Goal: Task Accomplishment & Management: Complete application form

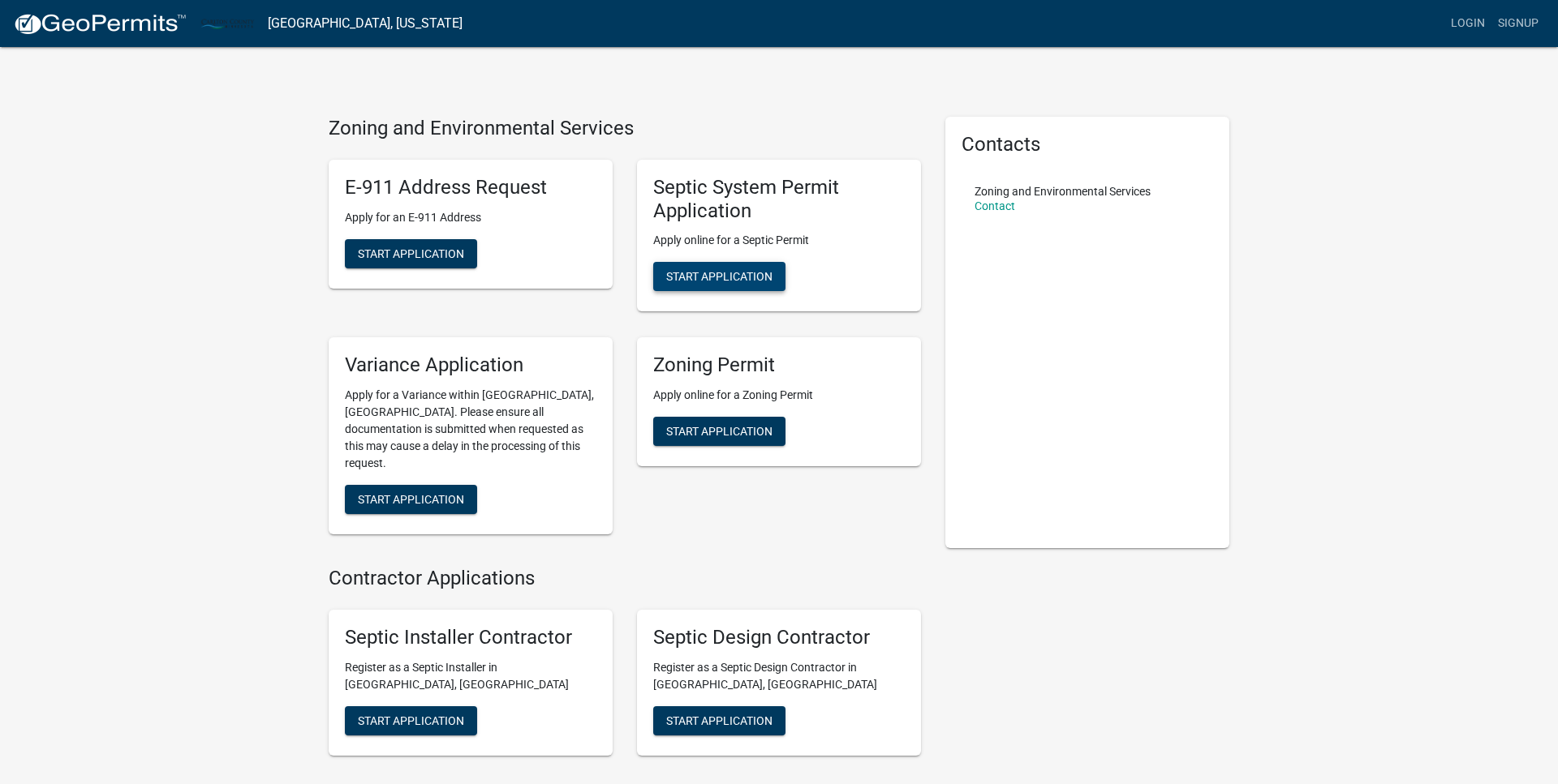
click at [725, 275] on span "Start Application" at bounding box center [719, 276] width 107 height 13
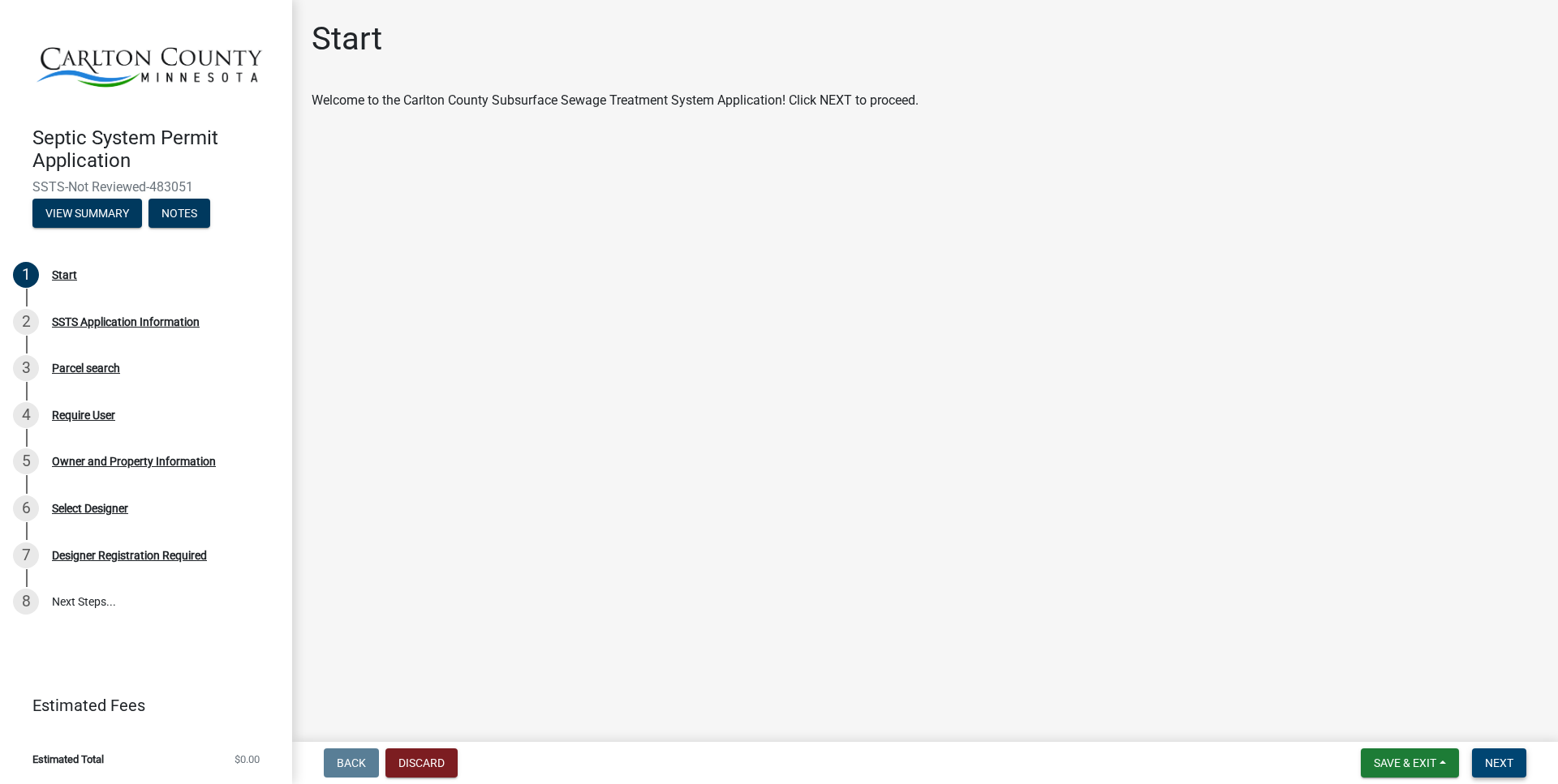
click at [1498, 765] on span "Next" at bounding box center [1499, 762] width 29 height 13
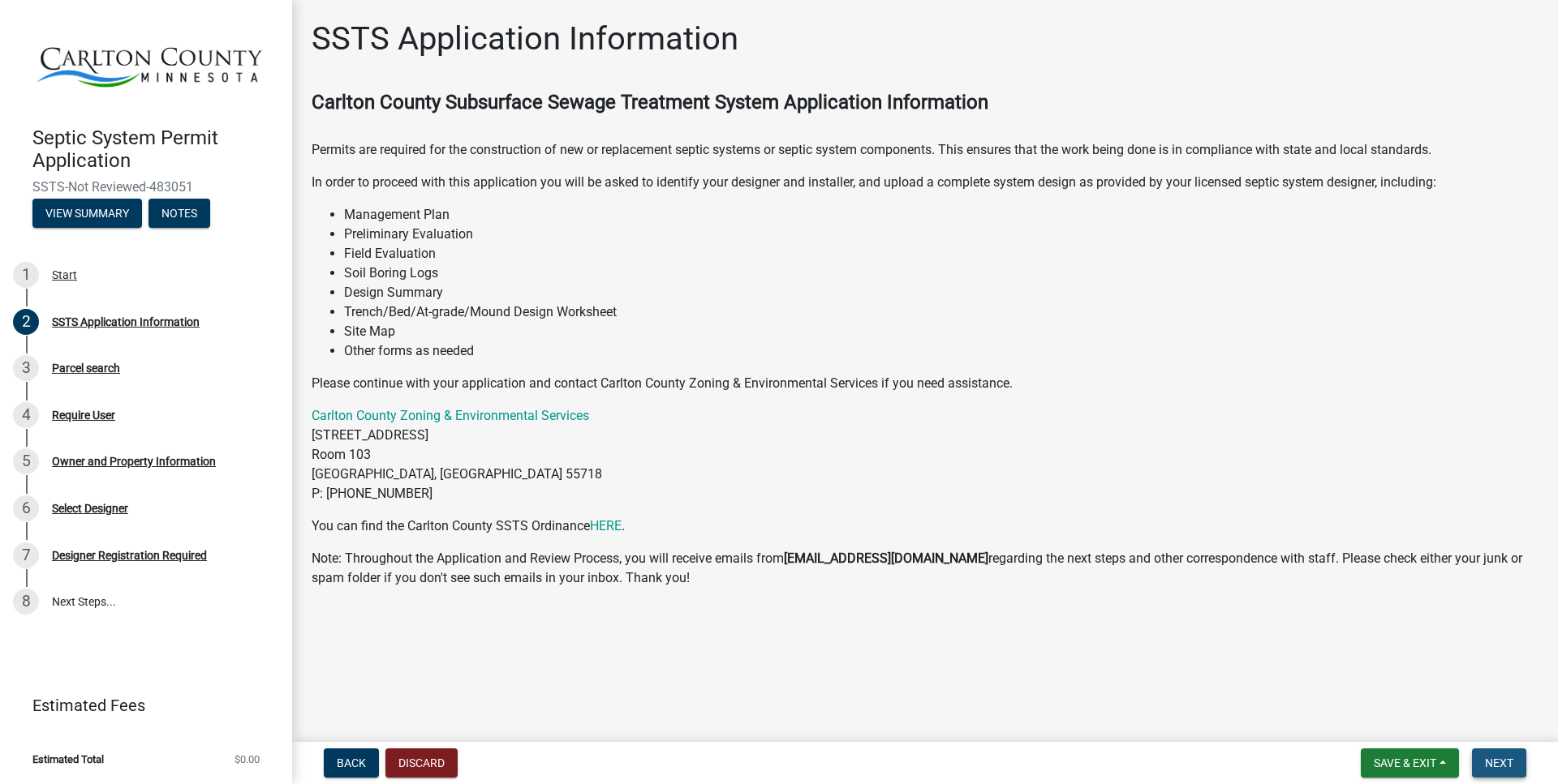
click at [1506, 763] on span "Next" at bounding box center [1499, 762] width 29 height 13
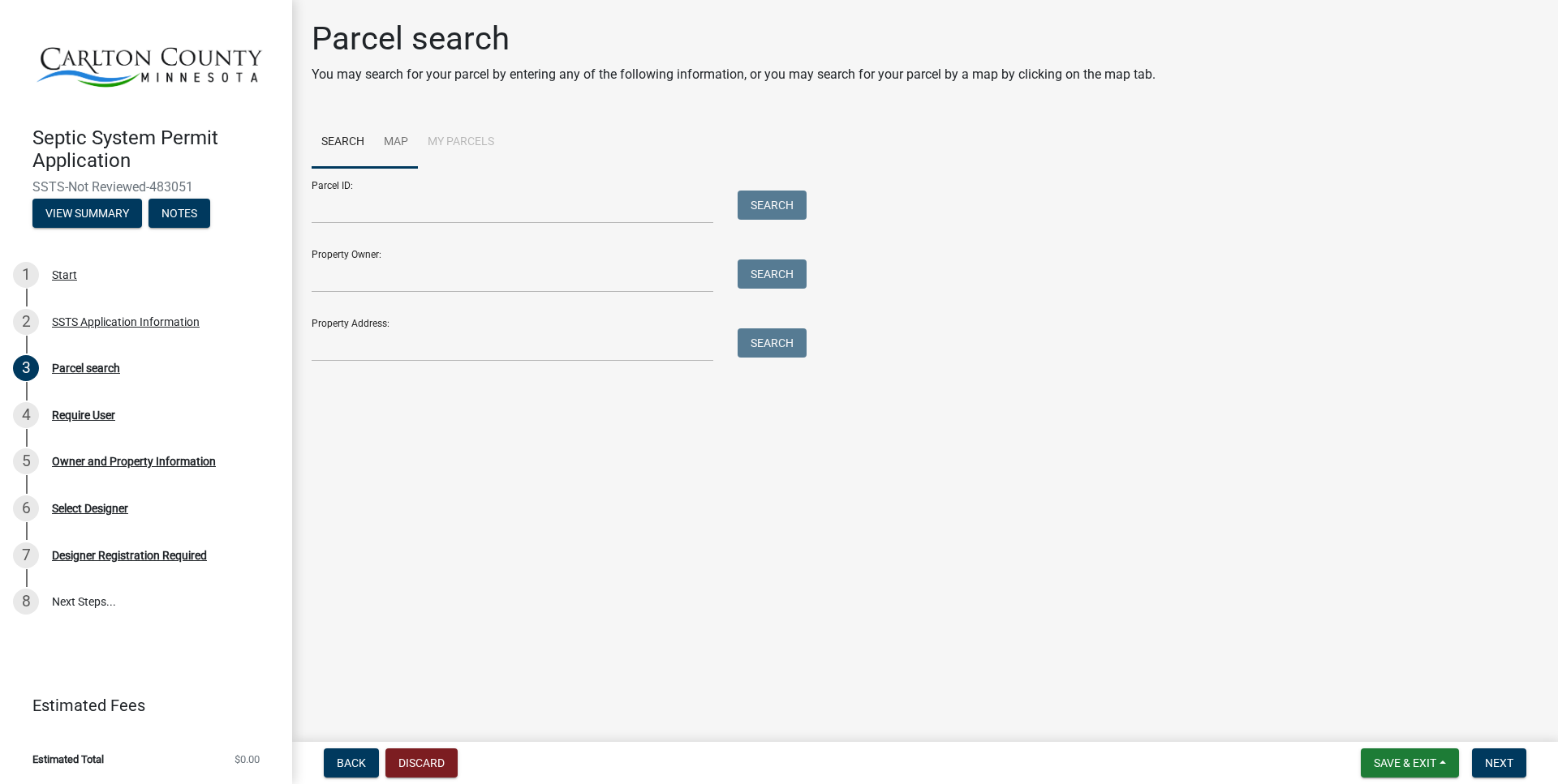
click at [390, 144] on link "Map" at bounding box center [396, 142] width 44 height 52
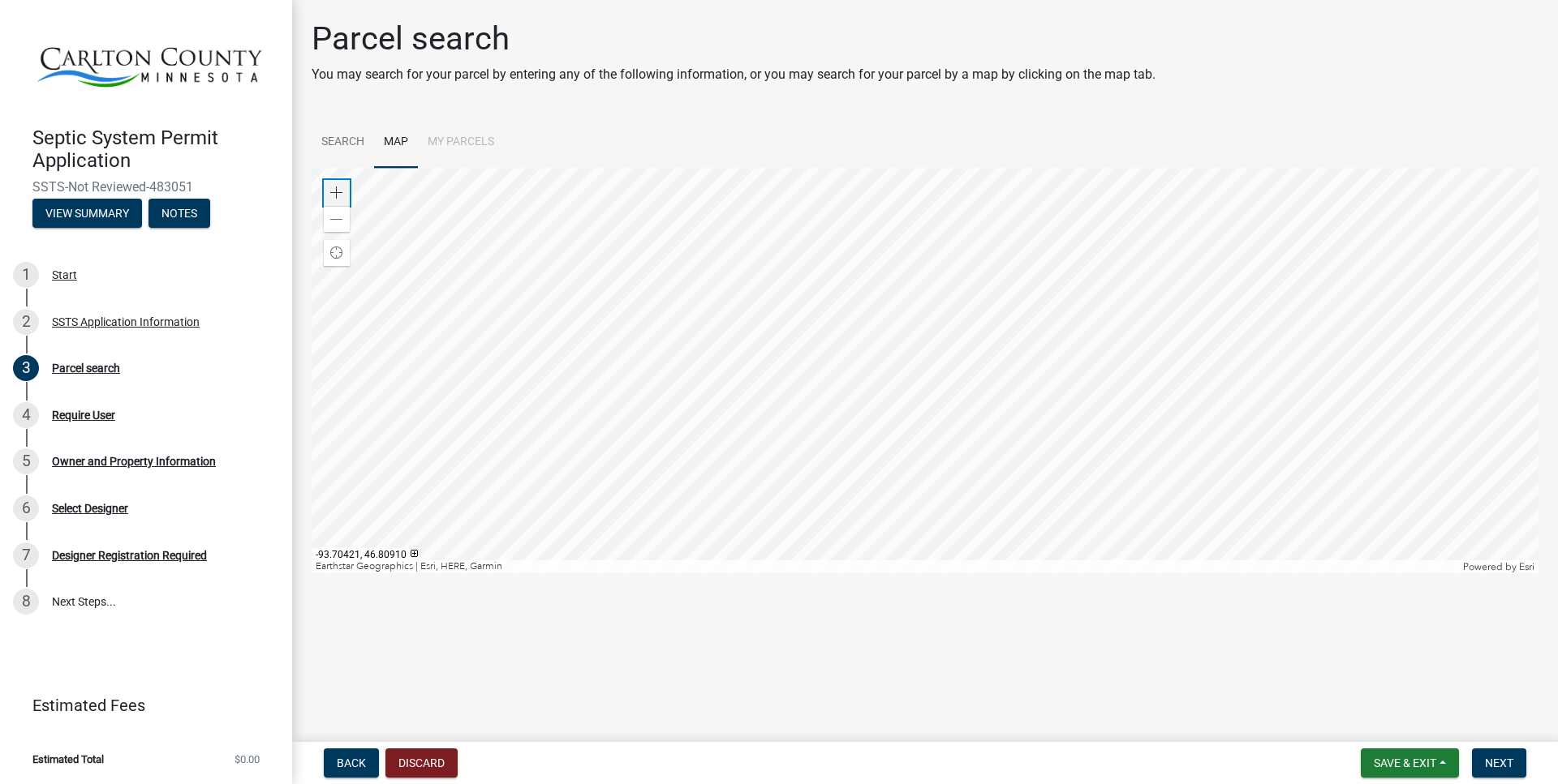
click at [338, 193] on span at bounding box center [336, 193] width 13 height 13
click at [699, 455] on div at bounding box center [925, 371] width 1227 height 406
click at [336, 191] on span at bounding box center [336, 193] width 13 height 13
click at [997, 389] on div at bounding box center [925, 371] width 1227 height 406
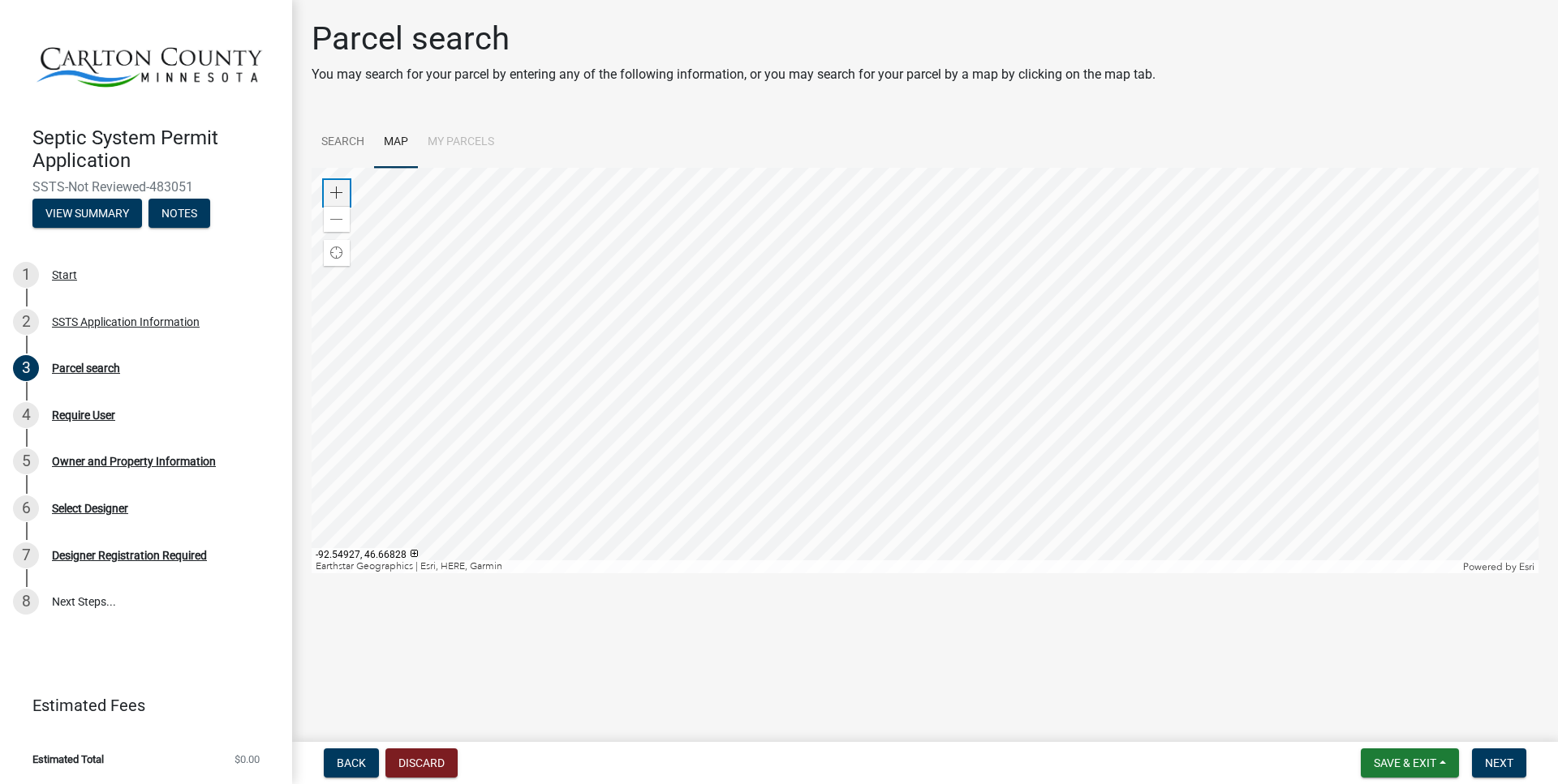
click at [333, 190] on span at bounding box center [336, 193] width 13 height 13
click at [335, 191] on span at bounding box center [336, 193] width 13 height 13
click at [342, 187] on span at bounding box center [336, 193] width 13 height 13
click at [831, 365] on div at bounding box center [925, 371] width 1227 height 406
click at [339, 188] on span at bounding box center [336, 193] width 13 height 13
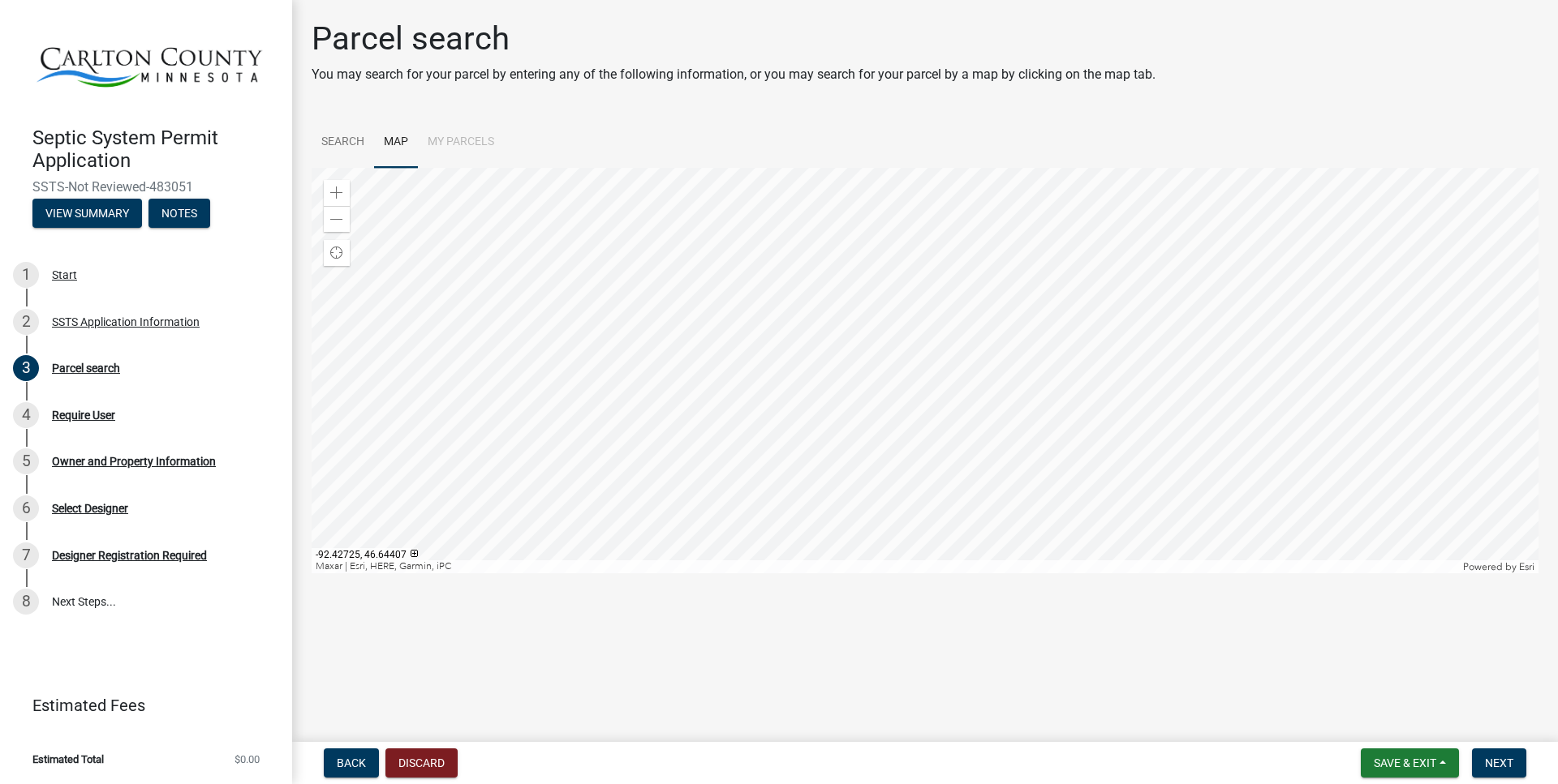
click at [828, 335] on div at bounding box center [925, 371] width 1227 height 406
click at [741, 359] on div at bounding box center [925, 371] width 1227 height 406
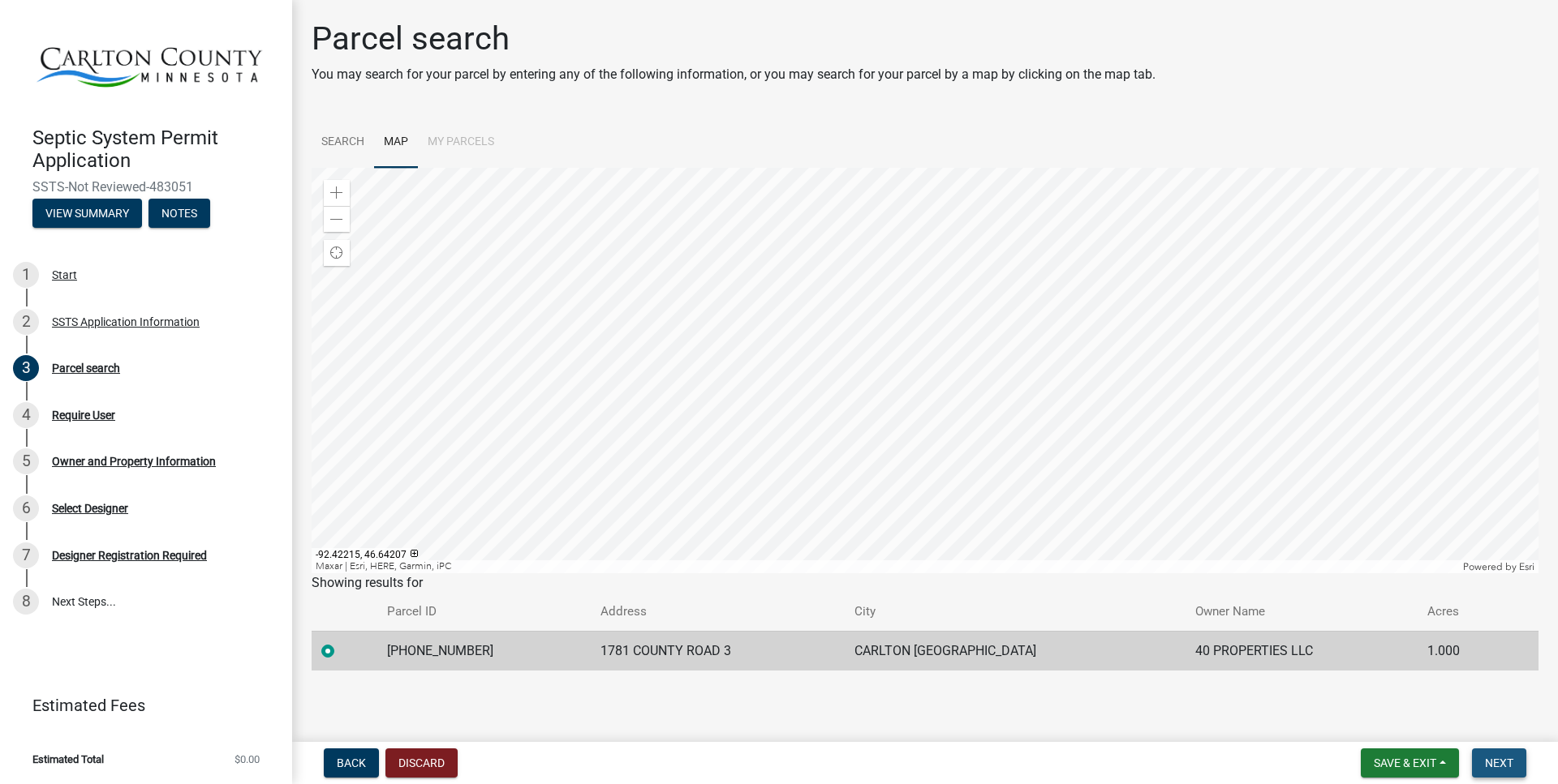
click at [1501, 760] on span "Next" at bounding box center [1499, 762] width 29 height 13
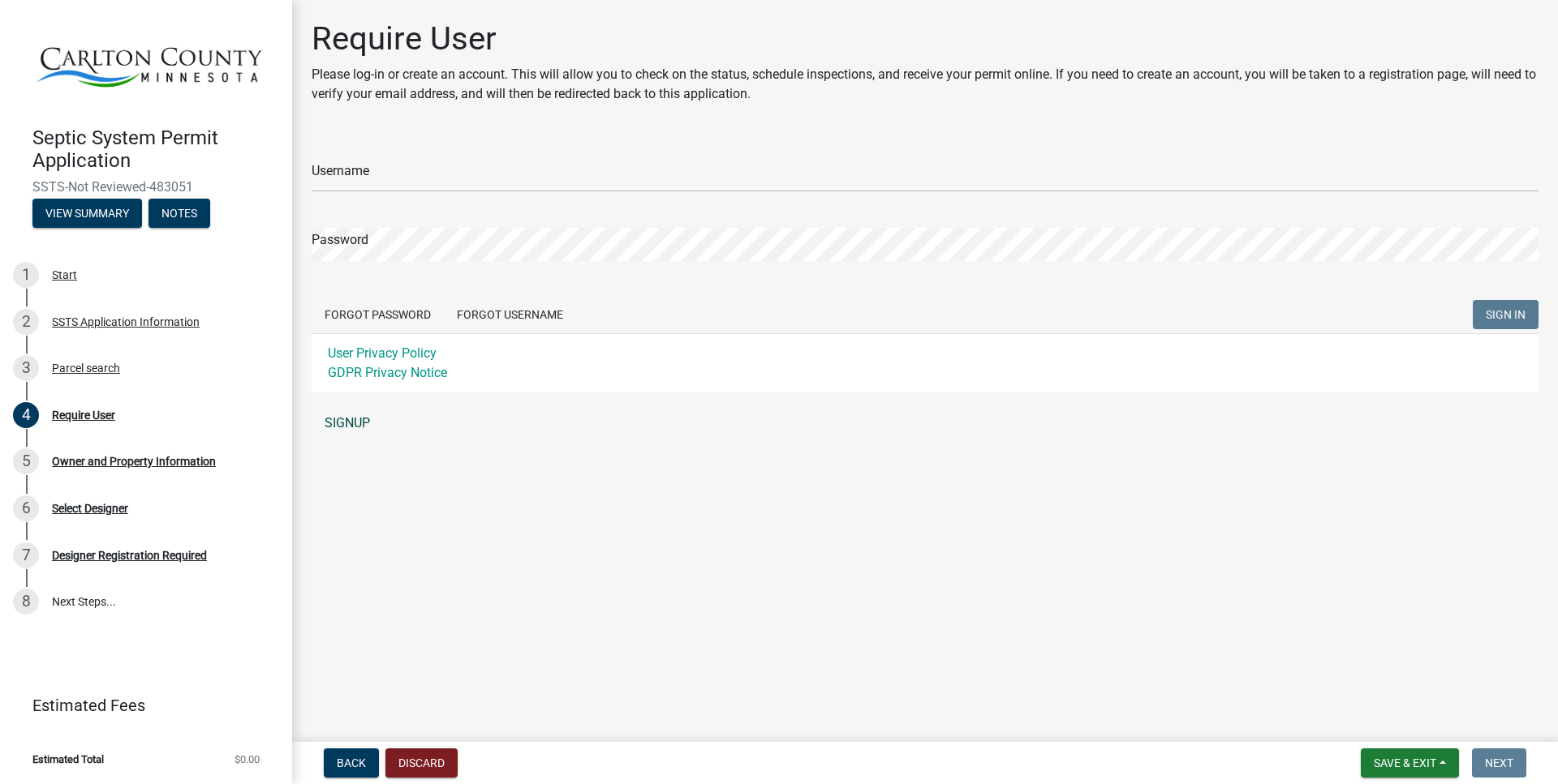
click at [344, 422] on link "SIGNUP" at bounding box center [925, 423] width 1227 height 32
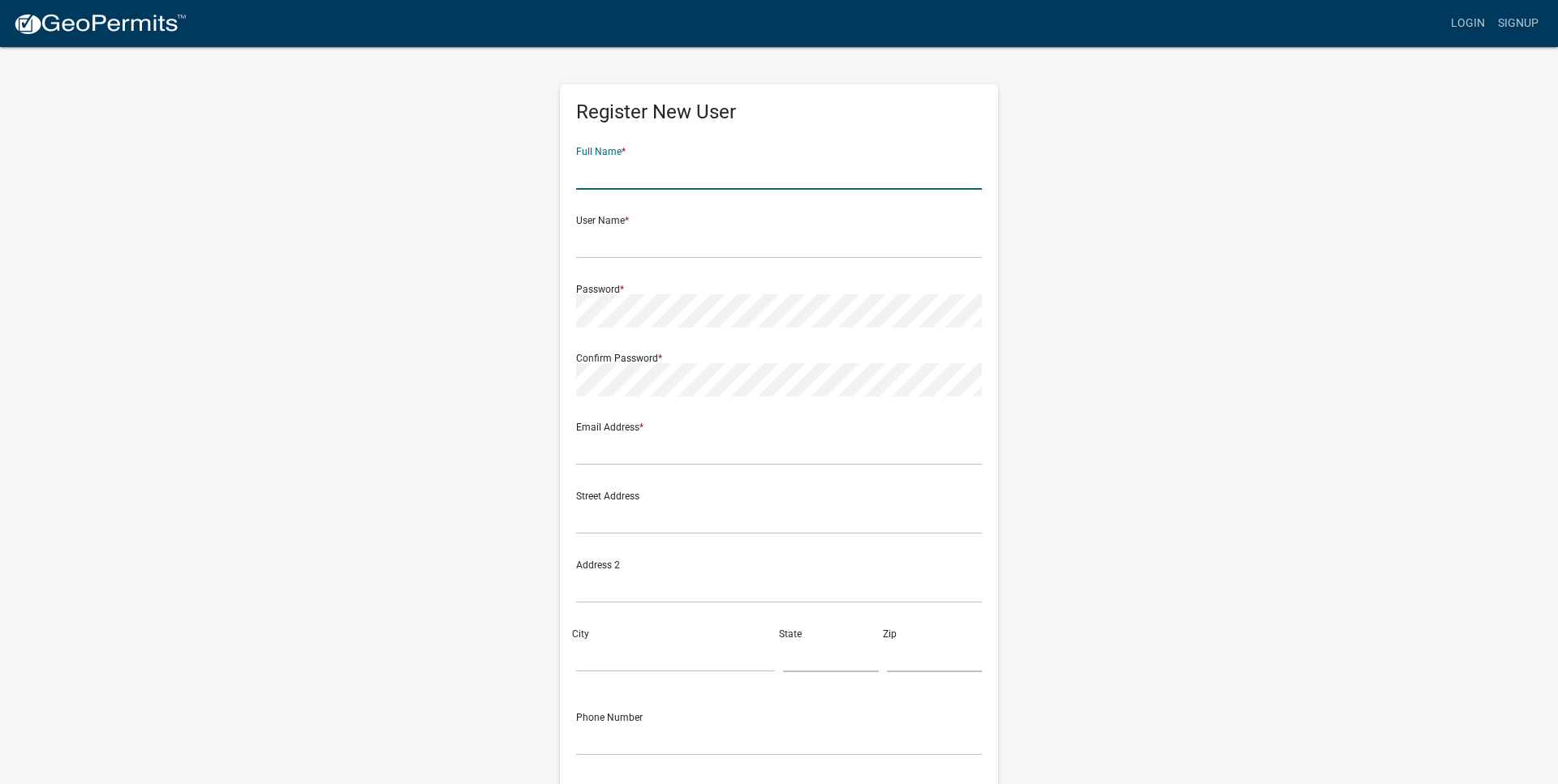
click at [656, 181] on input "text" at bounding box center [779, 172] width 406 height 33
type input "Daniel"
type input "[PERSON_NAME]"
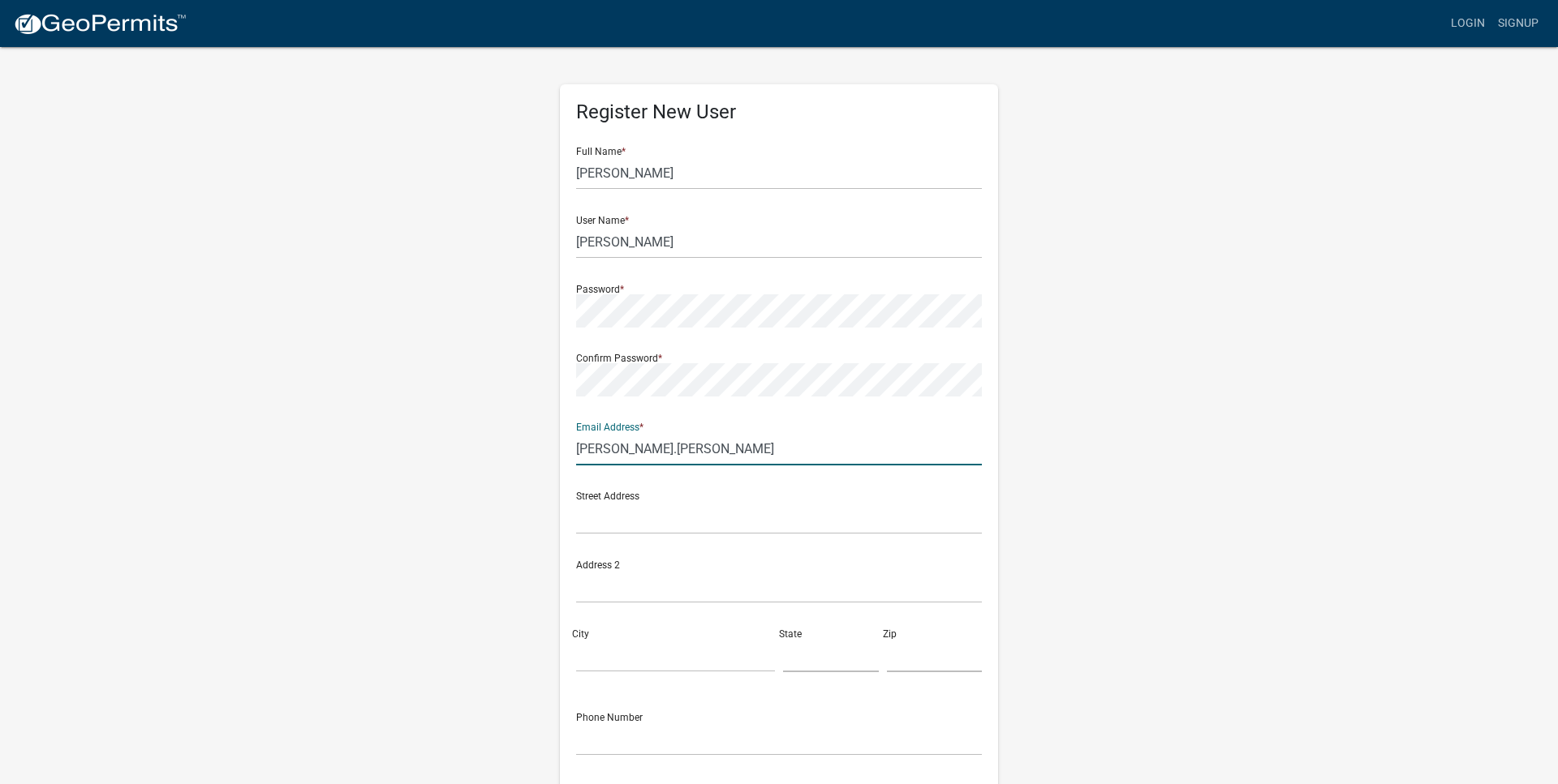
type input "dan.danielson1@gmail.com"
type input "PO Box 332"
type input "Cloquet"
type input "MN"
type input "55720"
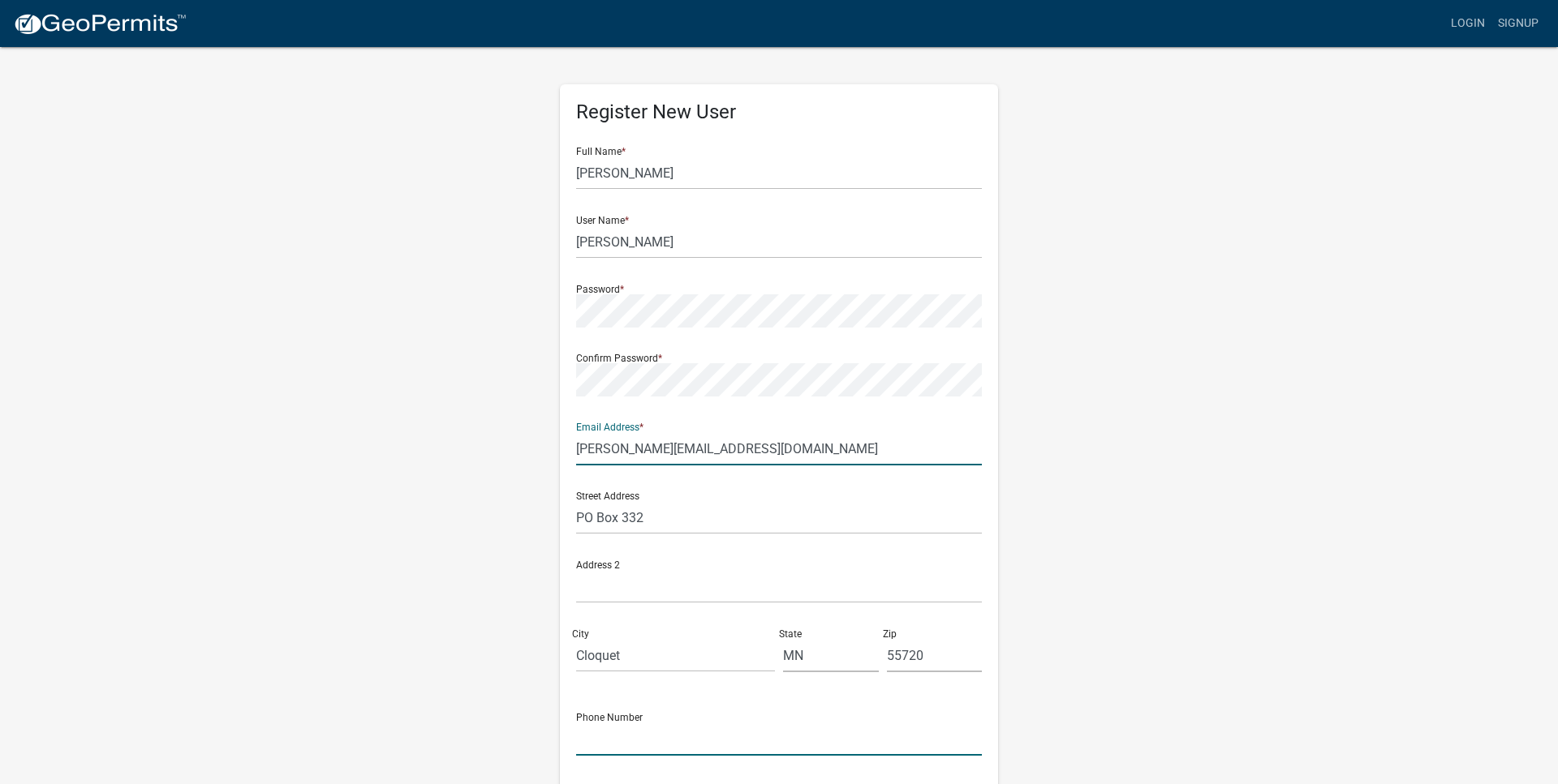
type input "2183480339"
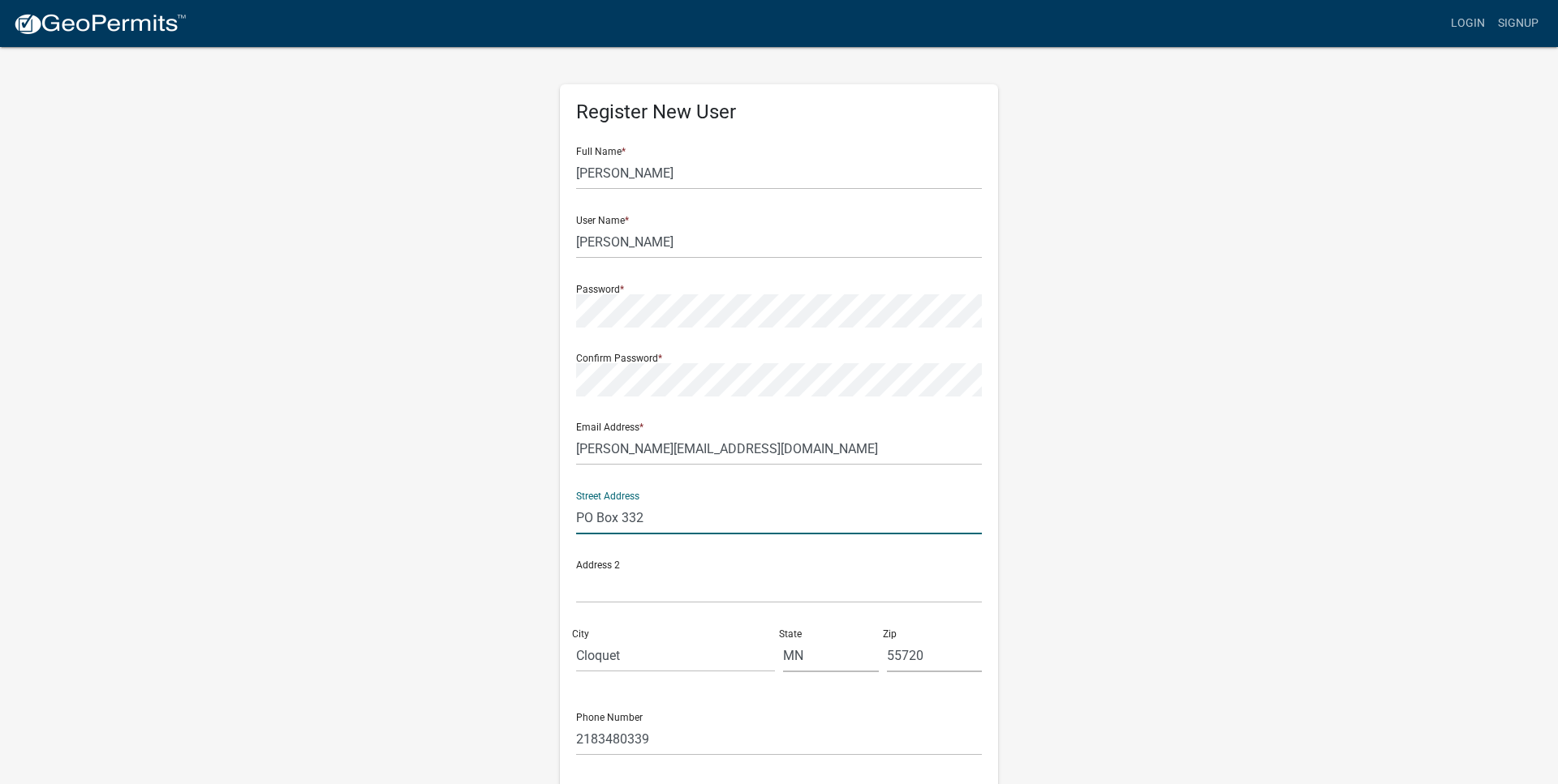
drag, startPoint x: 704, startPoint y: 520, endPoint x: 517, endPoint y: 502, distance: 187.9
click at [576, 502] on input "PO Box 332" at bounding box center [779, 517] width 406 height 33
type input "3286 Welter Drive"
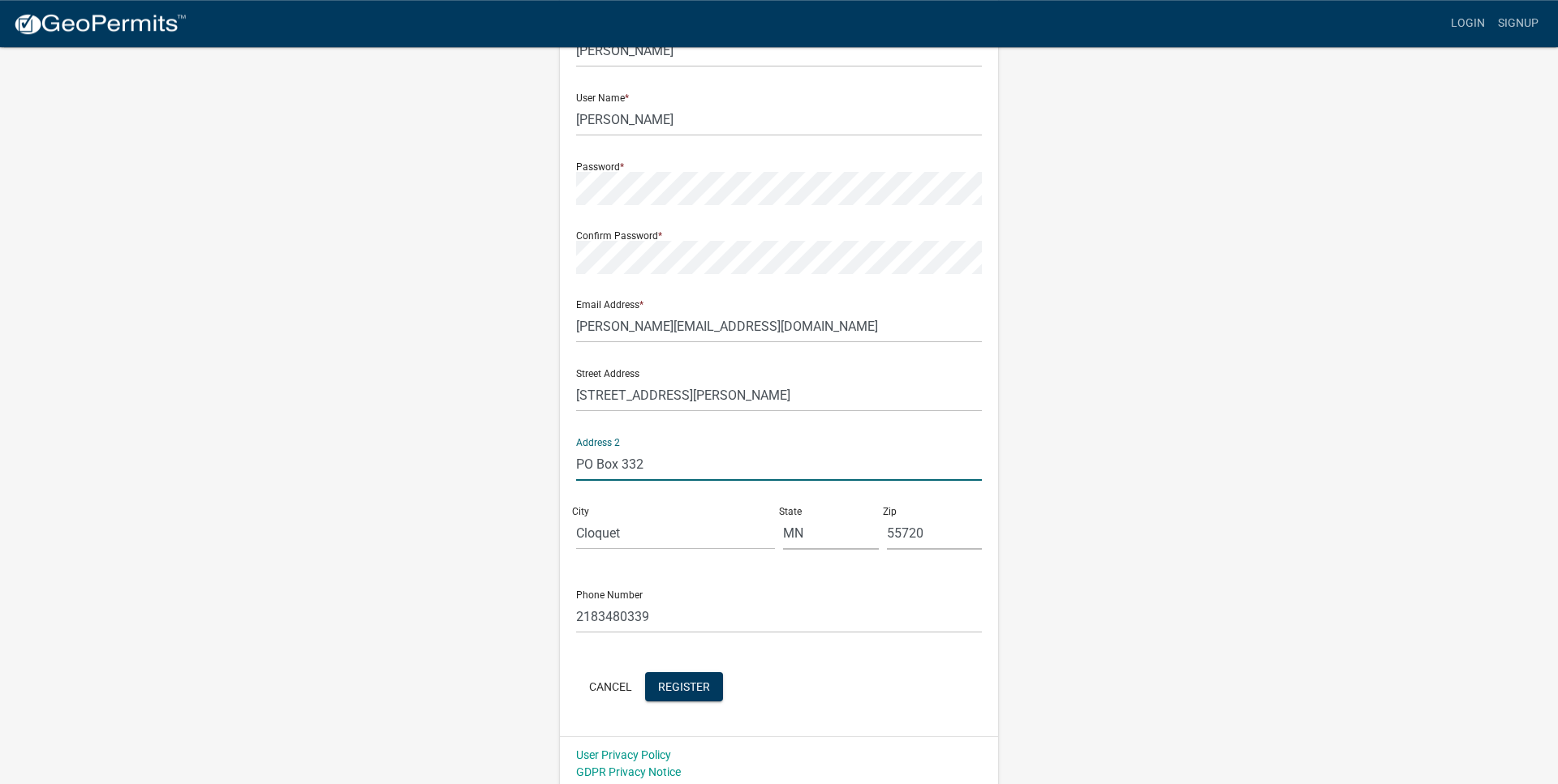
scroll to position [129, 0]
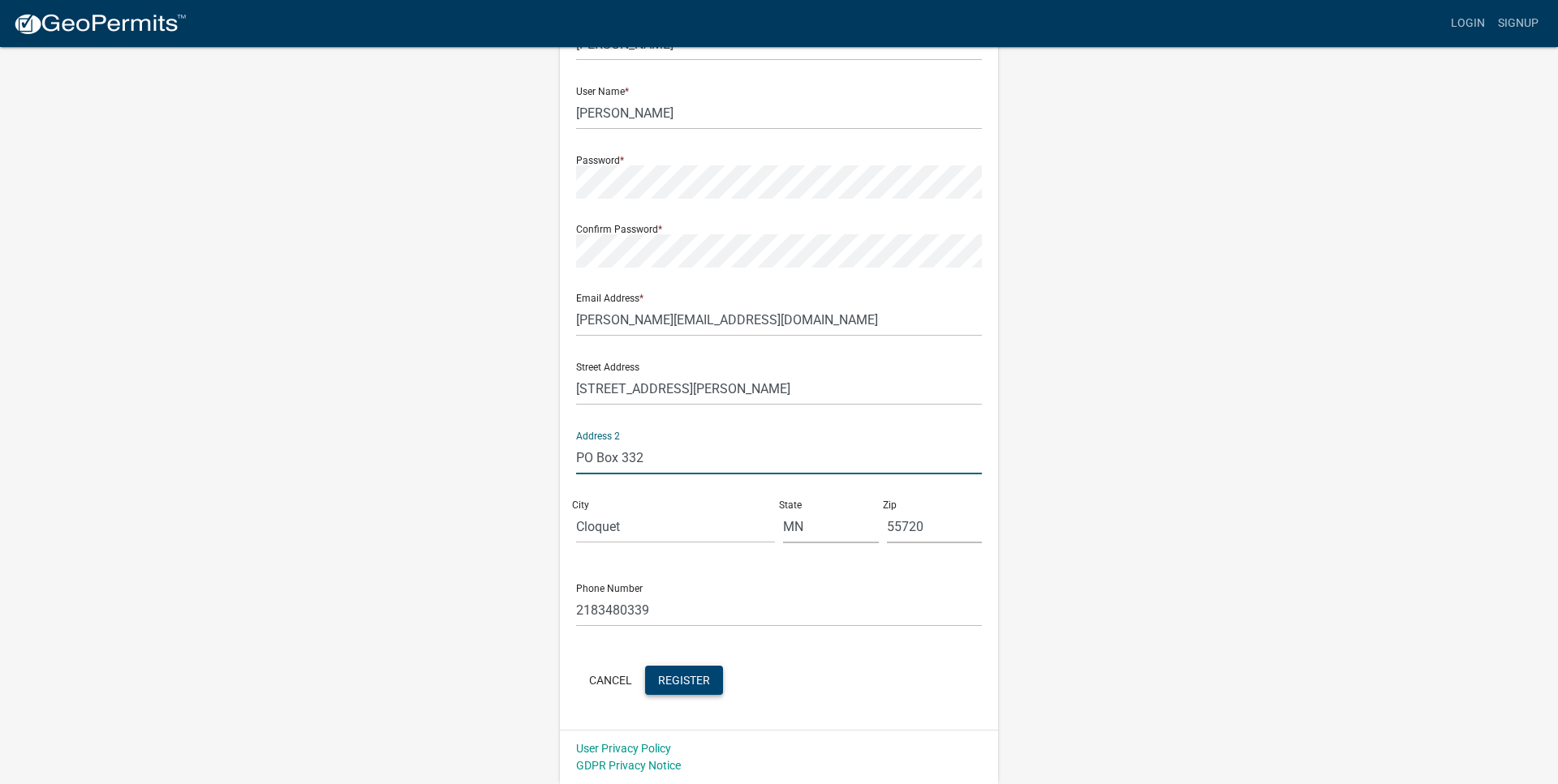
type input "PO Box 332"
click at [686, 676] on span "Register" at bounding box center [683, 679] width 52 height 13
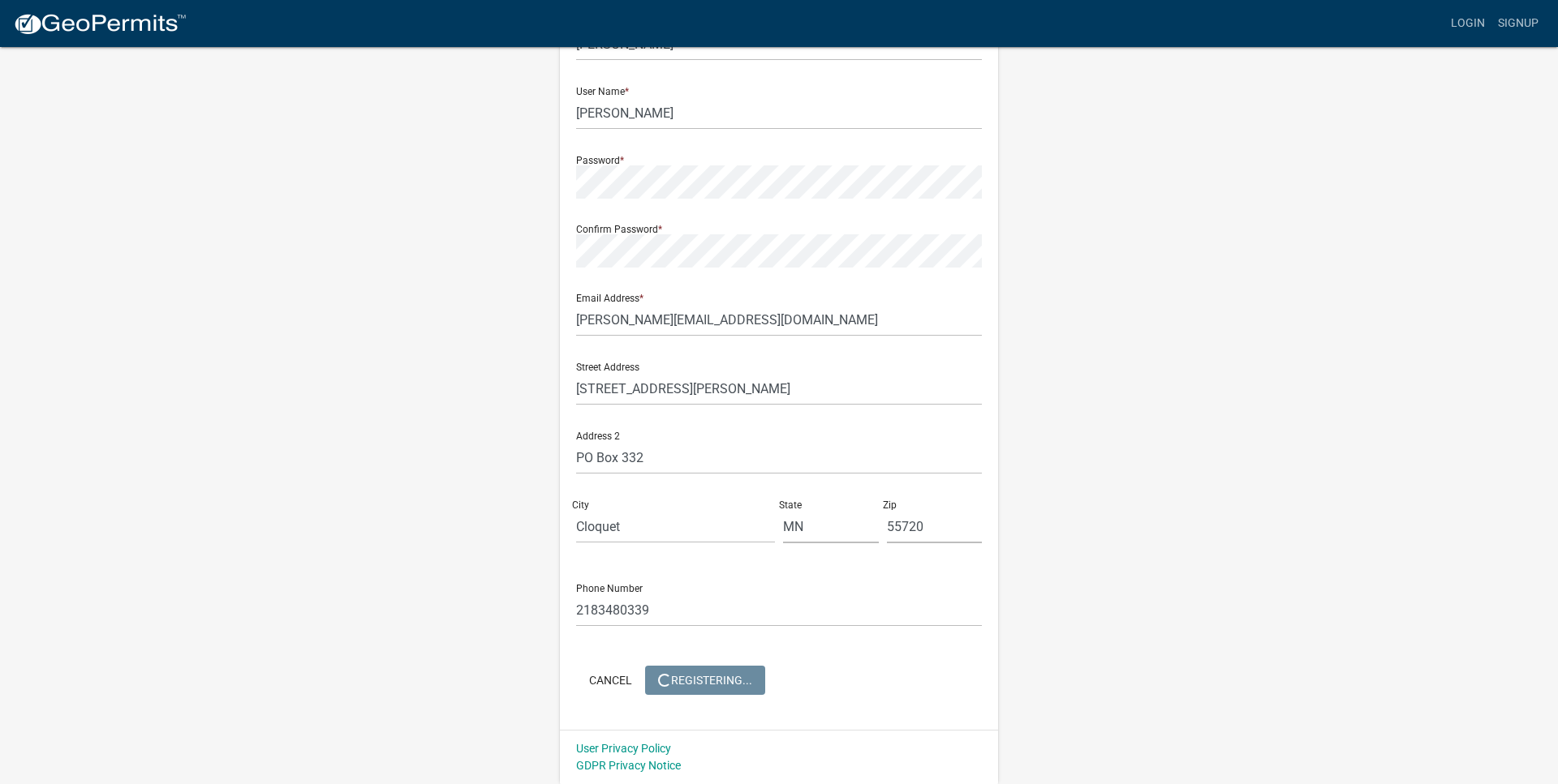
scroll to position [0, 0]
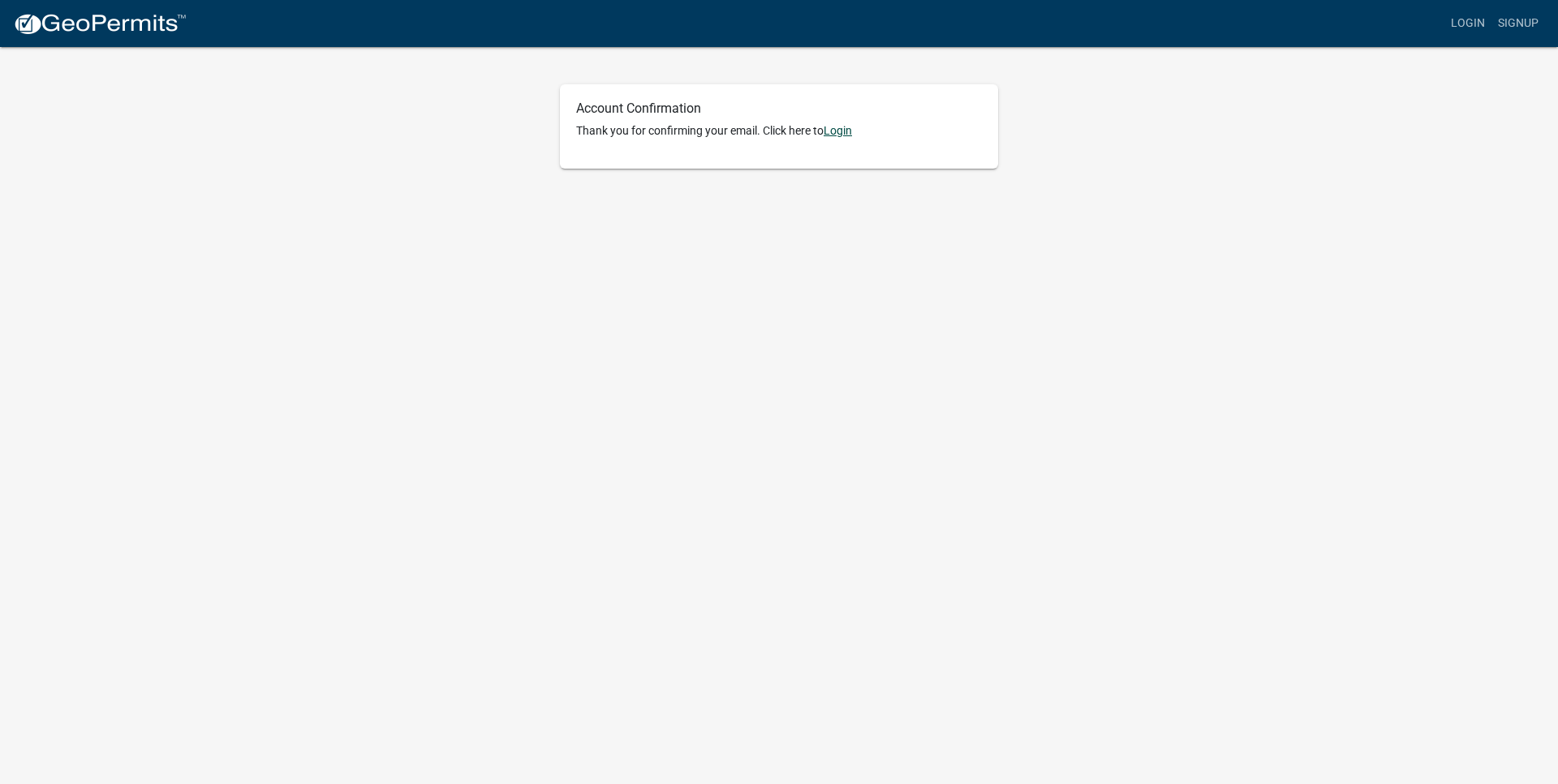
click at [851, 133] on link "Login" at bounding box center [838, 130] width 29 height 13
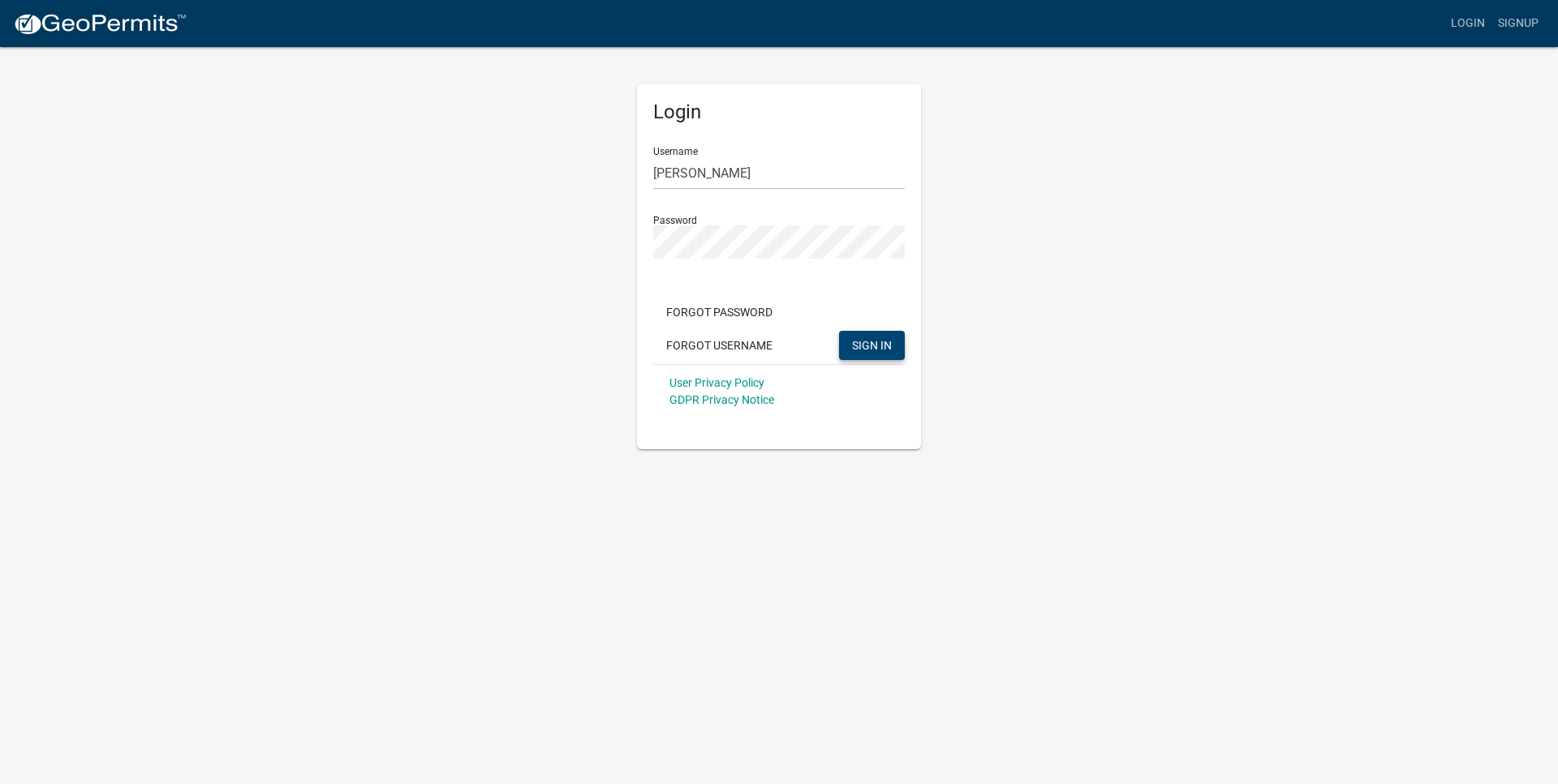
click at [871, 340] on span "SIGN IN" at bounding box center [872, 344] width 40 height 13
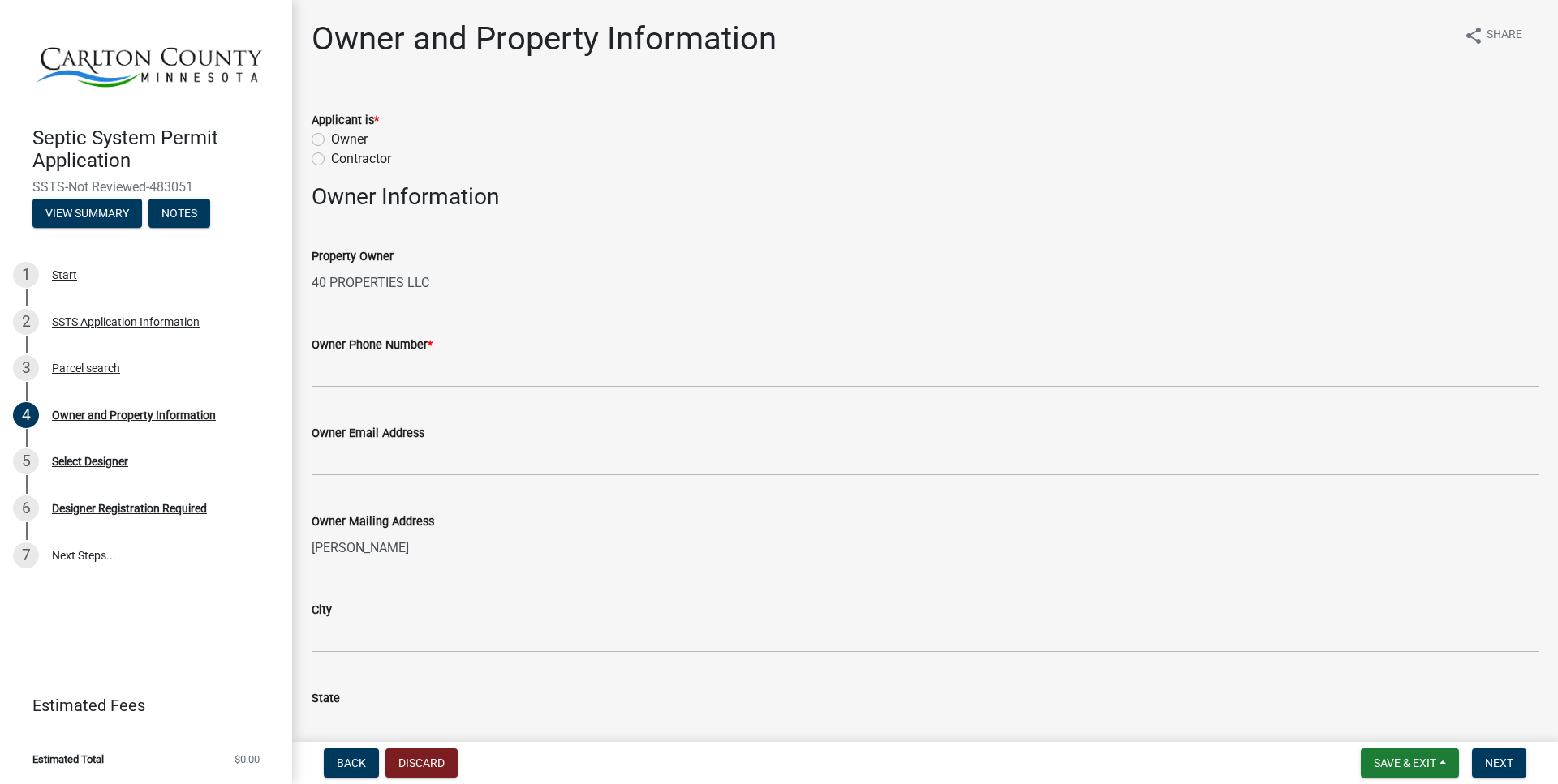
click at [331, 140] on label "Owner" at bounding box center [349, 139] width 36 height 19
click at [331, 140] on input "Owner" at bounding box center [336, 135] width 10 height 10
radio input "true"
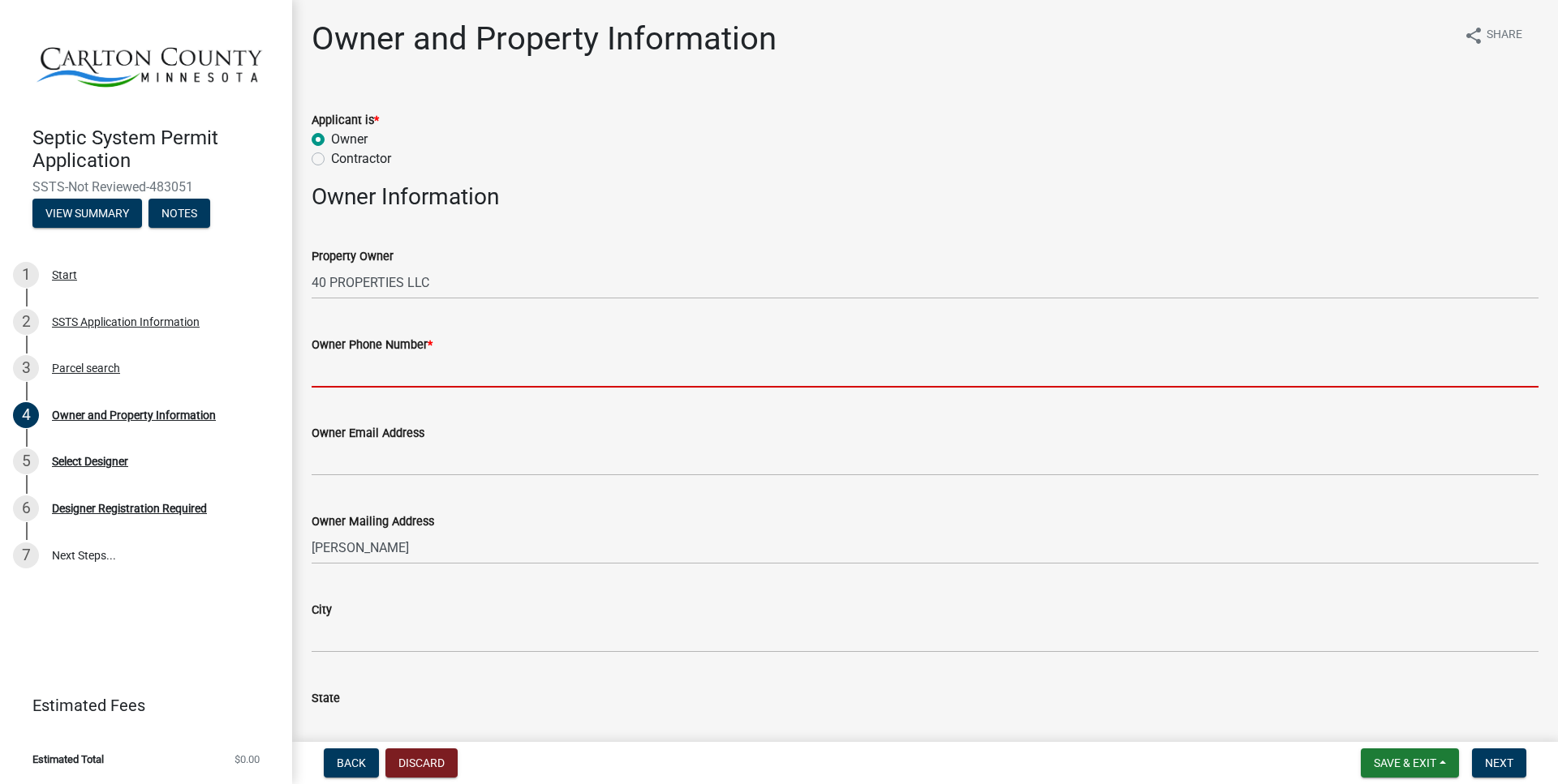
click at [391, 370] on input "Owner Phone Number *" at bounding box center [925, 370] width 1227 height 33
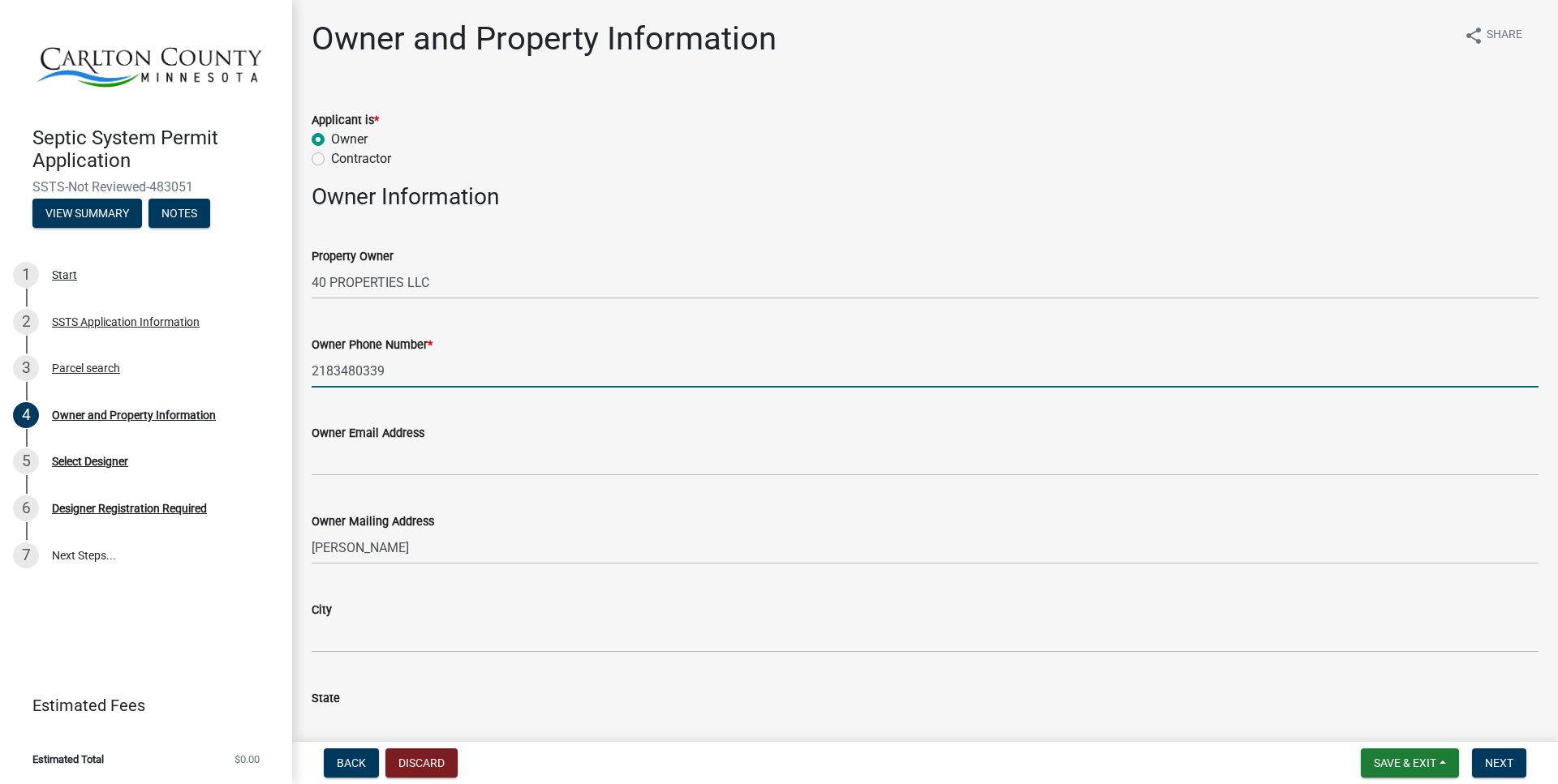
type input "2183480339"
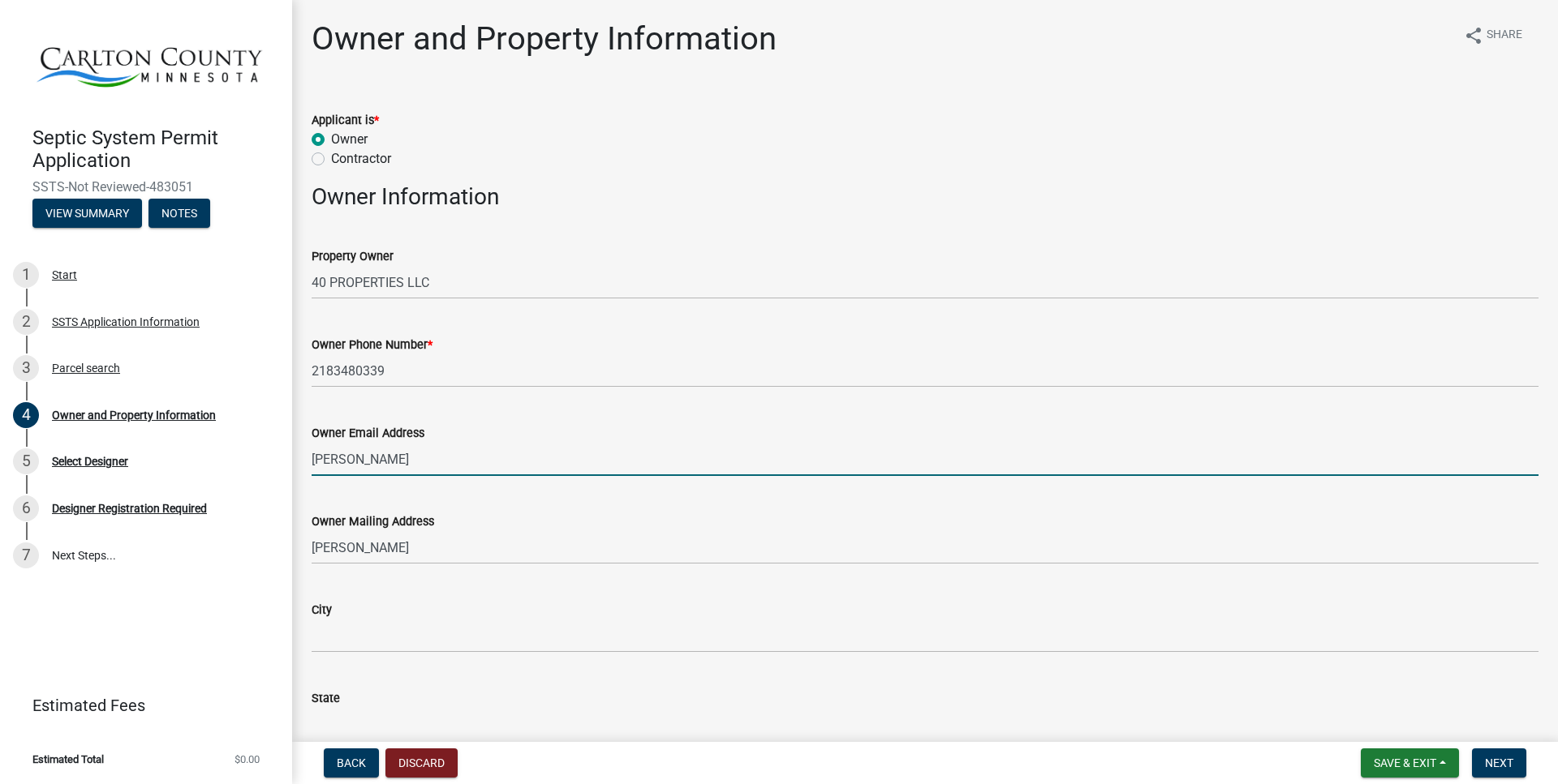
type input "[PERSON_NAME][EMAIL_ADDRESS][DOMAIN_NAME]"
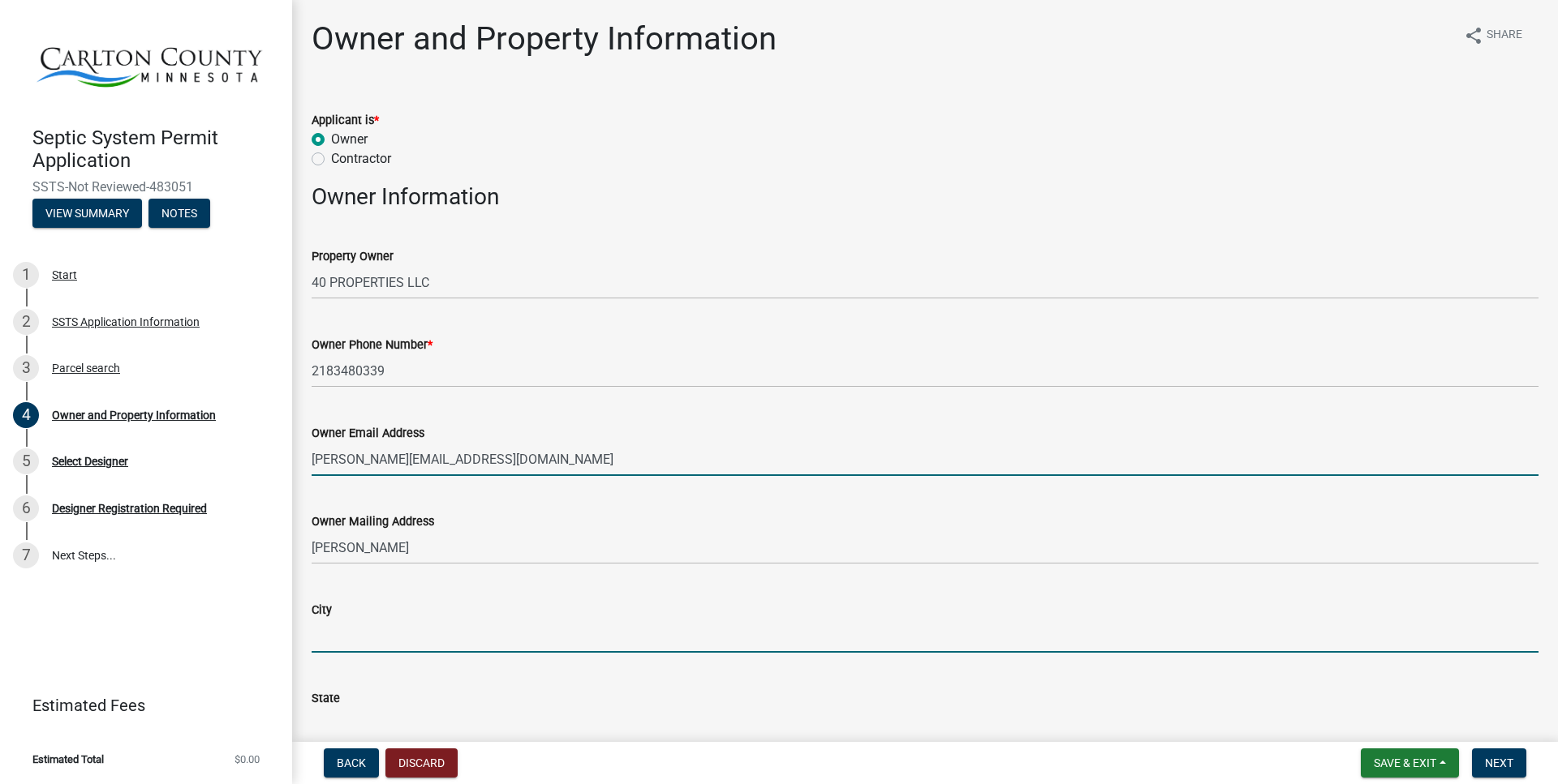
type input "Cloquet"
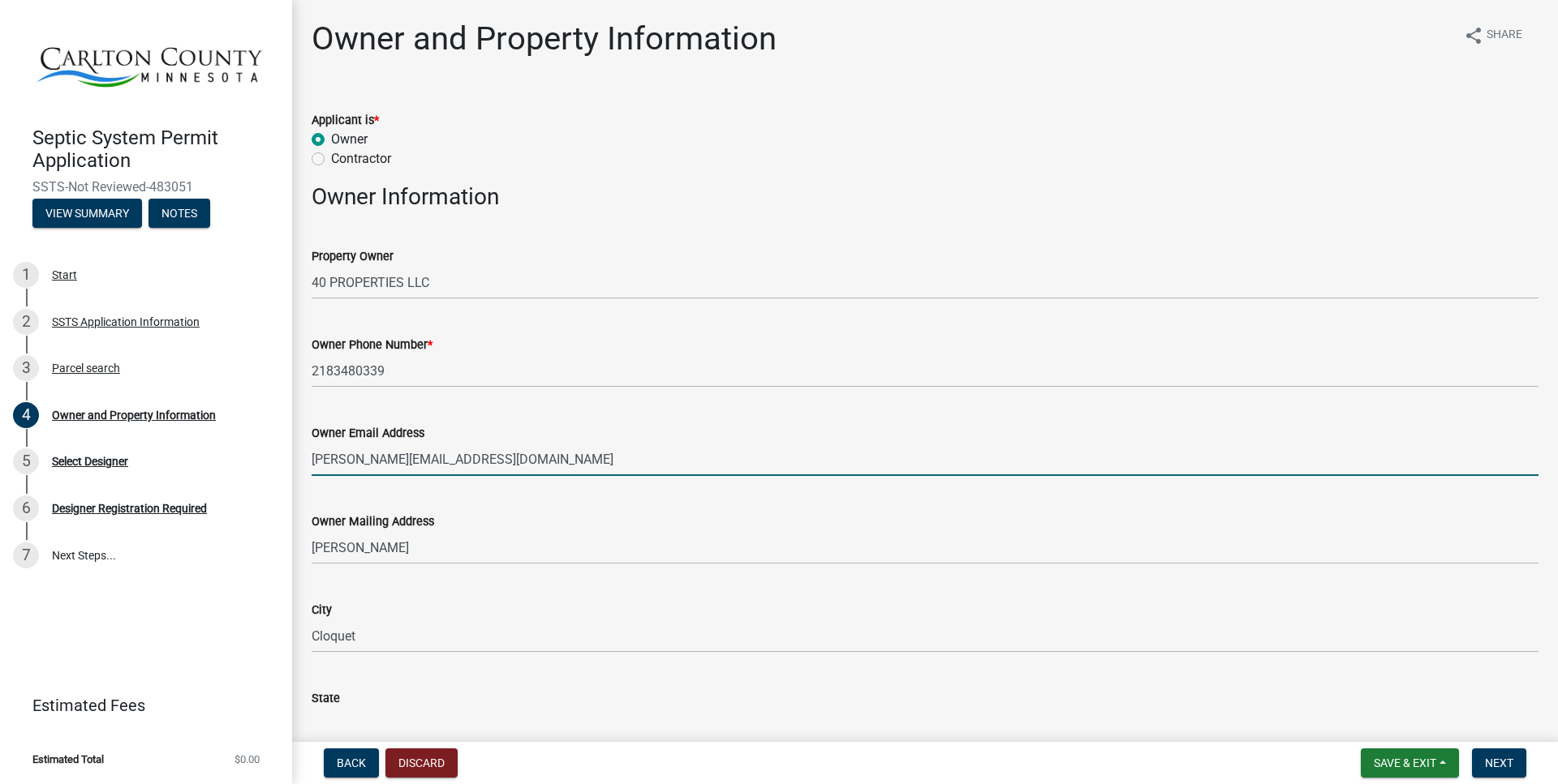
type input "MN"
type input "55720"
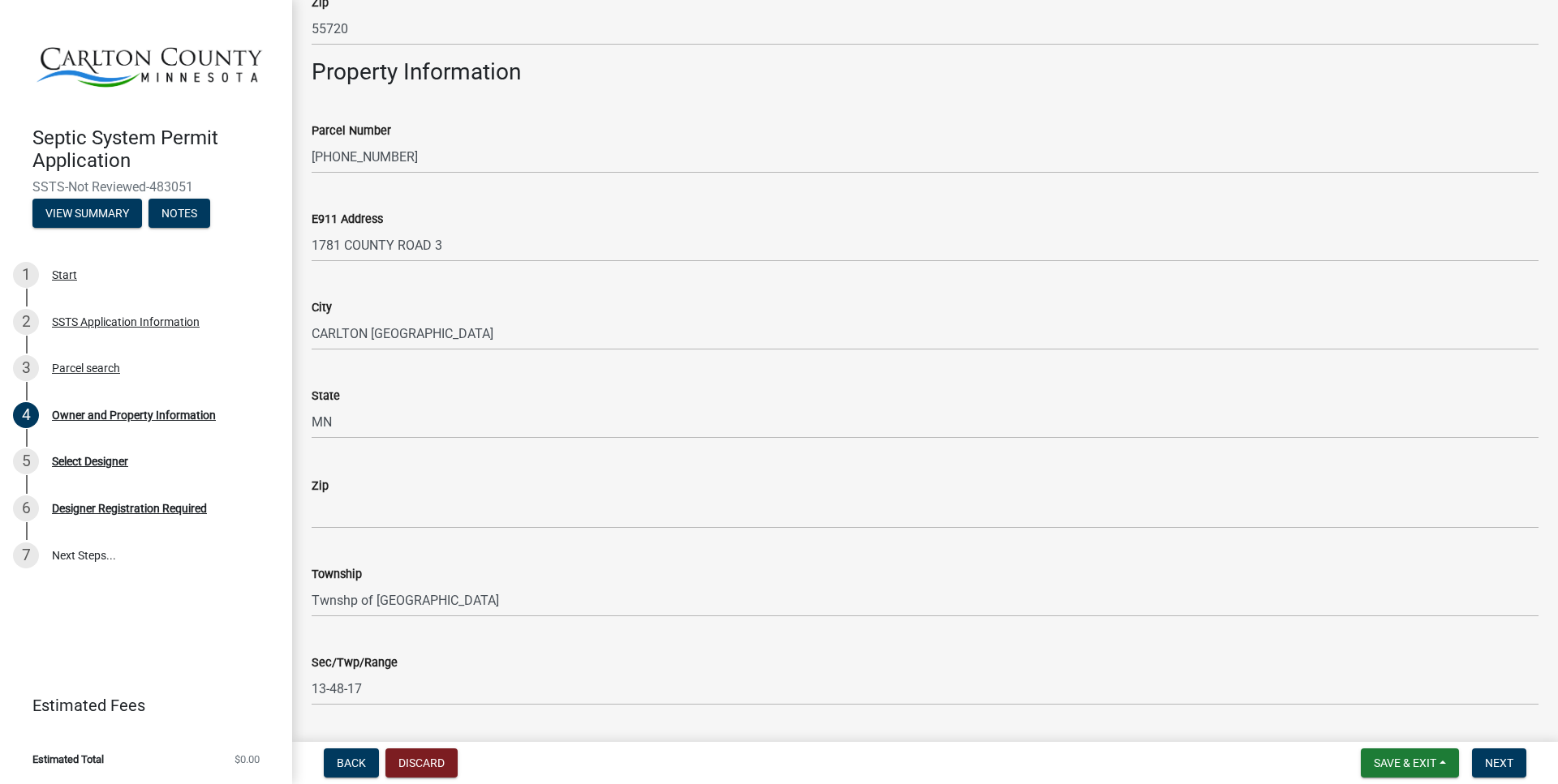
scroll to position [832, 0]
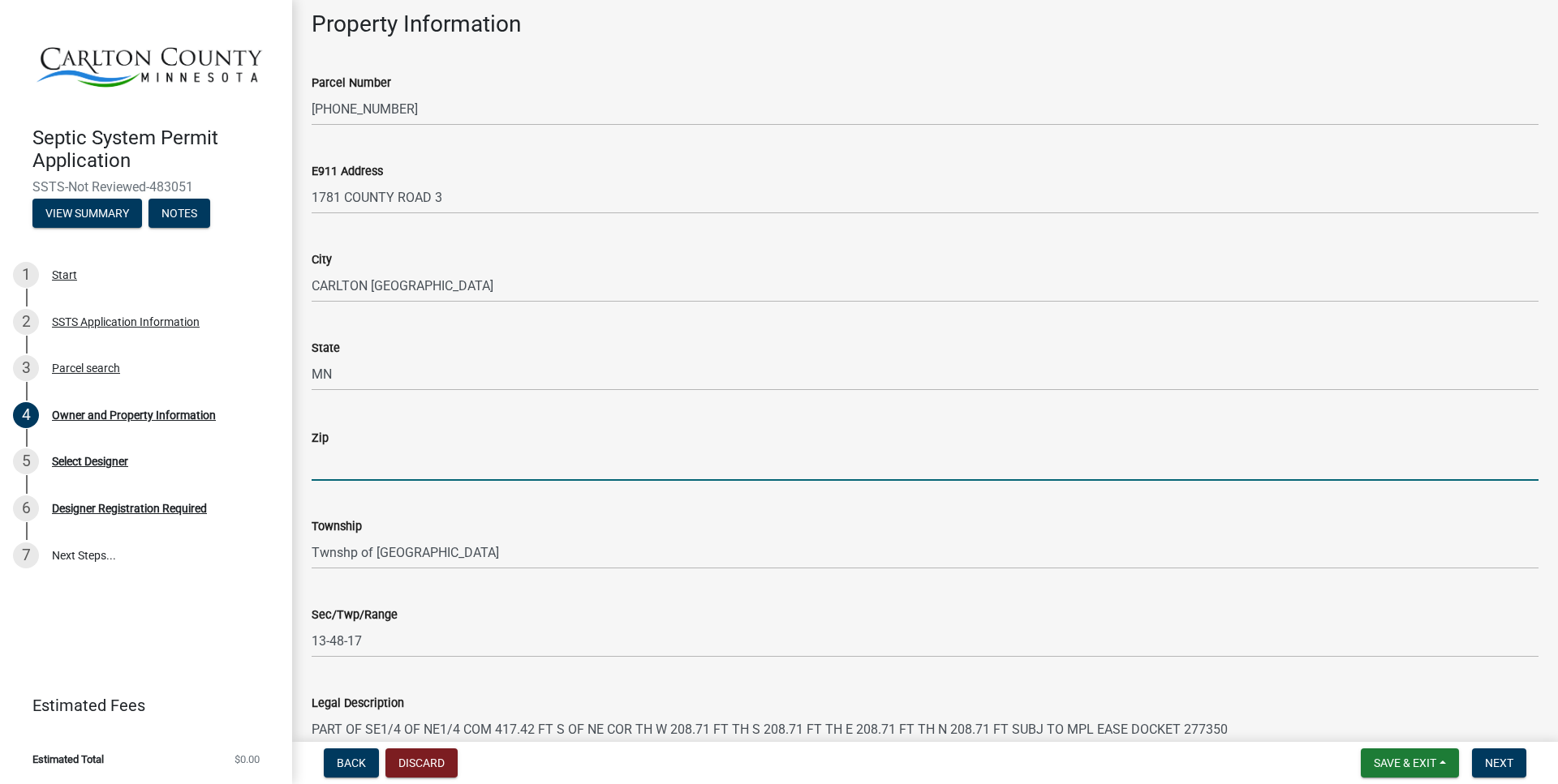
click at [522, 463] on input "Zip" at bounding box center [925, 464] width 1227 height 33
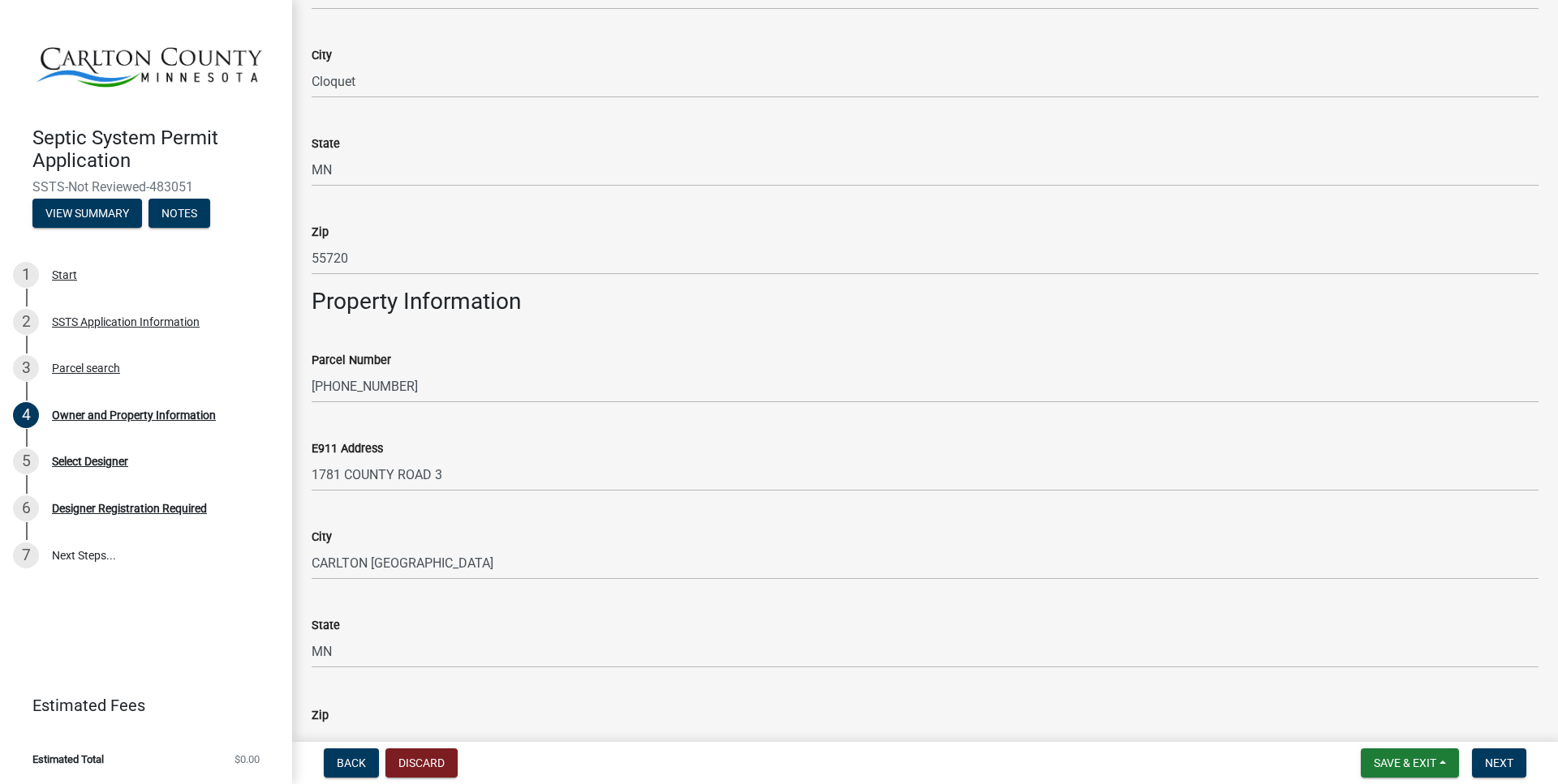
scroll to position [1007, 0]
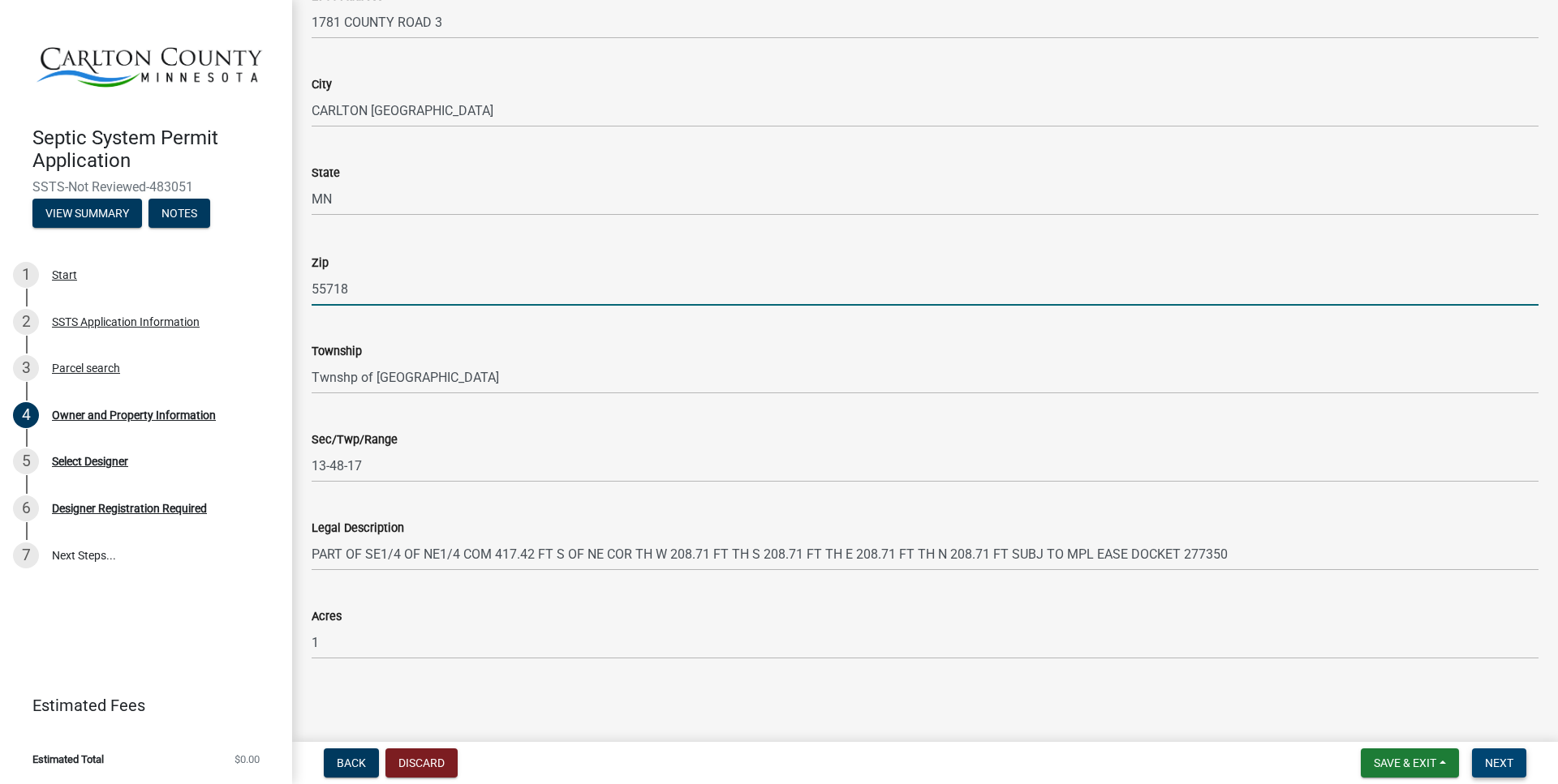
type input "55718"
click at [1500, 759] on span "Next" at bounding box center [1499, 762] width 29 height 13
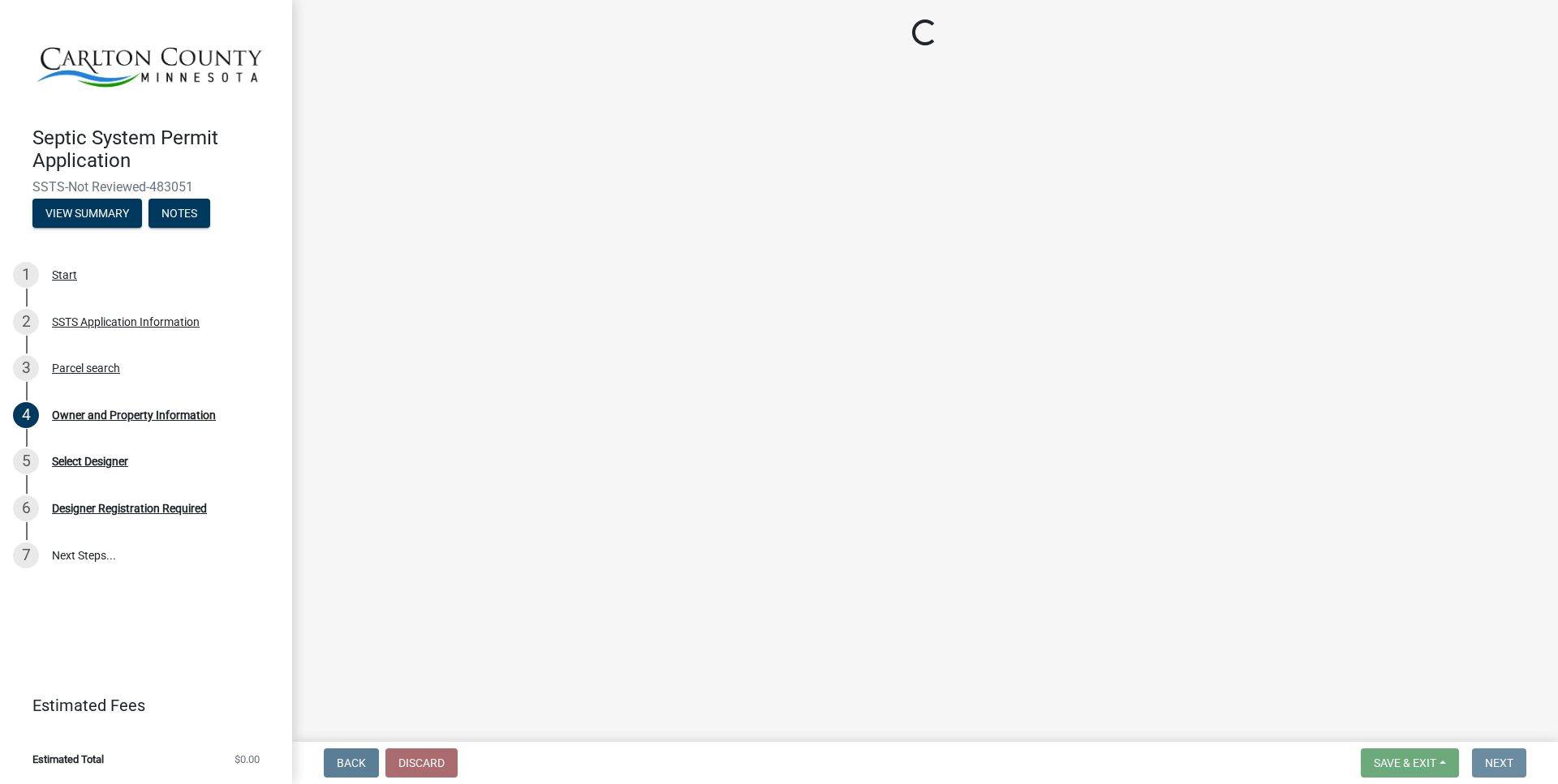
scroll to position [0, 0]
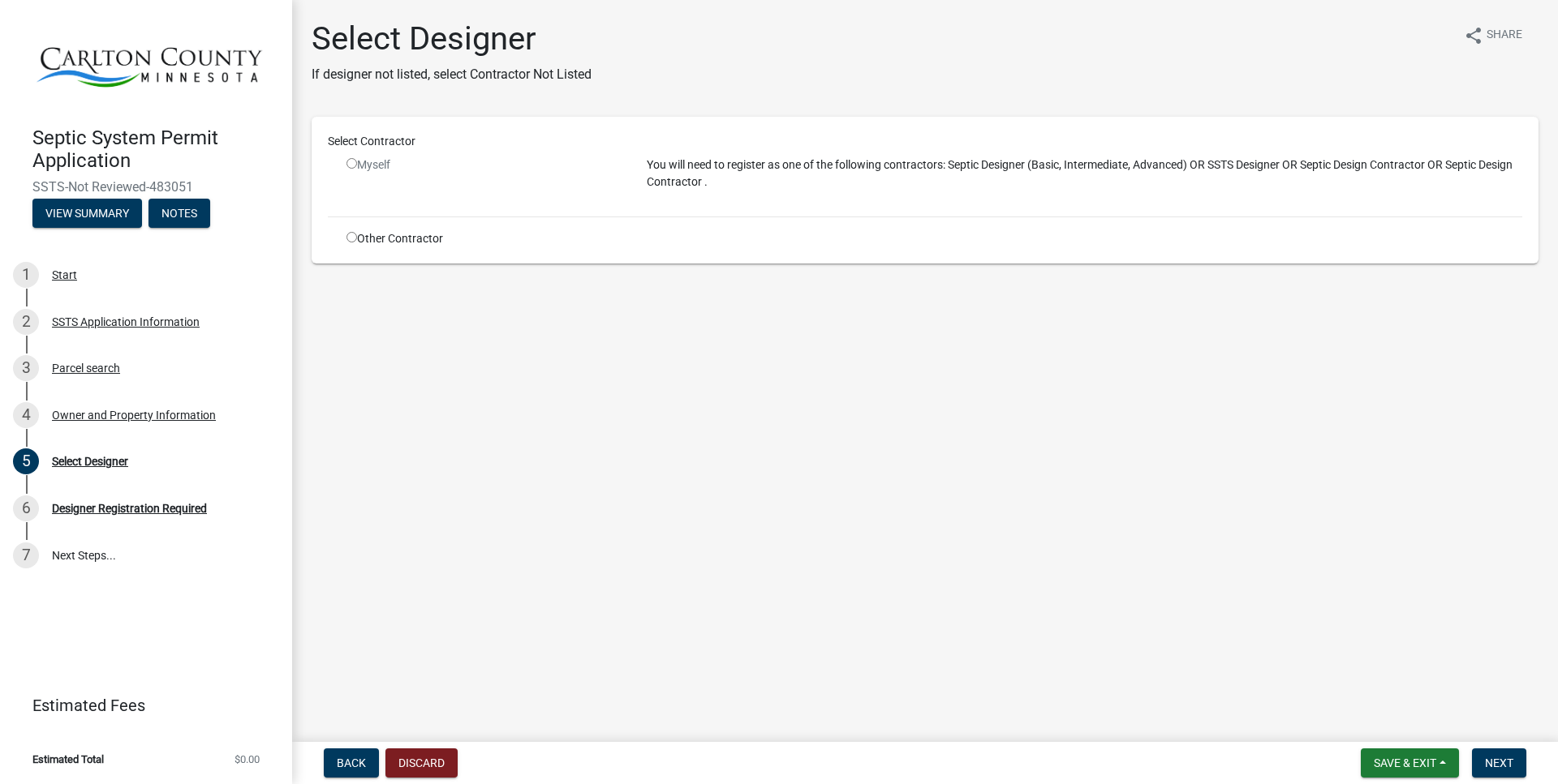
click at [357, 237] on input "radio" at bounding box center [352, 237] width 10 height 10
radio input "true"
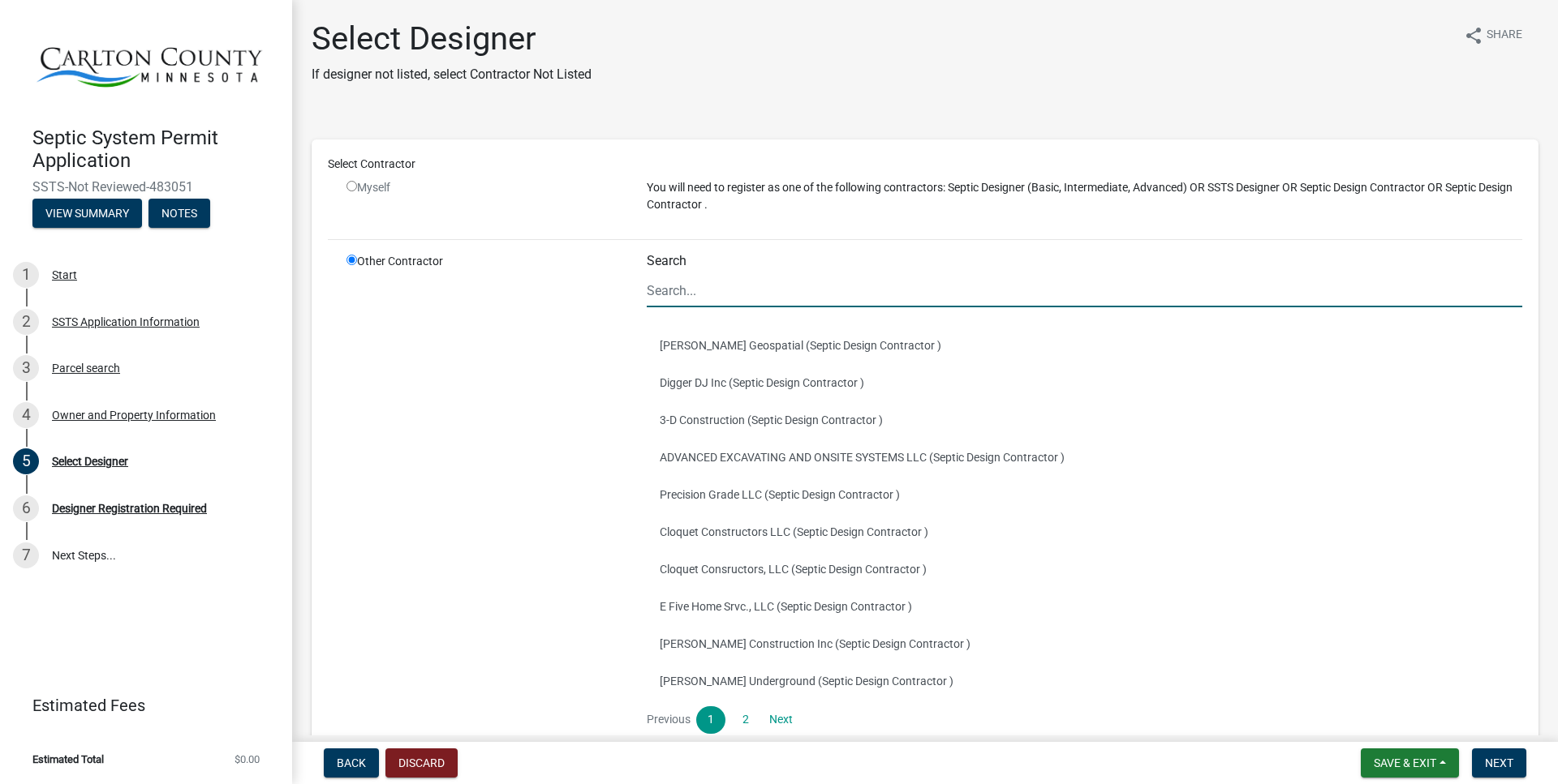
click at [722, 291] on input "Search" at bounding box center [1085, 290] width 876 height 33
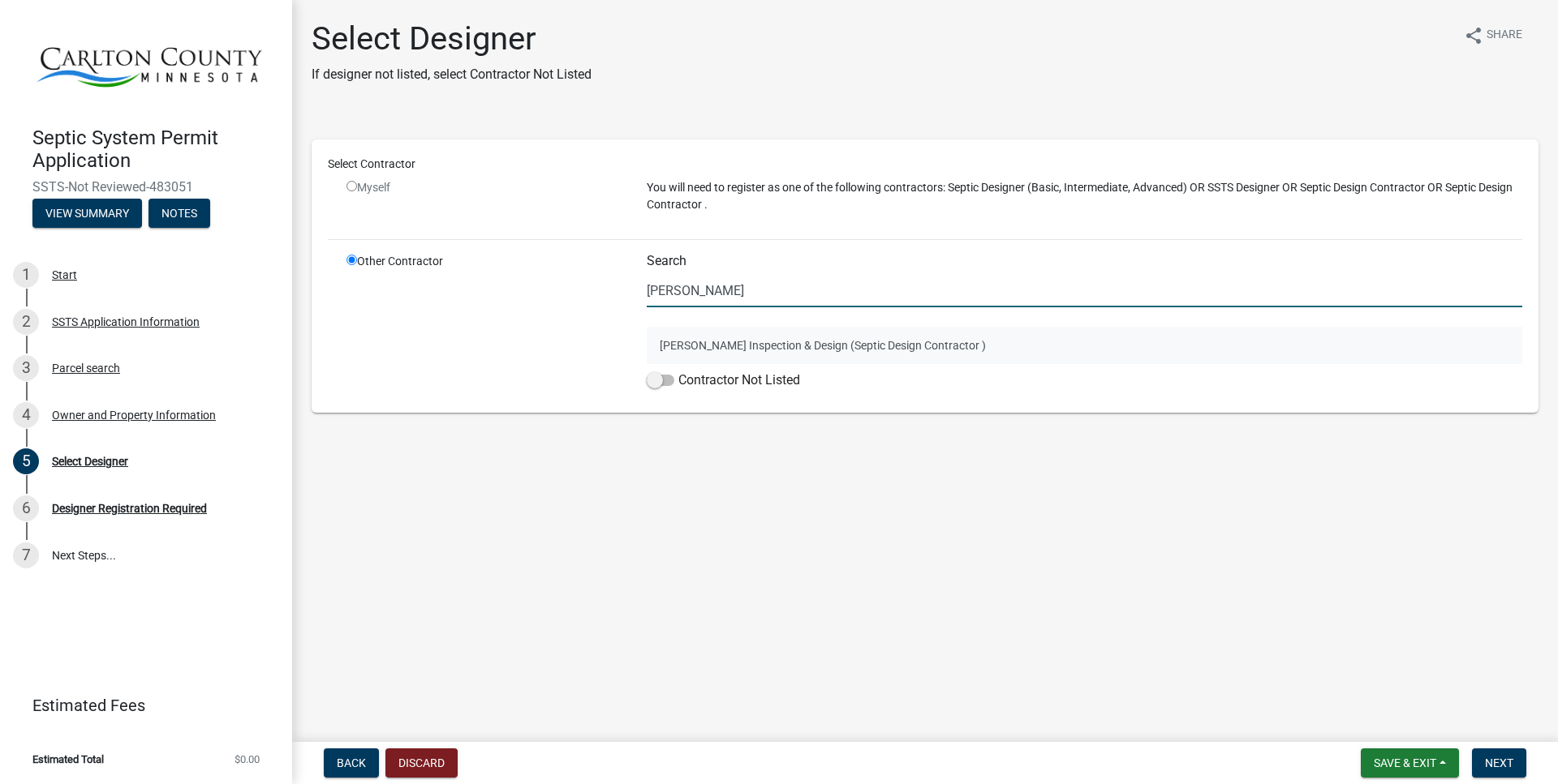
type input "Roger Hurd"
click at [779, 346] on button "Roger Hurd Inspection & Design (Septic Design Contractor )" at bounding box center [1085, 346] width 876 height 37
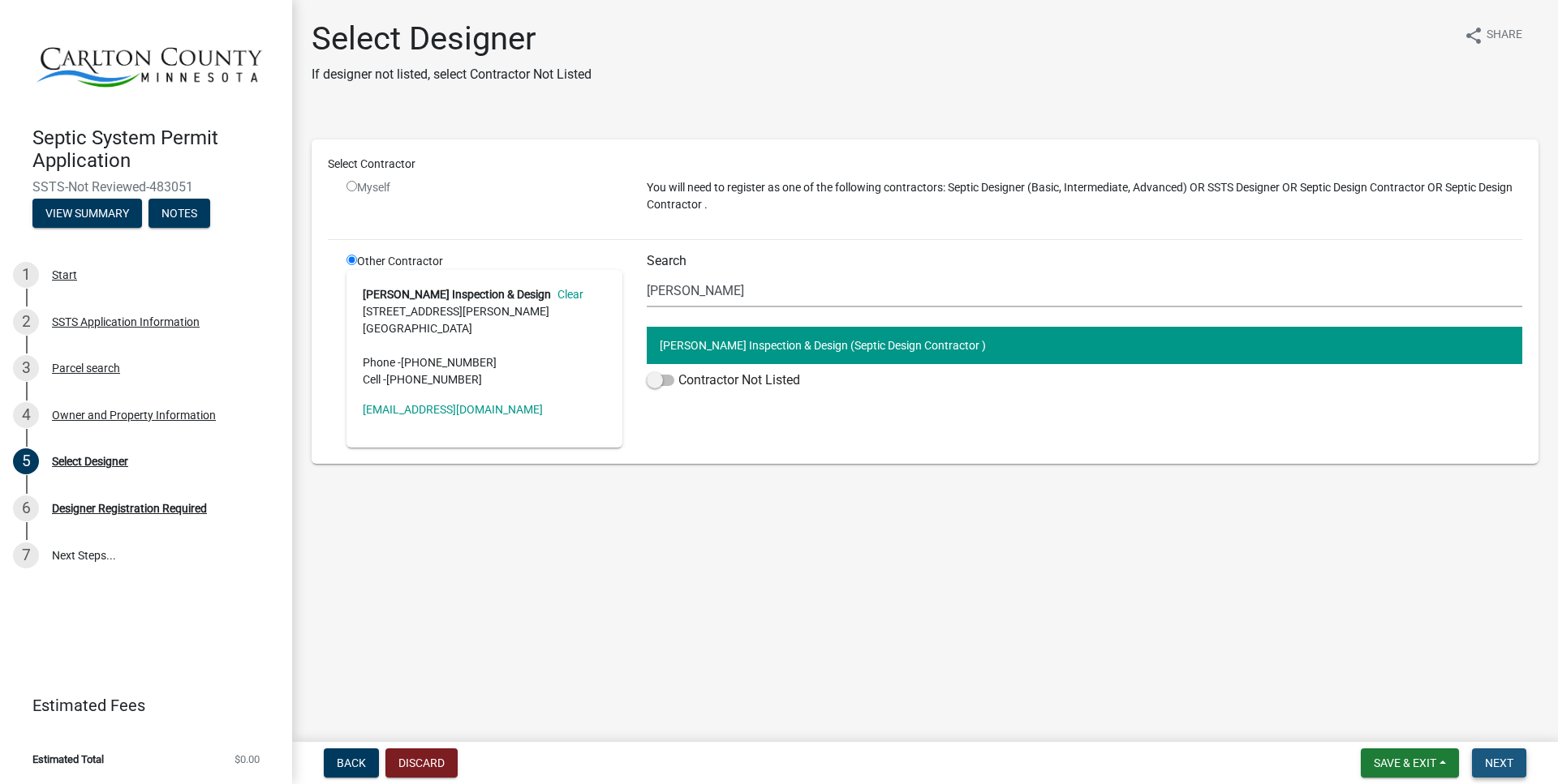
click at [1487, 759] on span "Next" at bounding box center [1499, 762] width 29 height 13
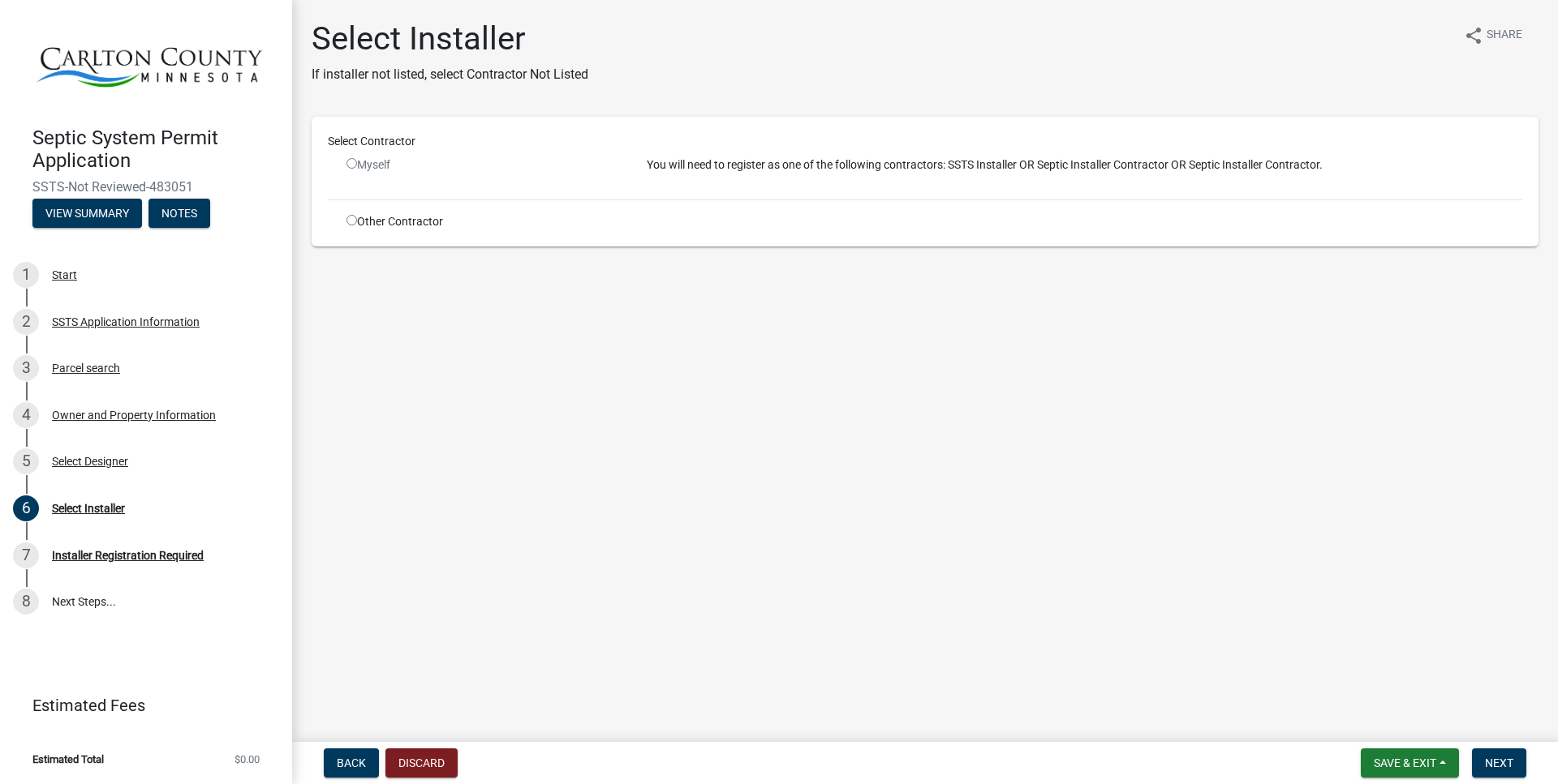
click at [351, 221] on input "radio" at bounding box center [352, 220] width 10 height 10
radio input "true"
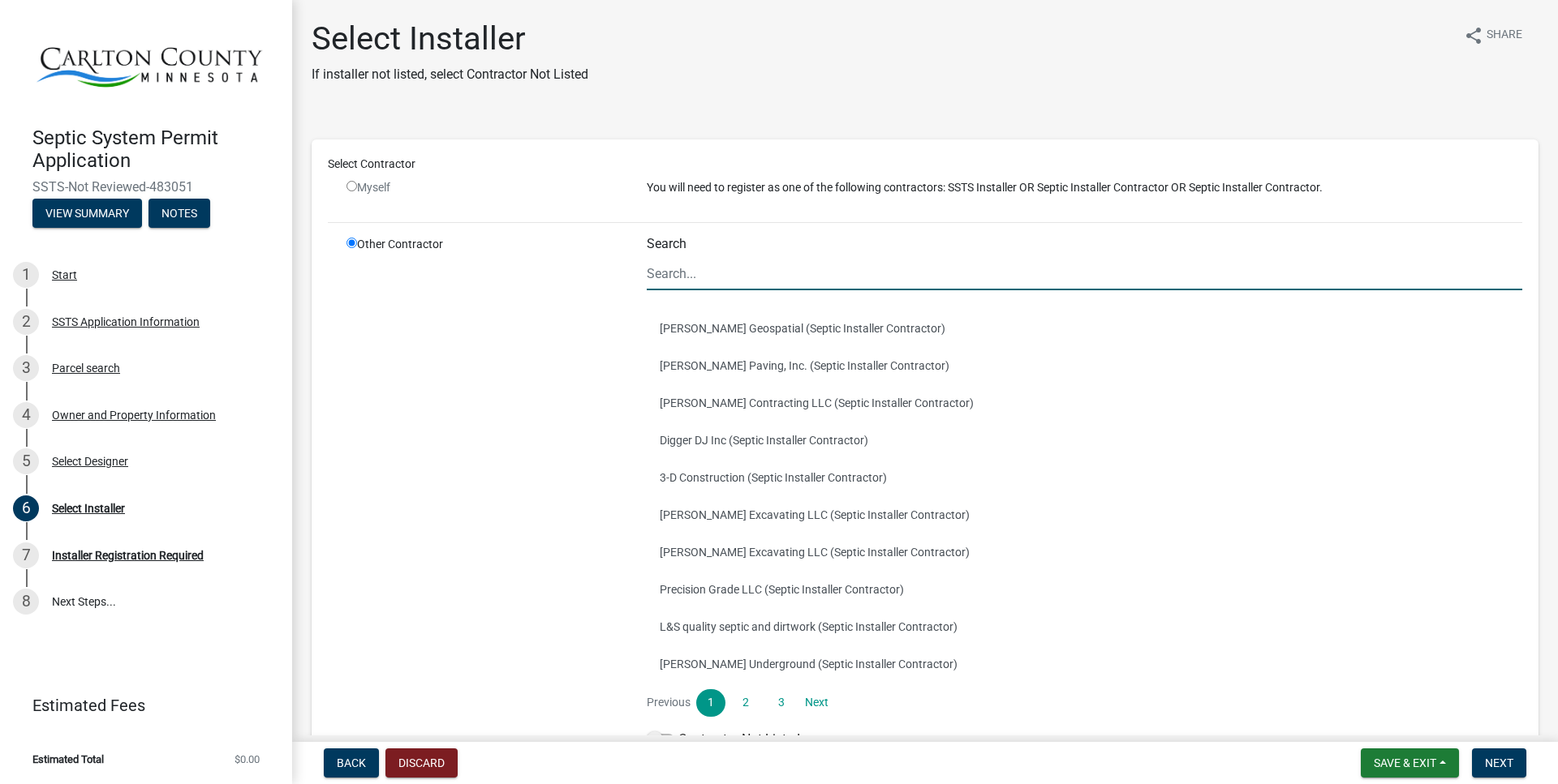
click at [711, 270] on input "Search" at bounding box center [1085, 273] width 876 height 33
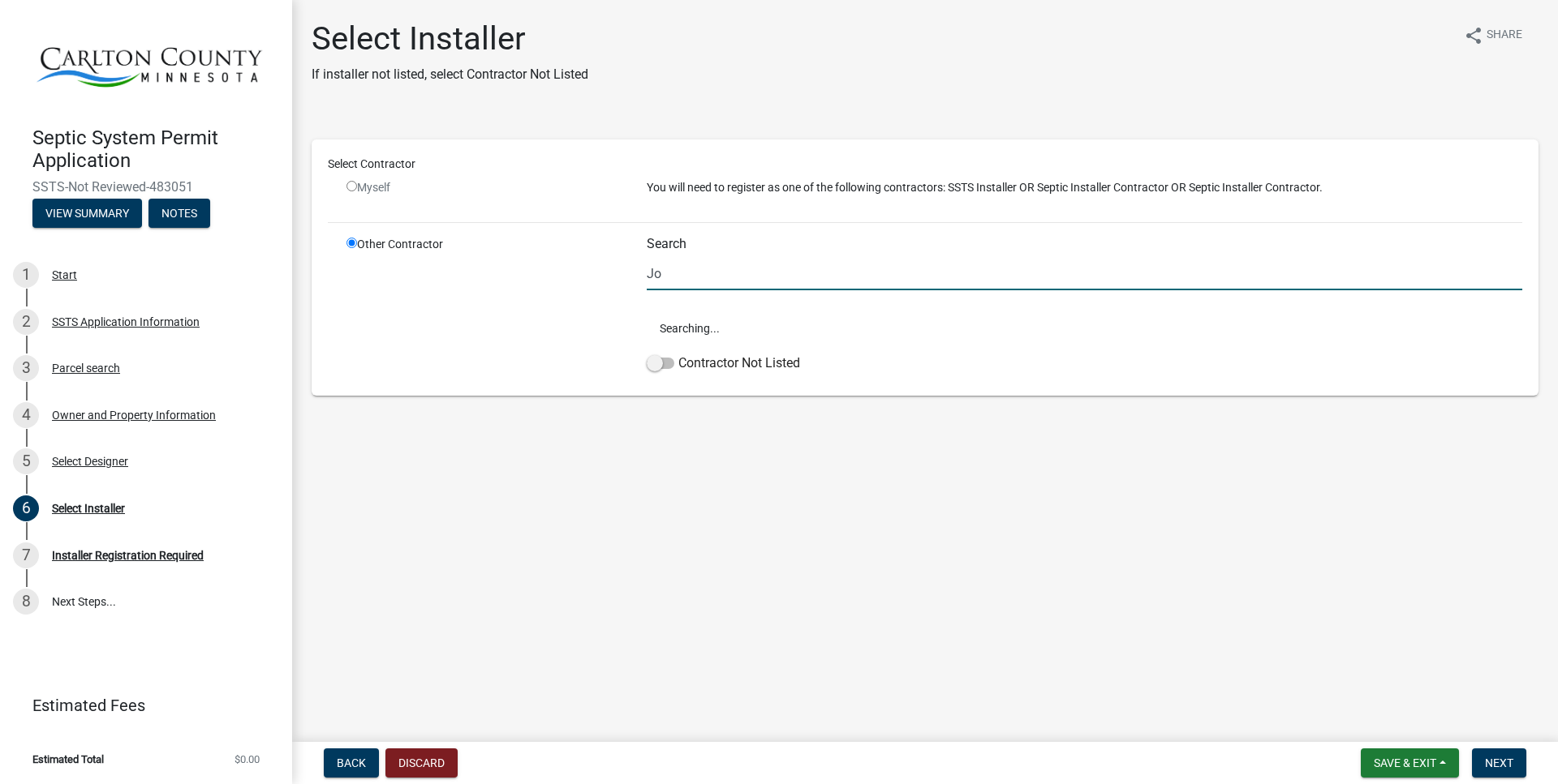
type input "J"
type input "Laveau"
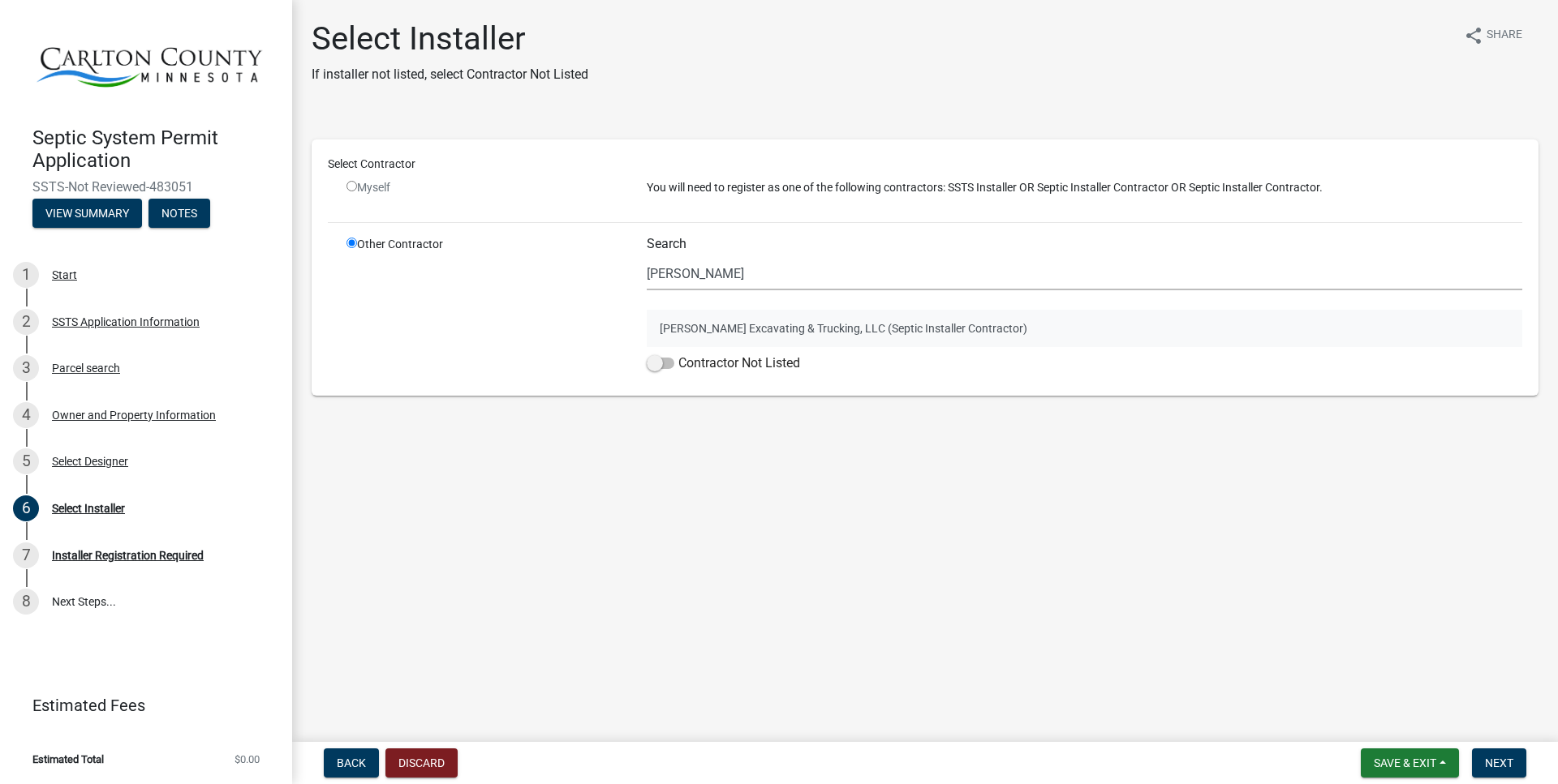
click at [768, 332] on button "Laveau Excavating & Trucking, LLC (Septic Installer Contractor)" at bounding box center [1085, 329] width 876 height 37
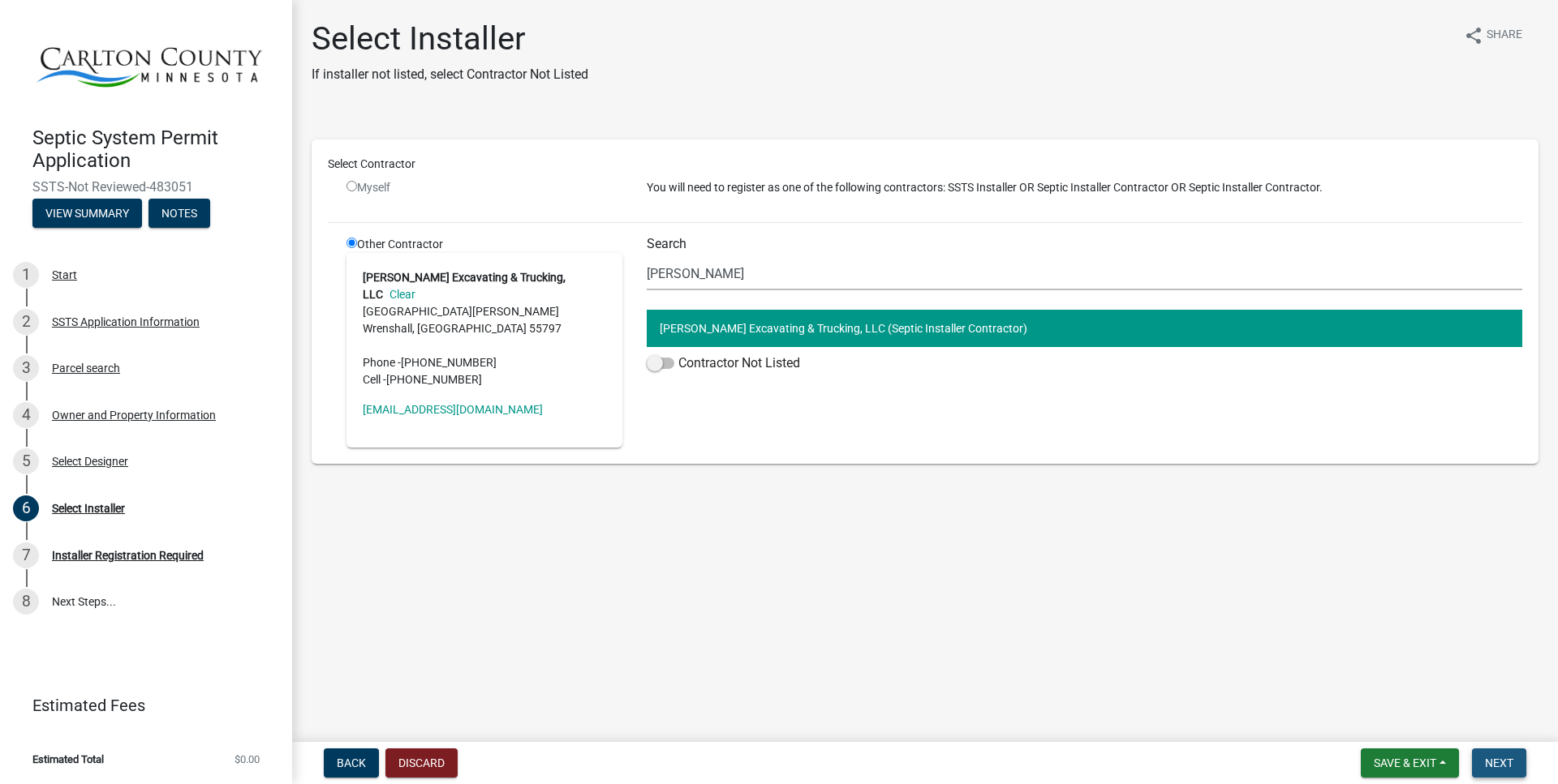
click at [1493, 759] on span "Next" at bounding box center [1499, 762] width 29 height 13
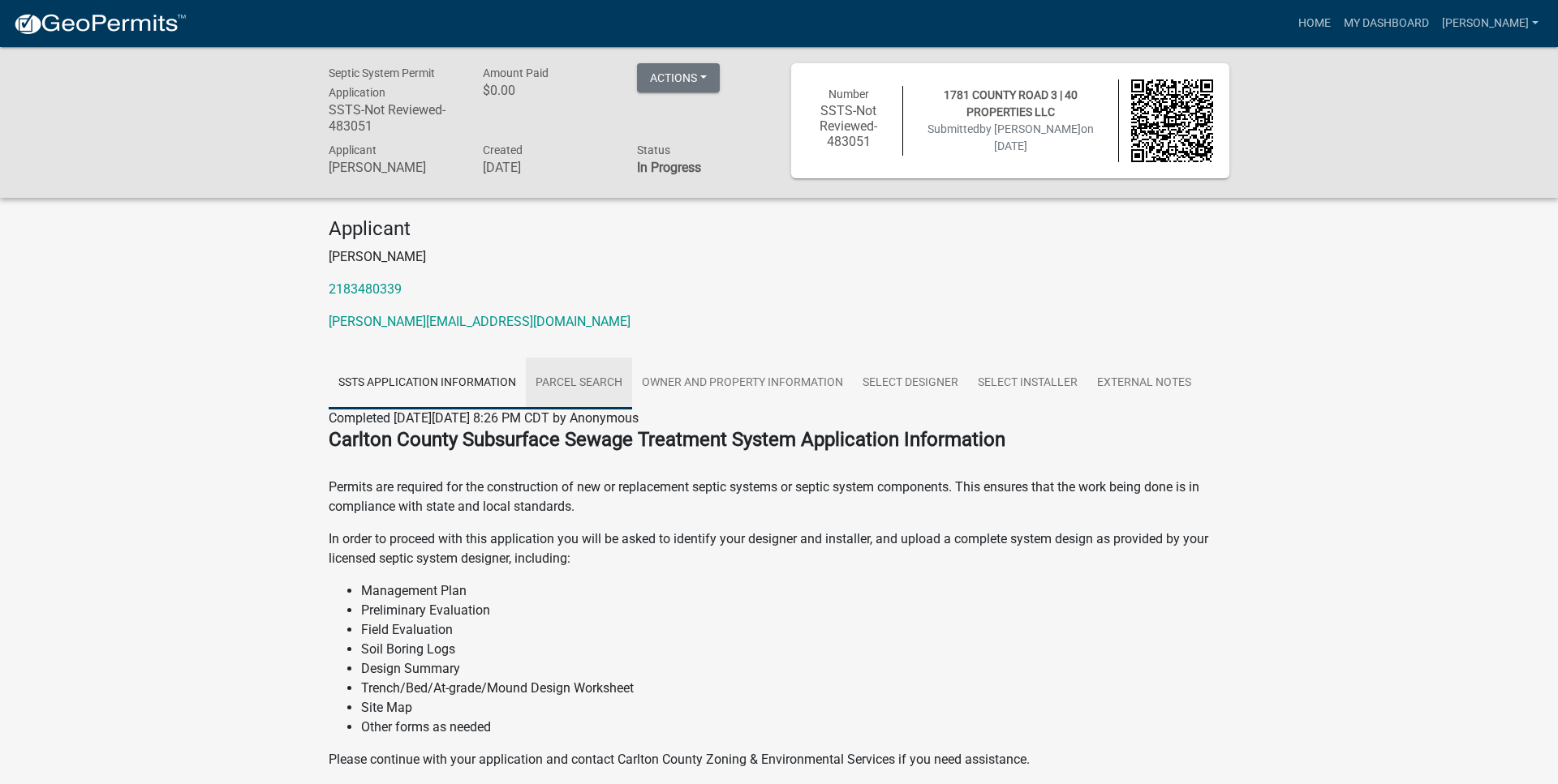
click at [572, 378] on link "Parcel search" at bounding box center [579, 383] width 107 height 52
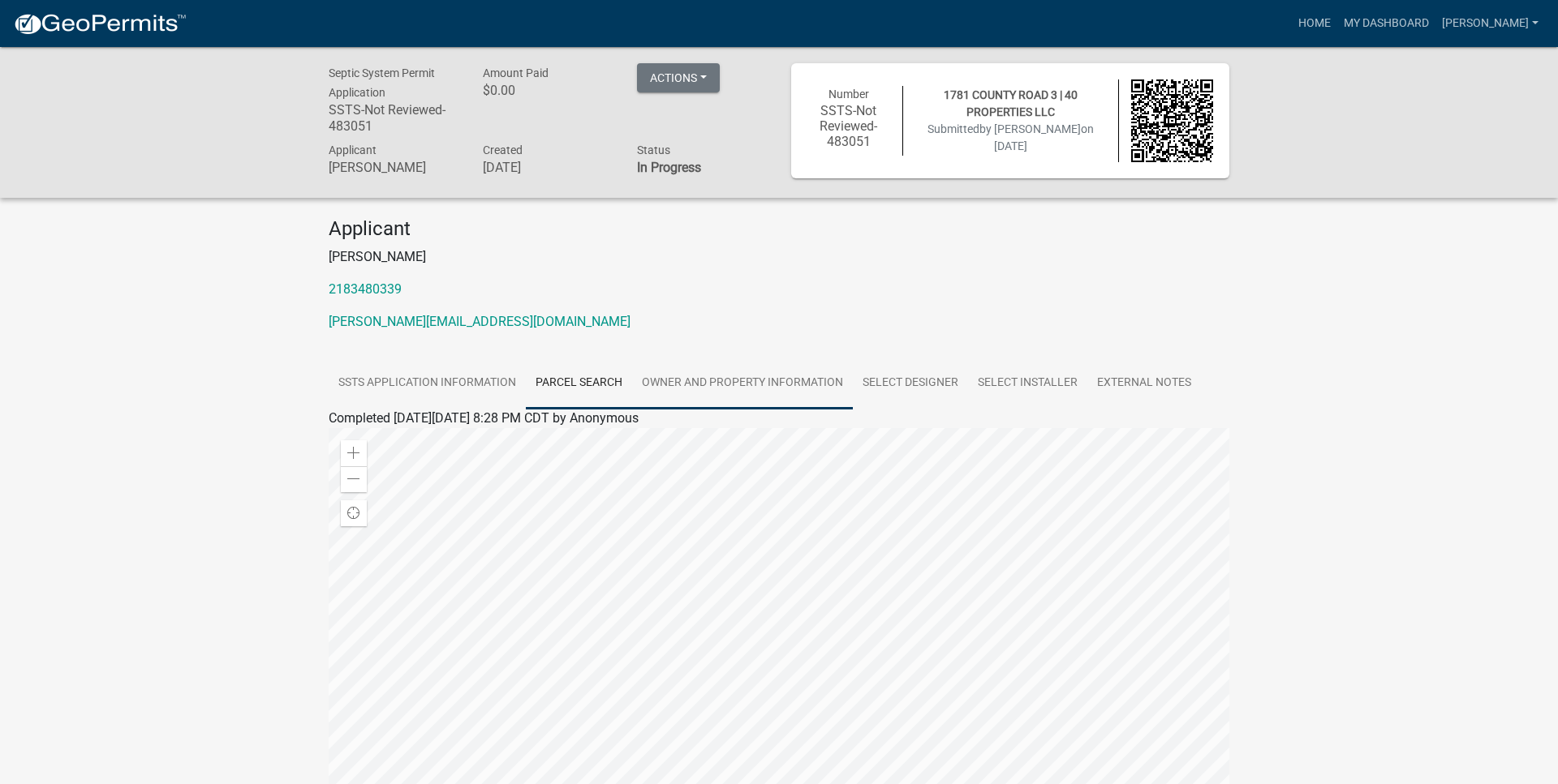
click at [719, 376] on link "Owner and Property Information" at bounding box center [742, 383] width 221 height 52
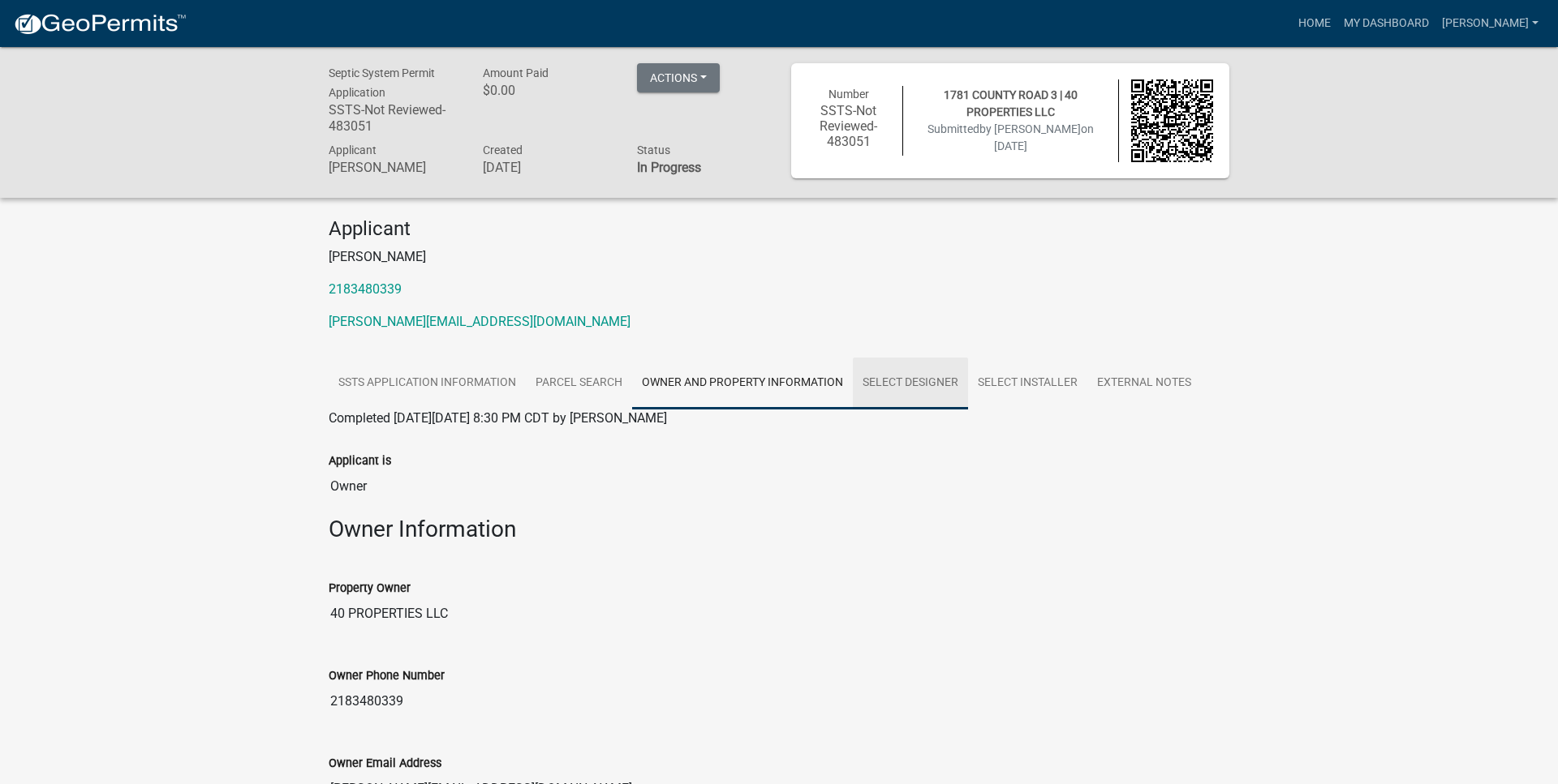
click at [922, 376] on link "Select Designer" at bounding box center [910, 383] width 115 height 52
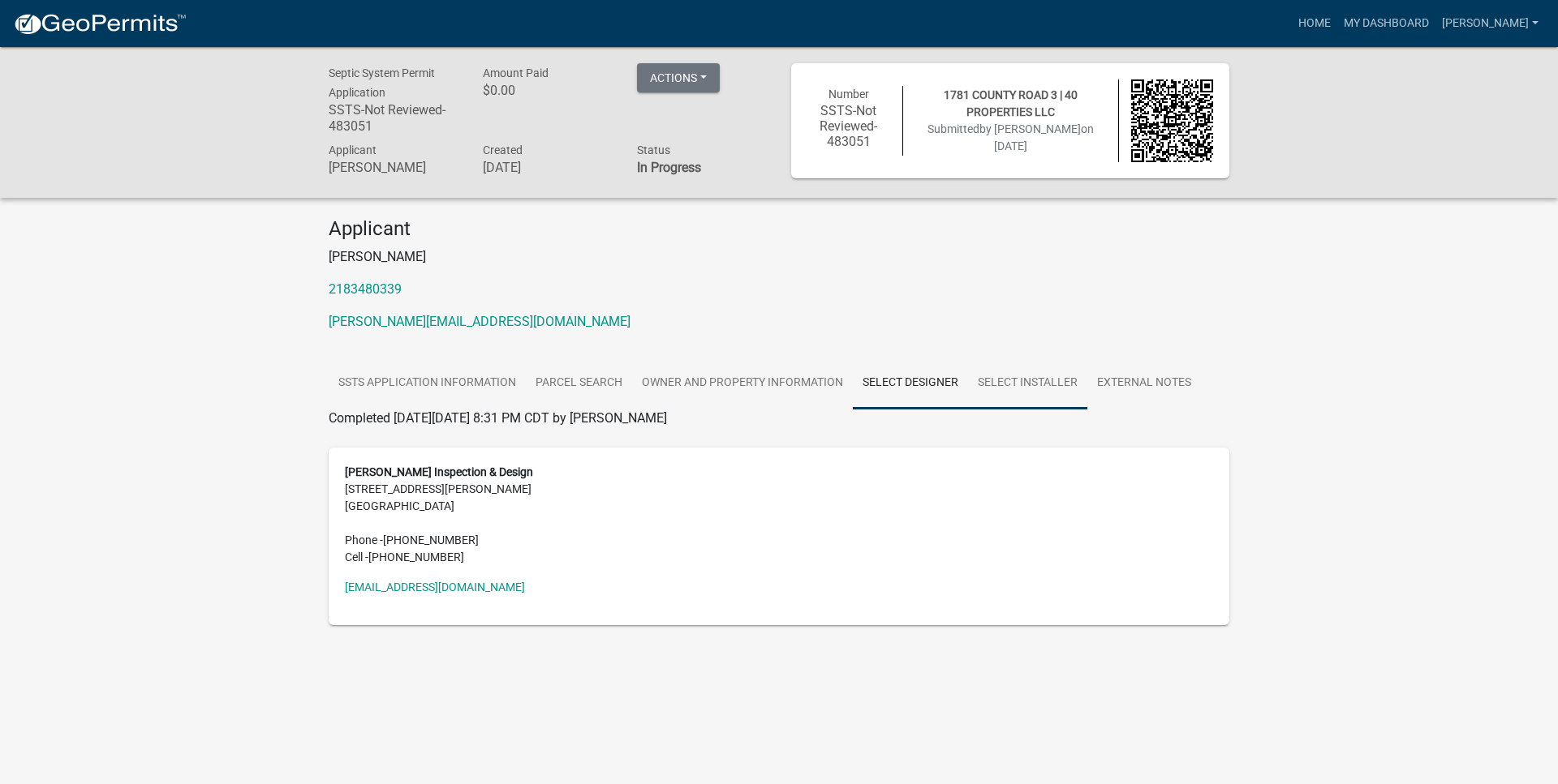
click at [1002, 377] on link "Select Installer" at bounding box center [1027, 383] width 119 height 52
click at [1127, 374] on link "External Notes" at bounding box center [1144, 383] width 113 height 52
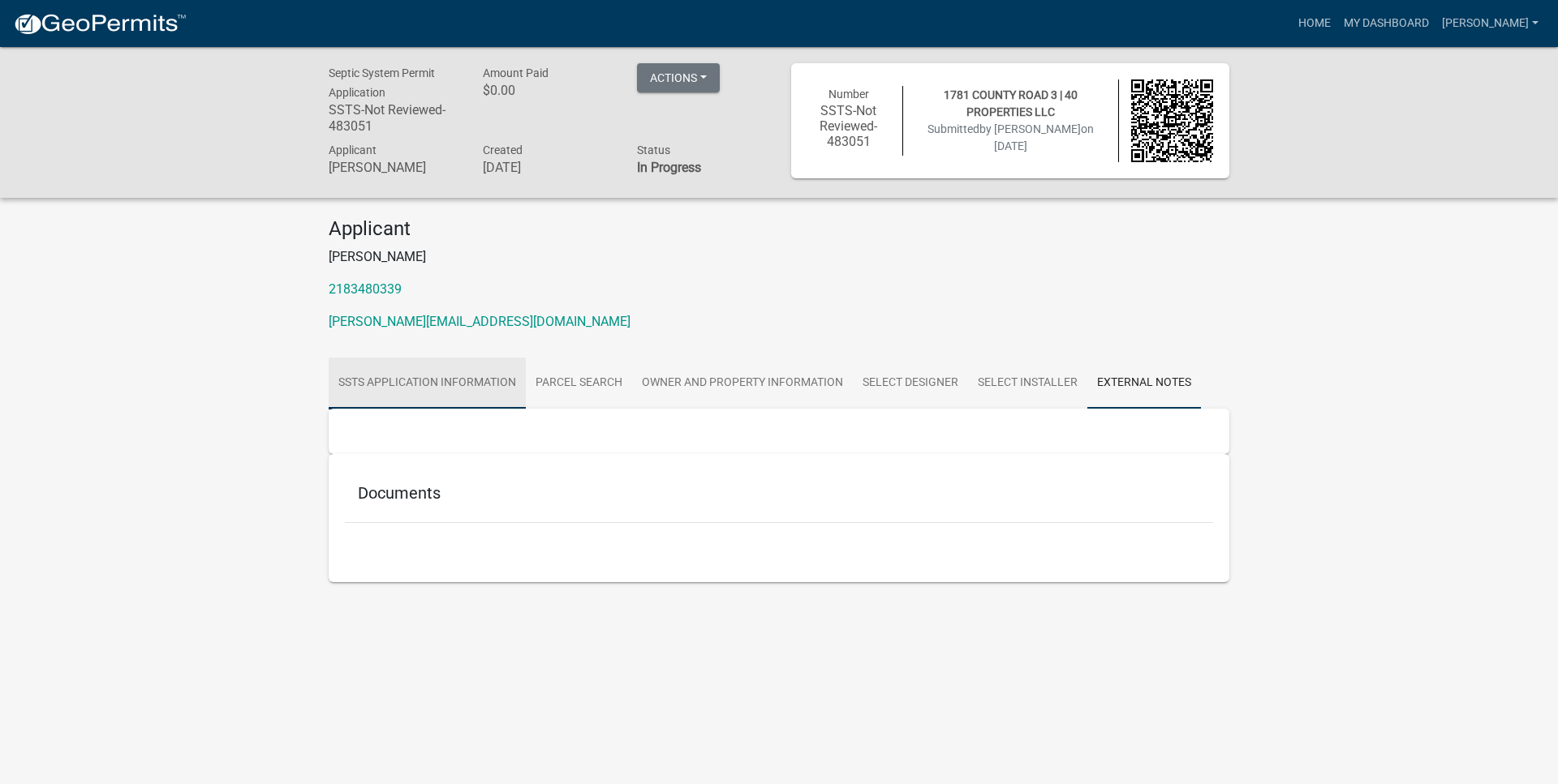
click at [486, 378] on link "SSTS Application Information" at bounding box center [427, 383] width 197 height 52
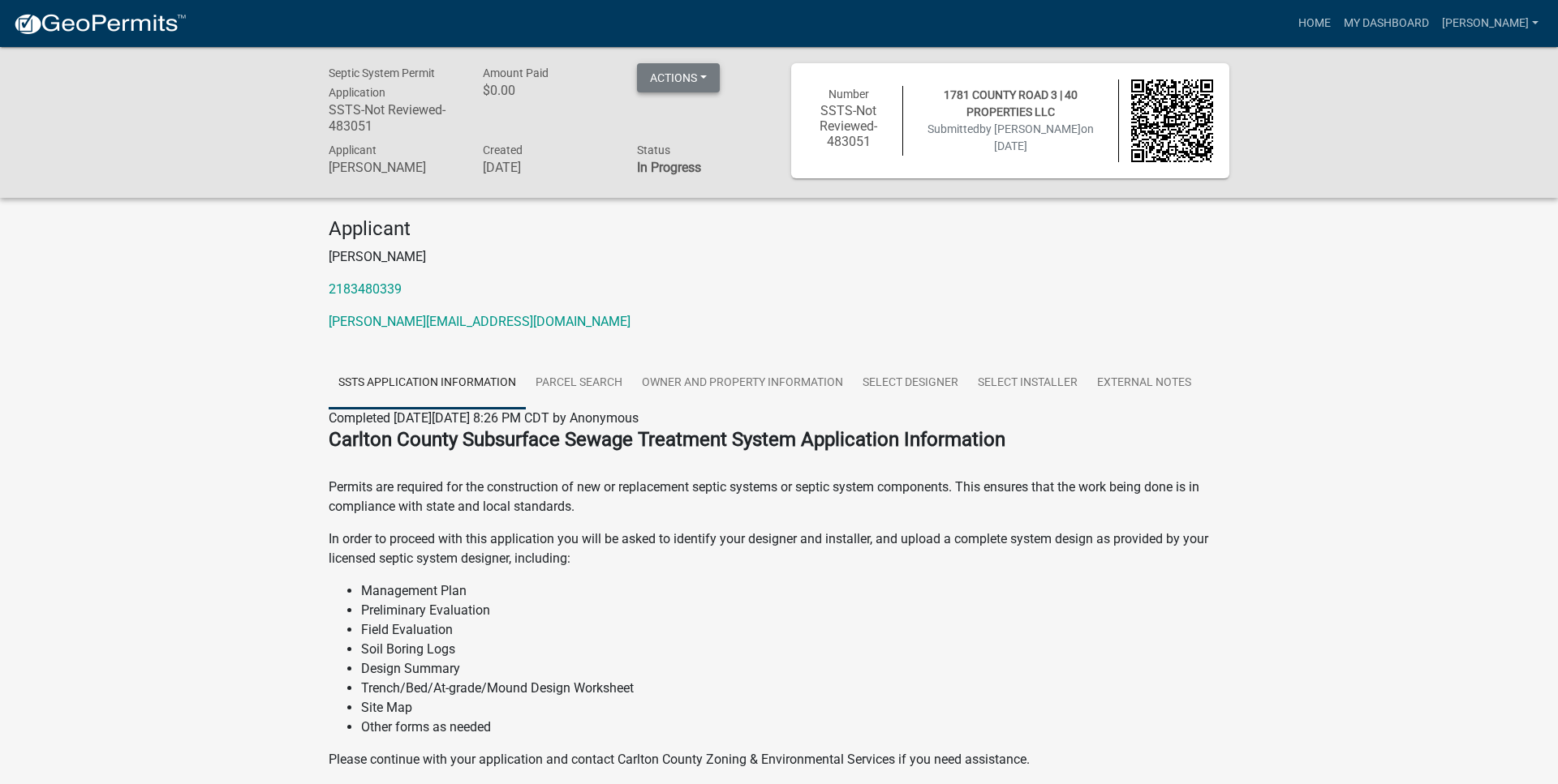
click at [700, 81] on button "Actions" at bounding box center [678, 78] width 83 height 30
click at [706, 264] on p "Daniel" at bounding box center [779, 257] width 900 height 19
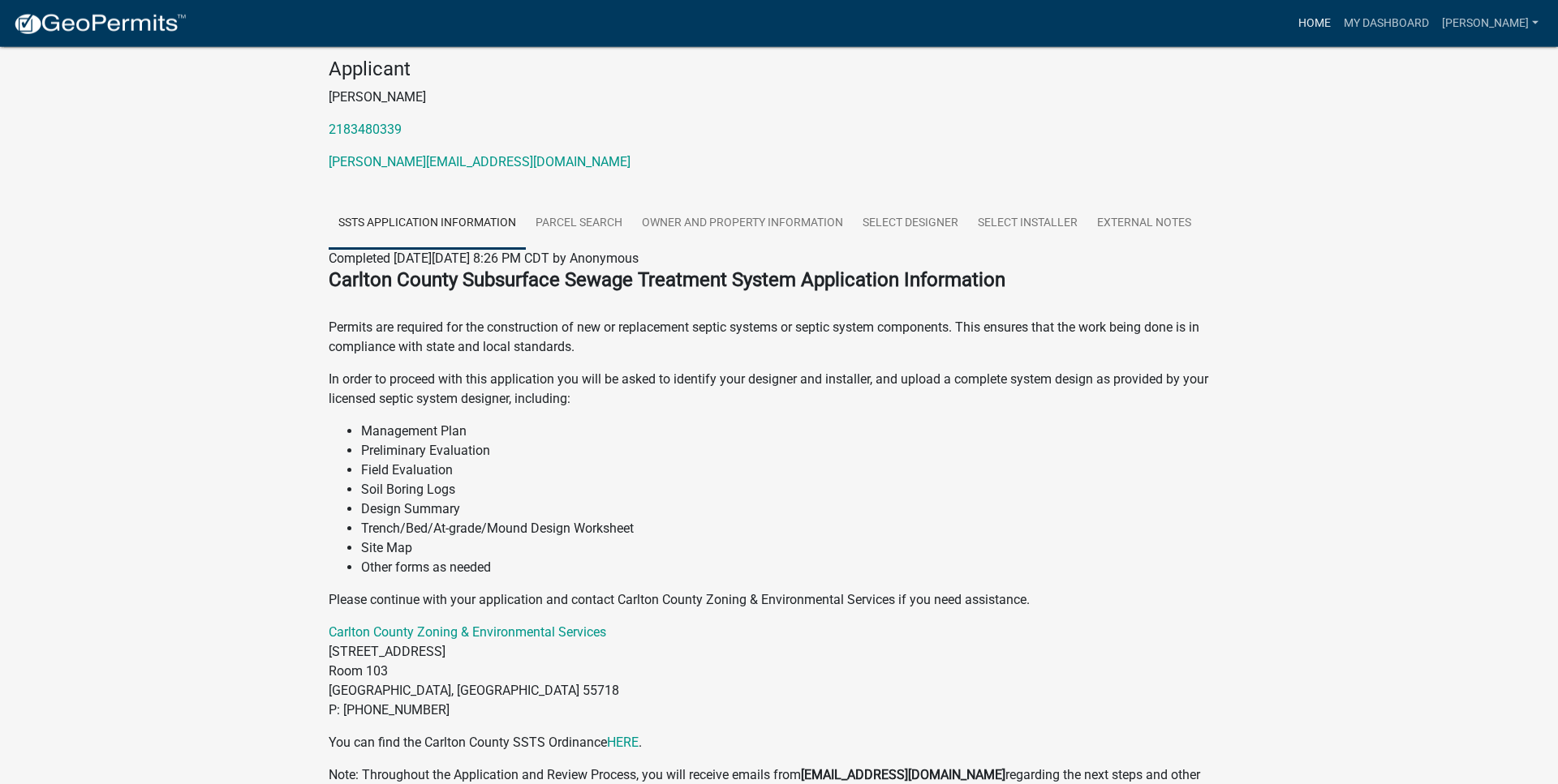
scroll to position [166, 0]
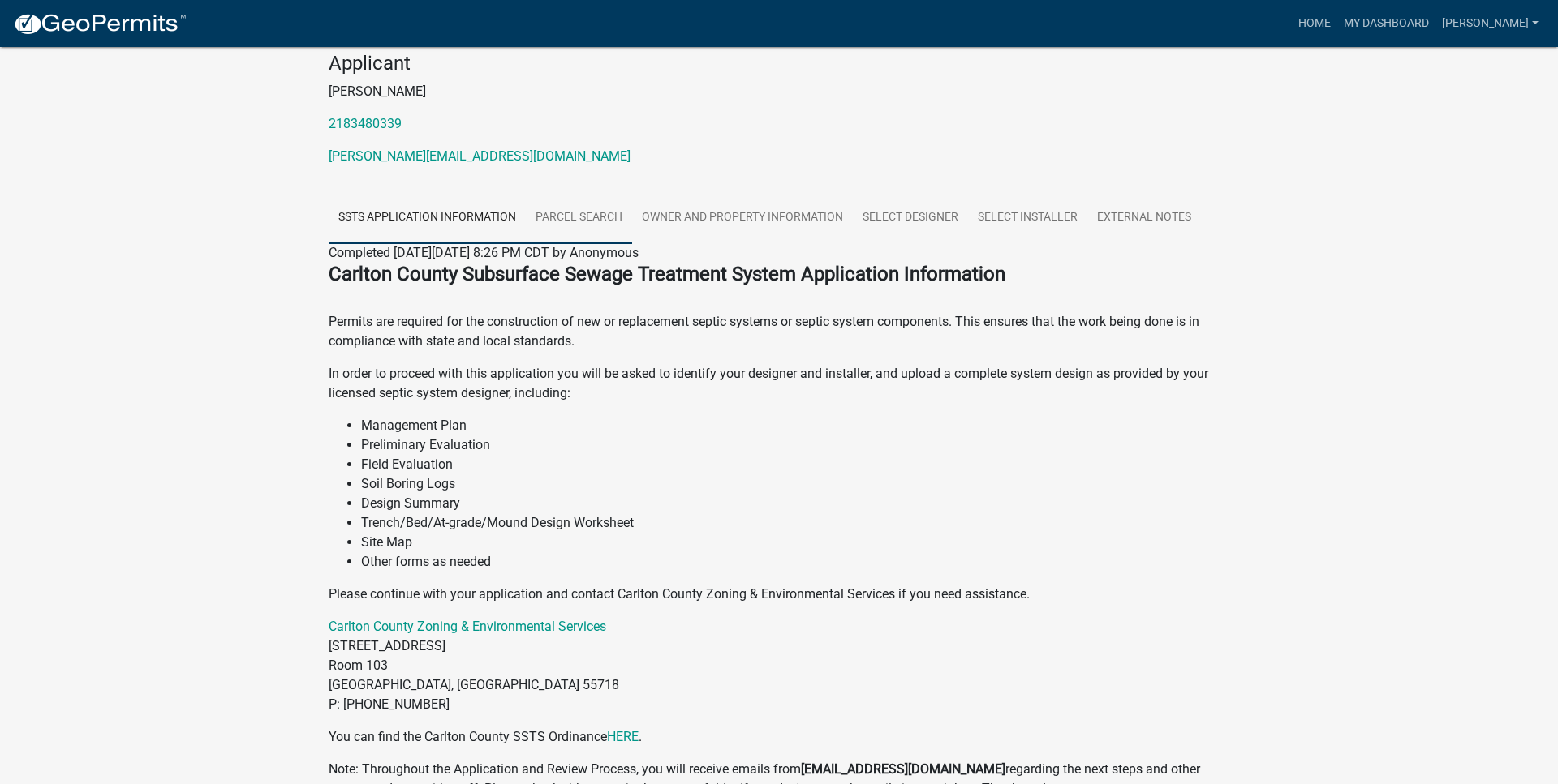
click at [582, 212] on link "Parcel search" at bounding box center [579, 217] width 107 height 52
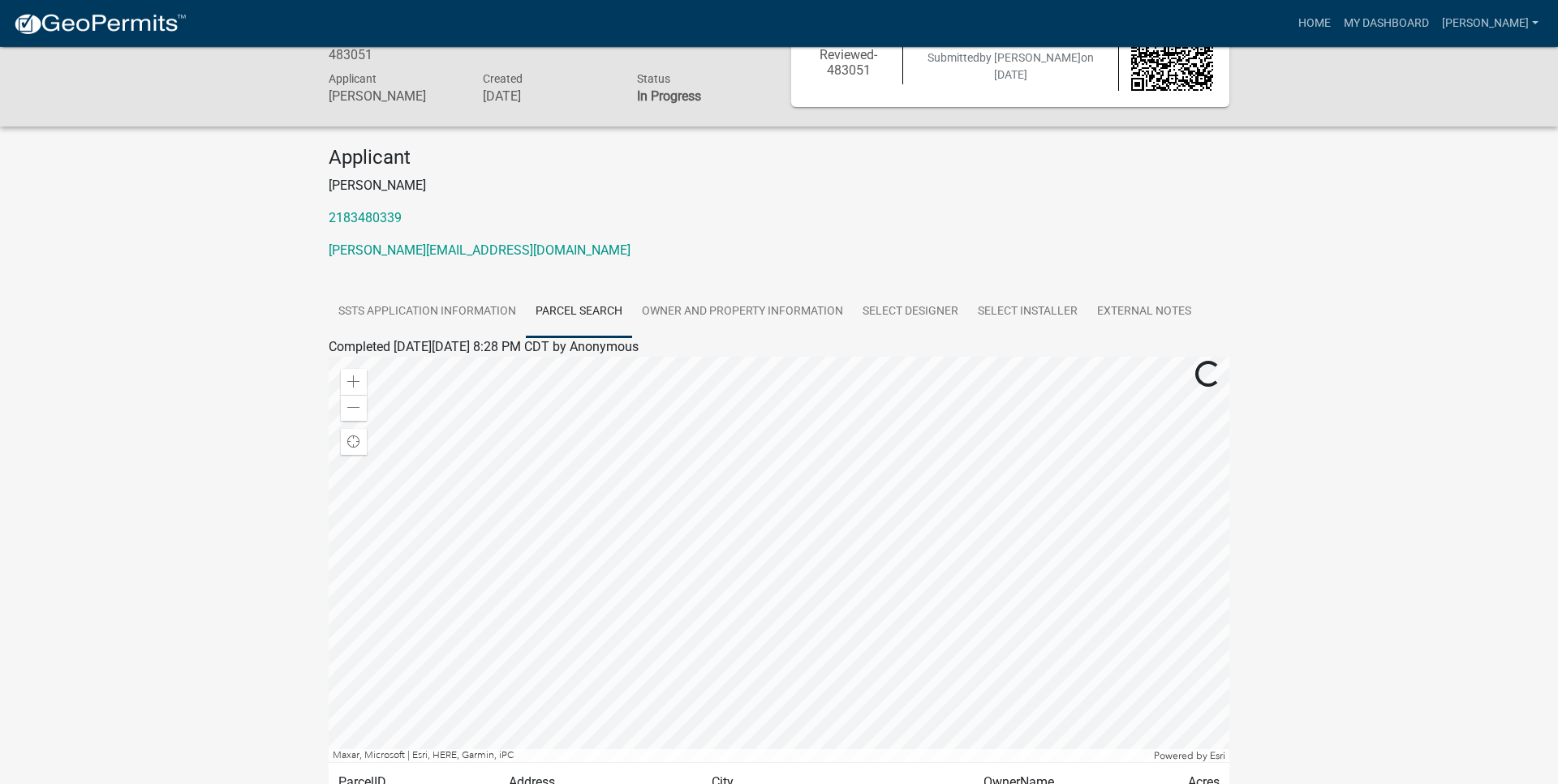
scroll to position [45, 0]
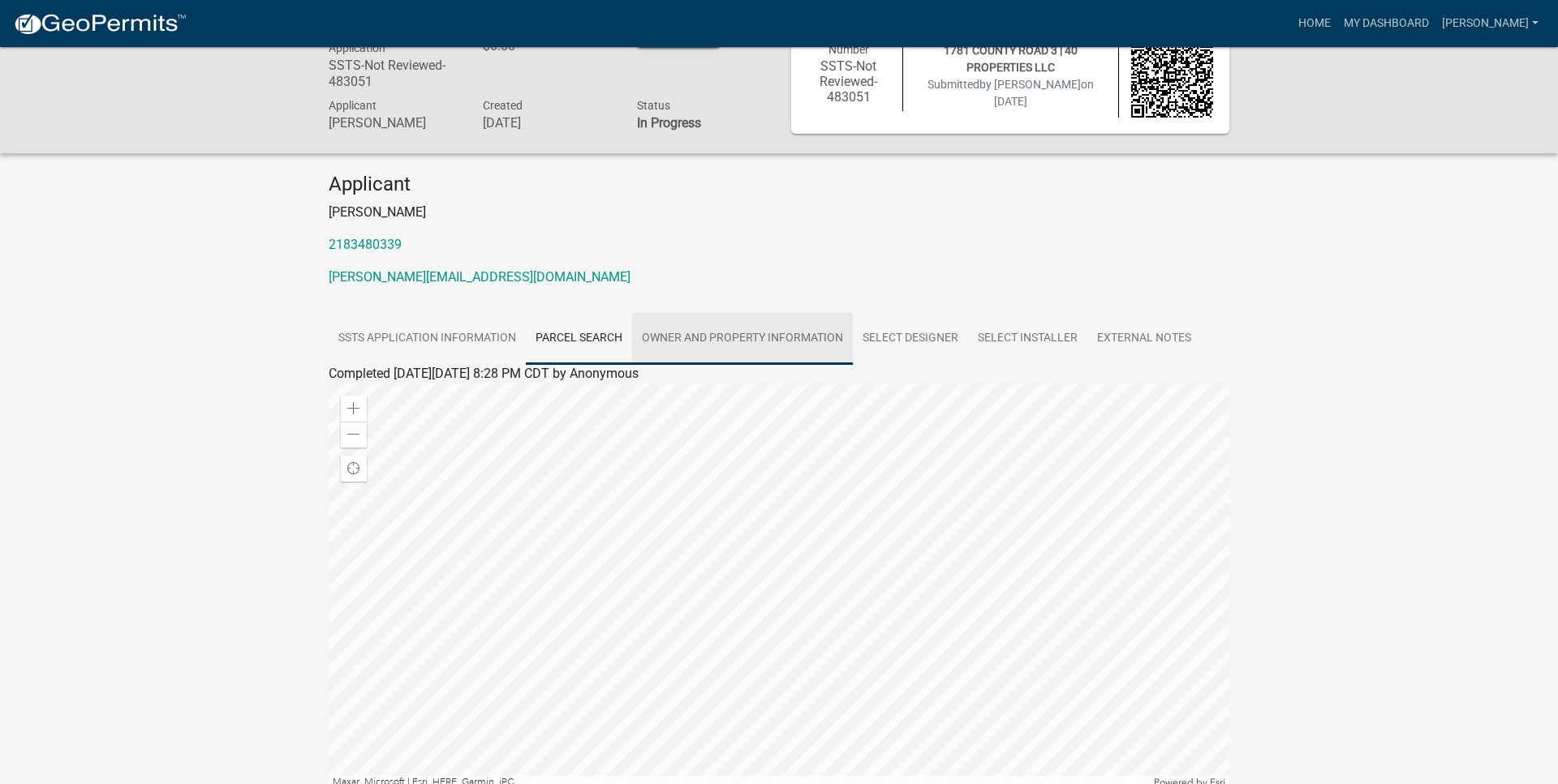
click at [789, 332] on link "Owner and Property Information" at bounding box center [742, 338] width 221 height 52
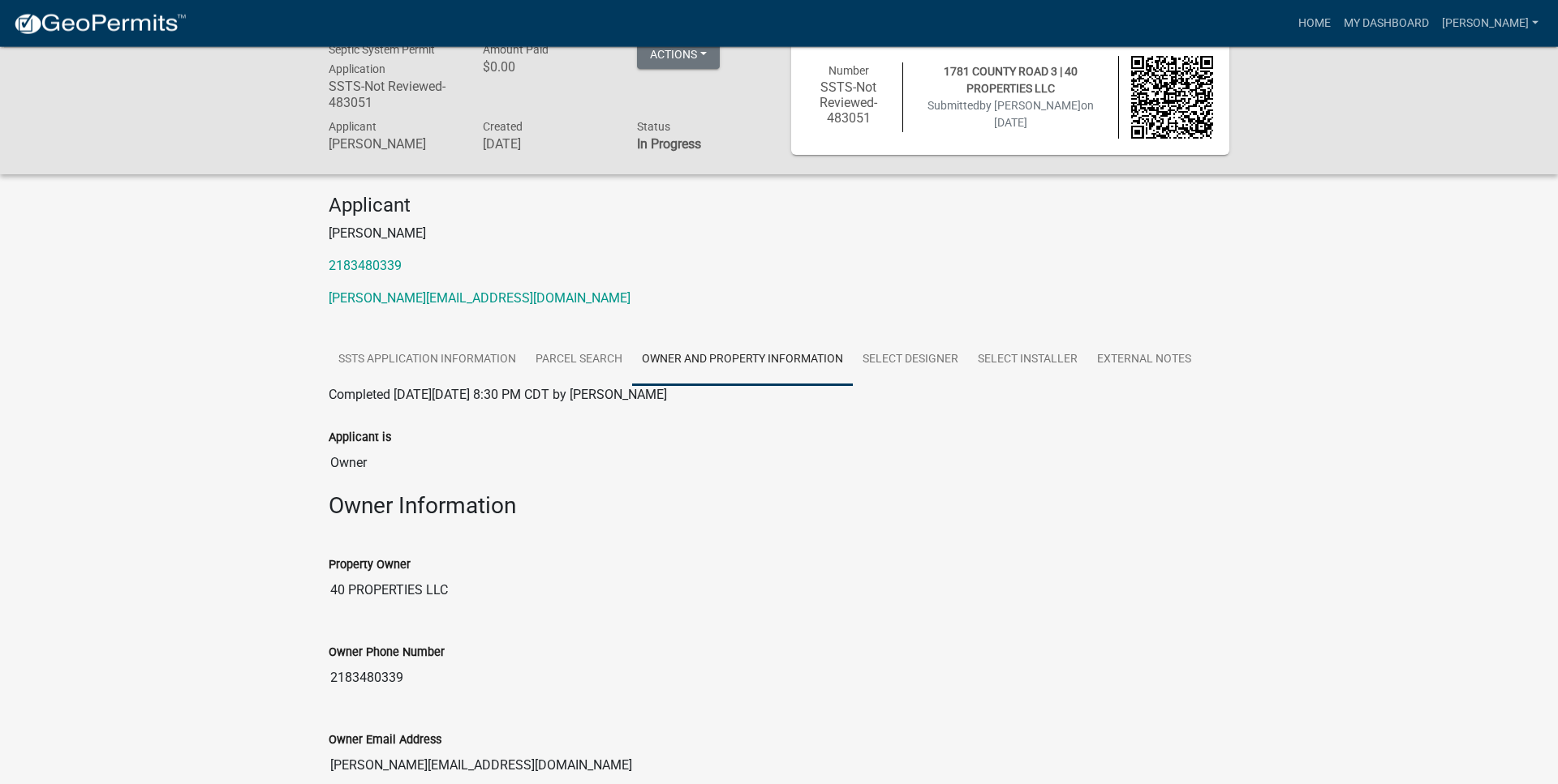
scroll to position [0, 0]
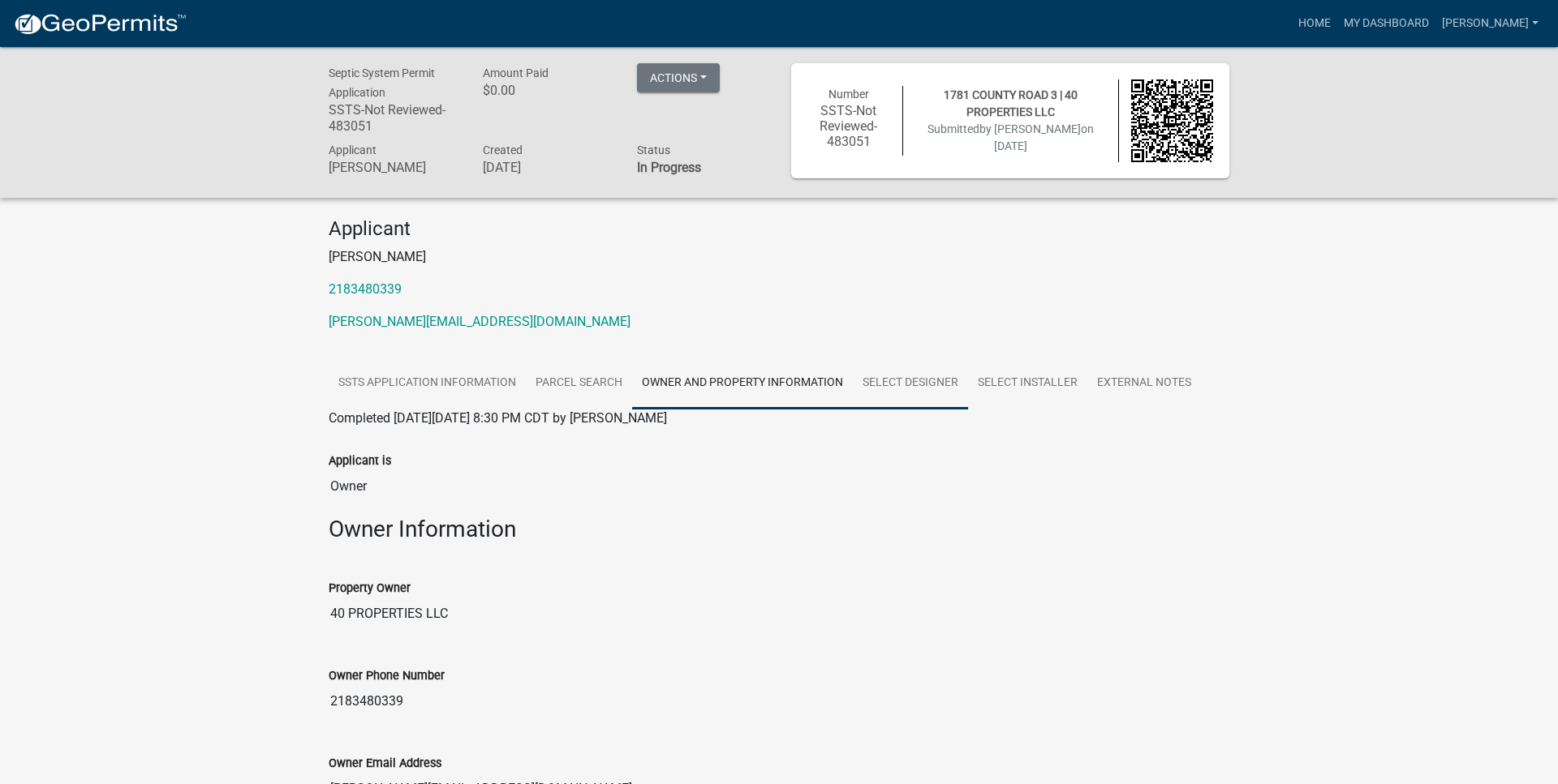
click at [907, 378] on link "Select Designer" at bounding box center [910, 383] width 115 height 52
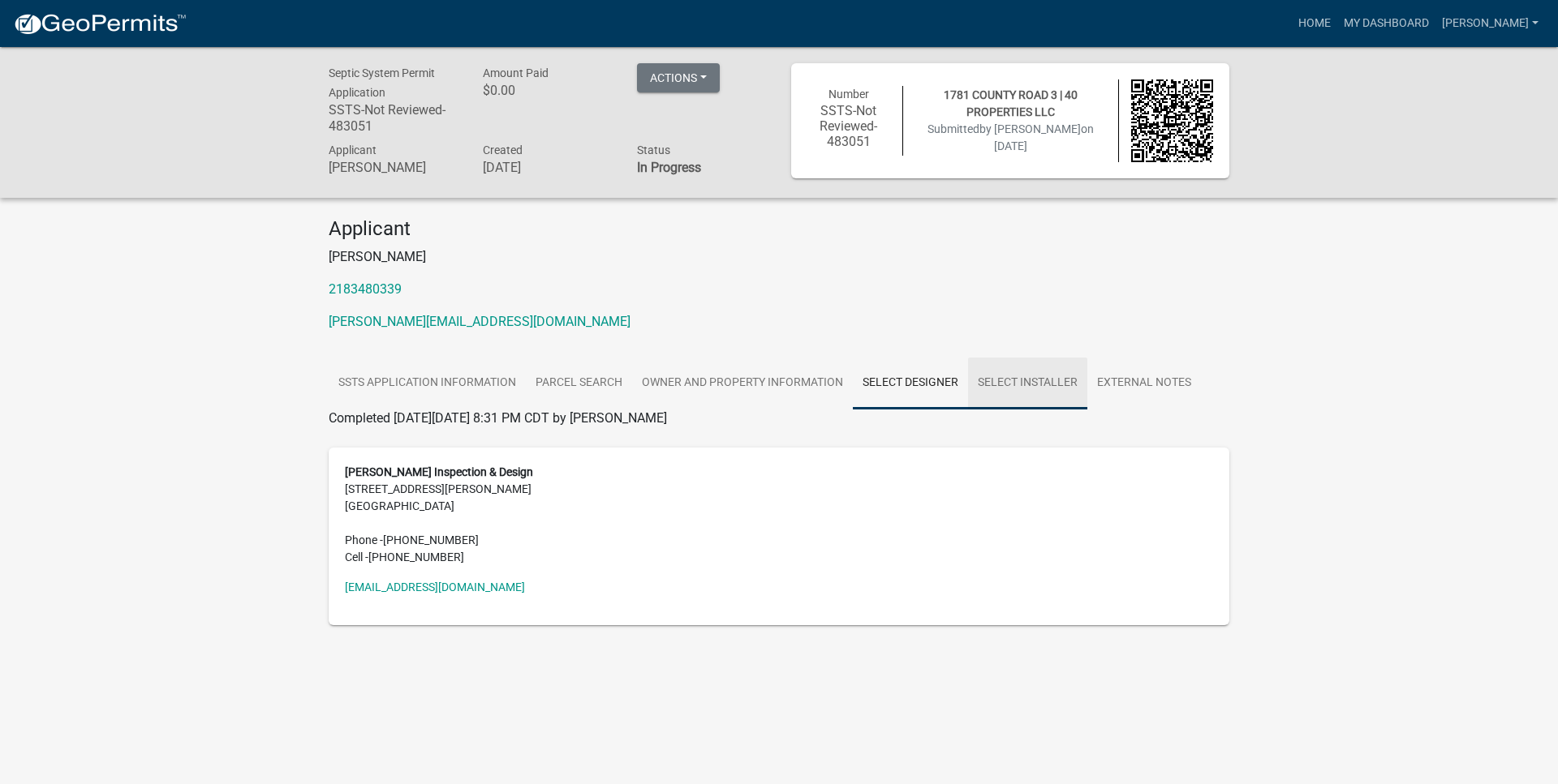
click at [1010, 378] on link "Select Installer" at bounding box center [1027, 383] width 119 height 52
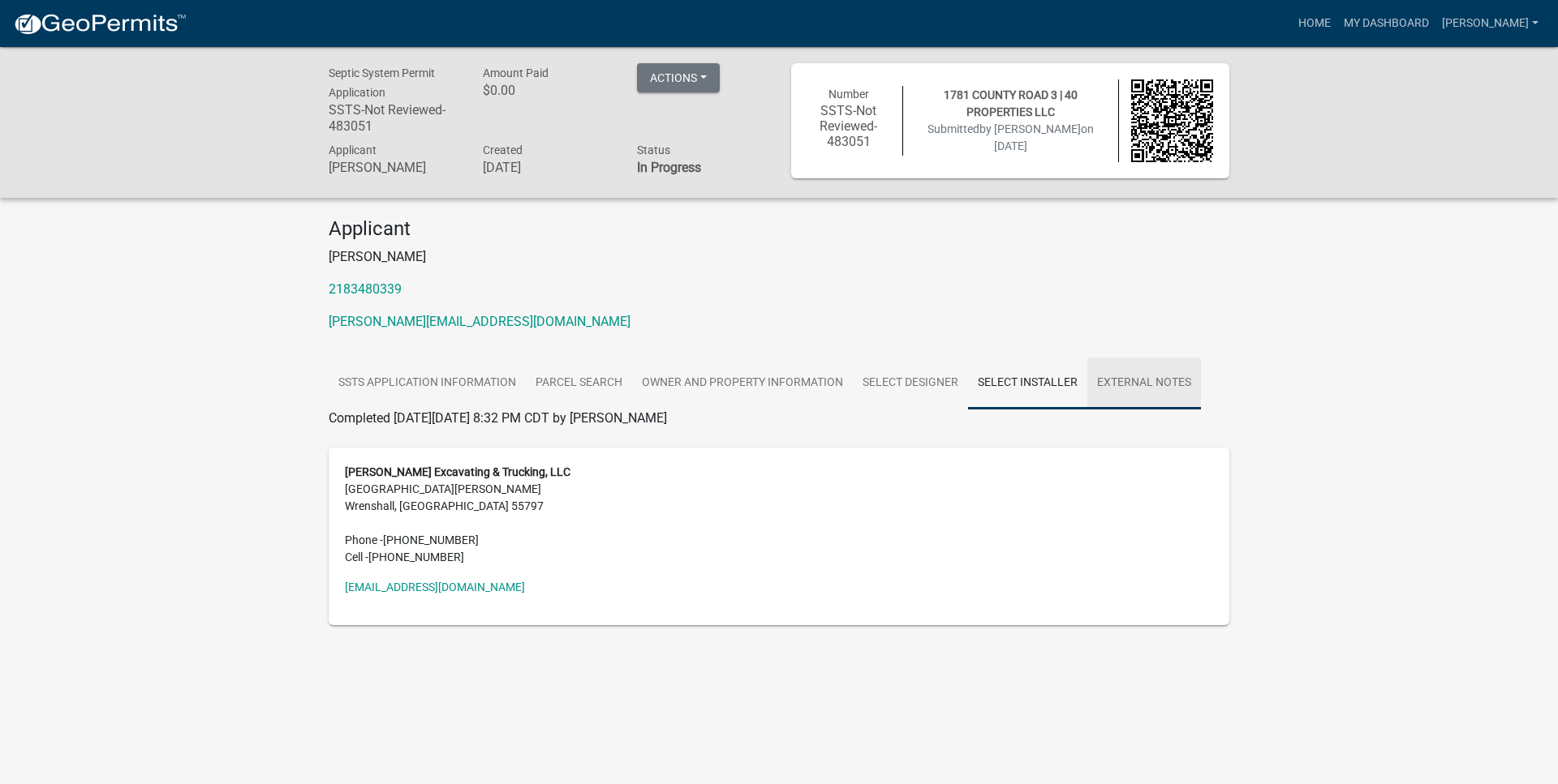
click at [1135, 378] on link "External Notes" at bounding box center [1144, 383] width 113 height 52
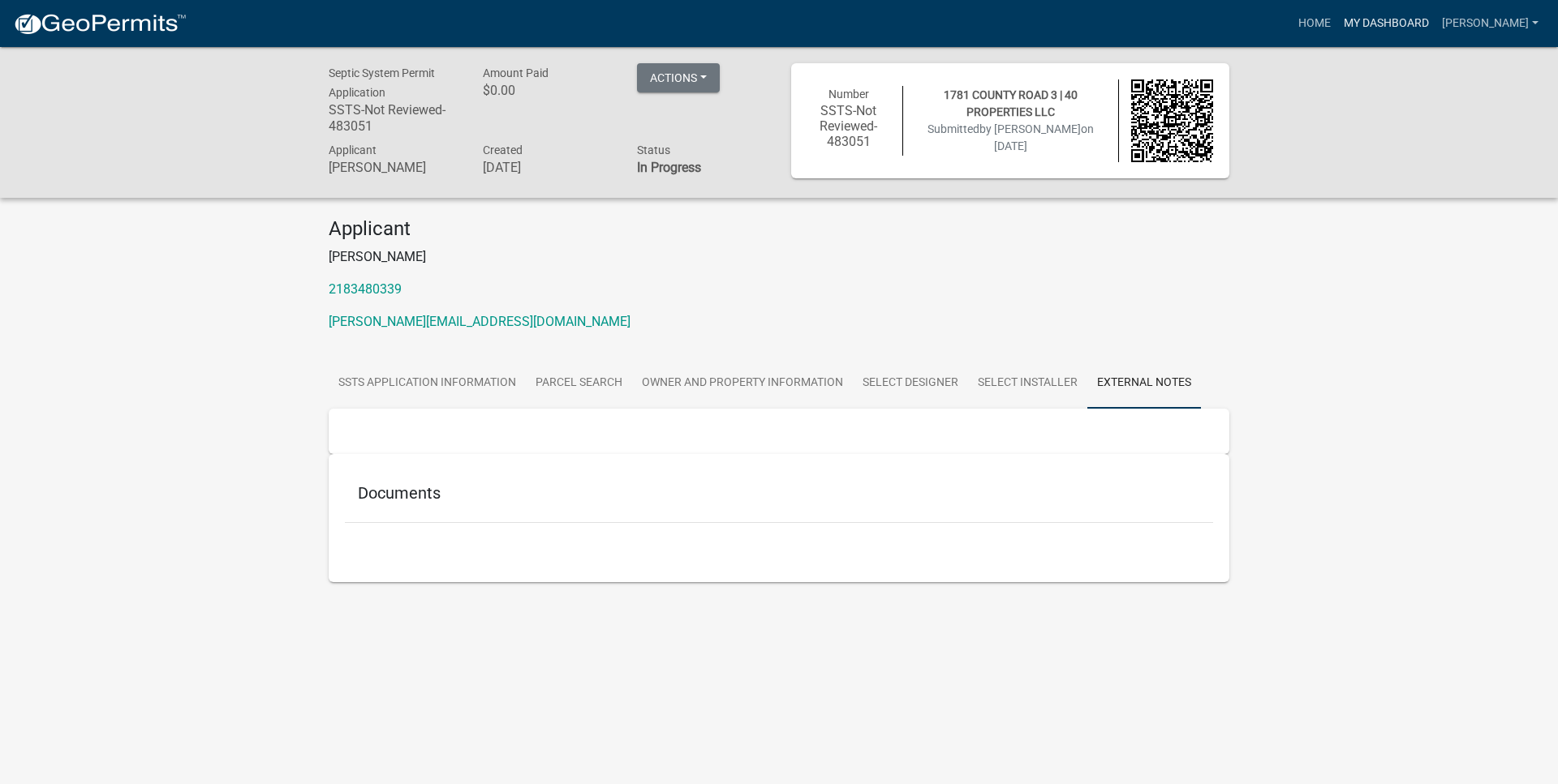
click at [1396, 22] on link "My Dashboard" at bounding box center [1386, 24] width 98 height 30
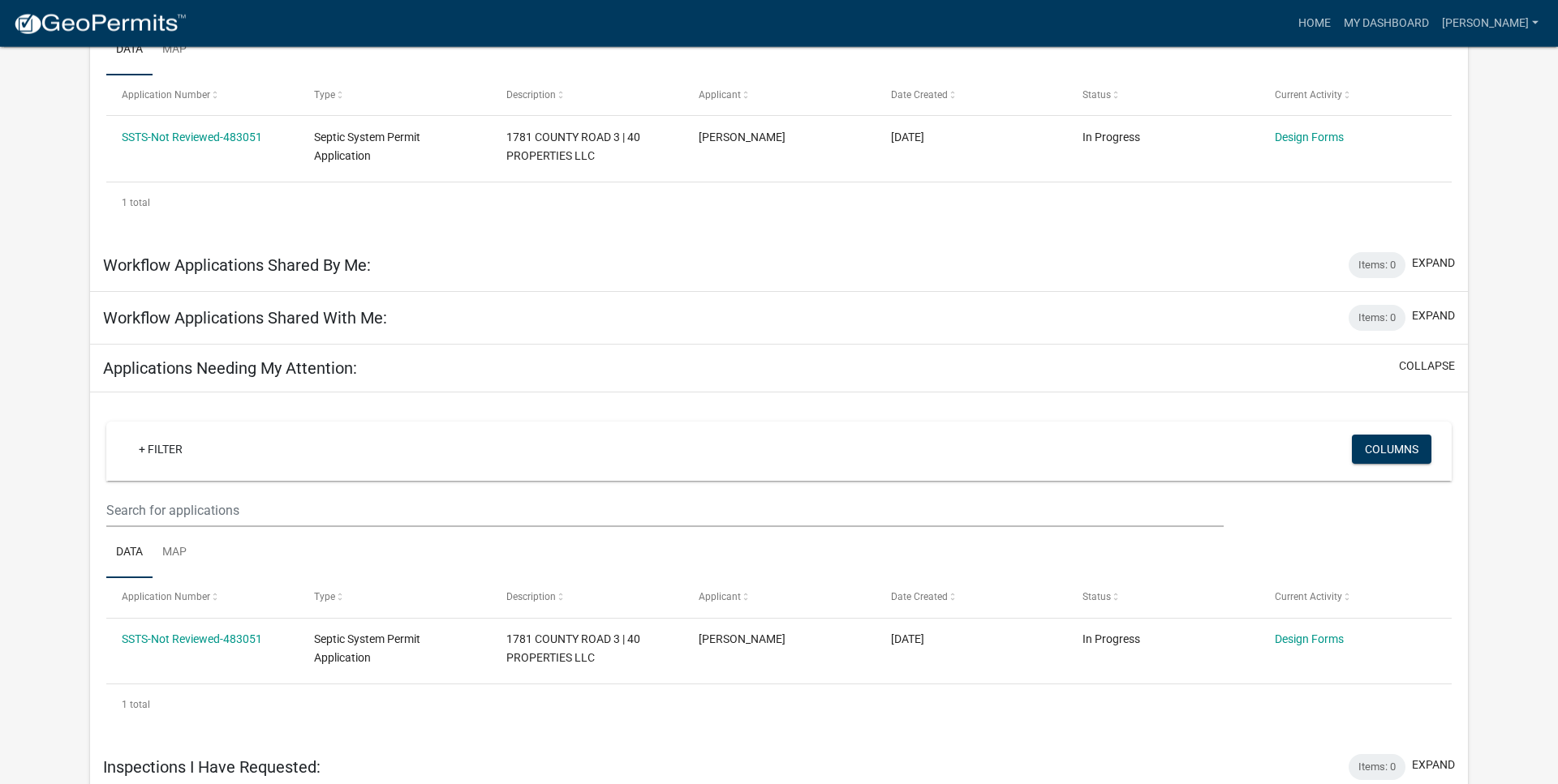
scroll to position [296, 0]
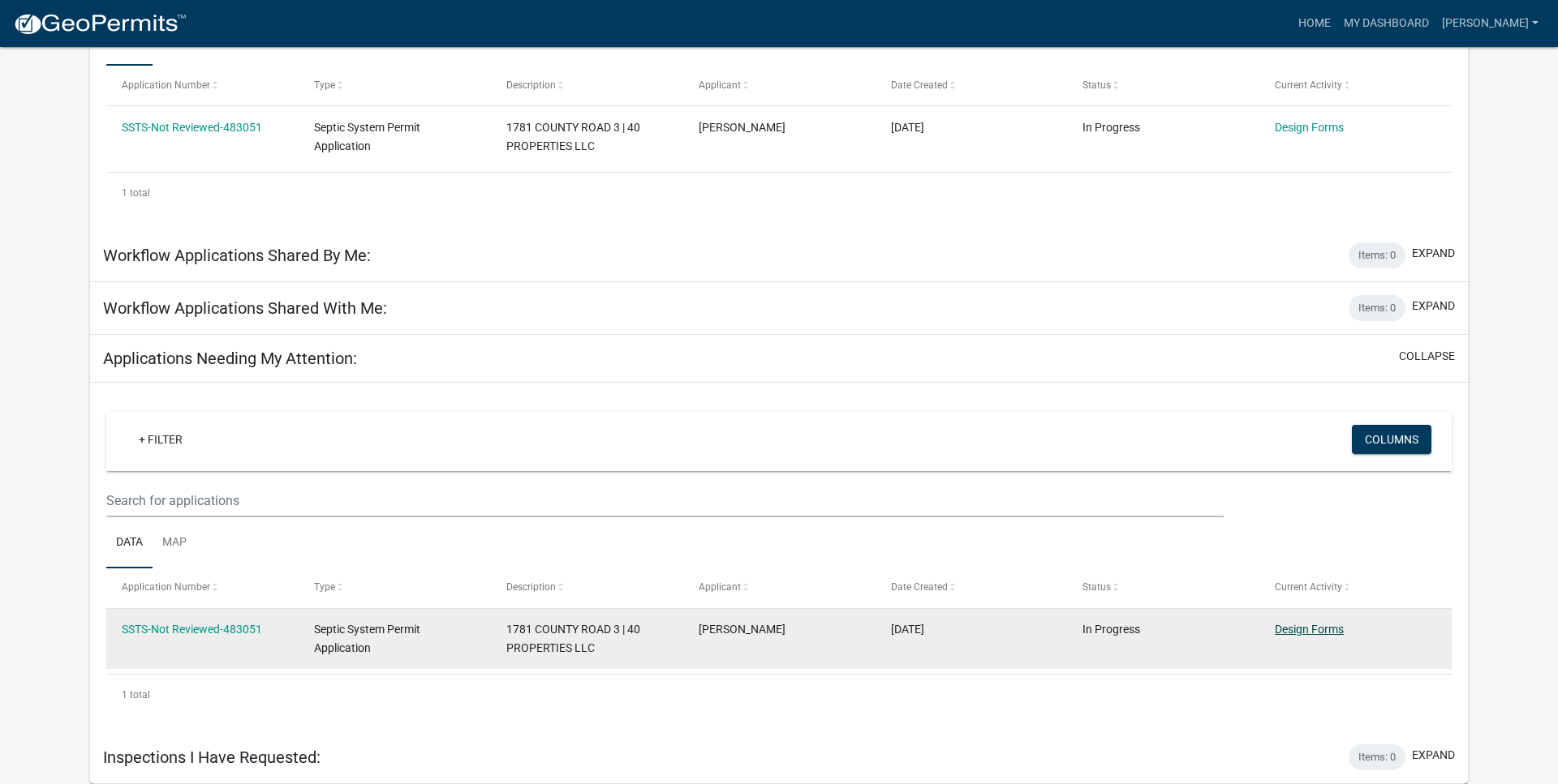
click at [1307, 628] on link "Design Forms" at bounding box center [1309, 629] width 69 height 13
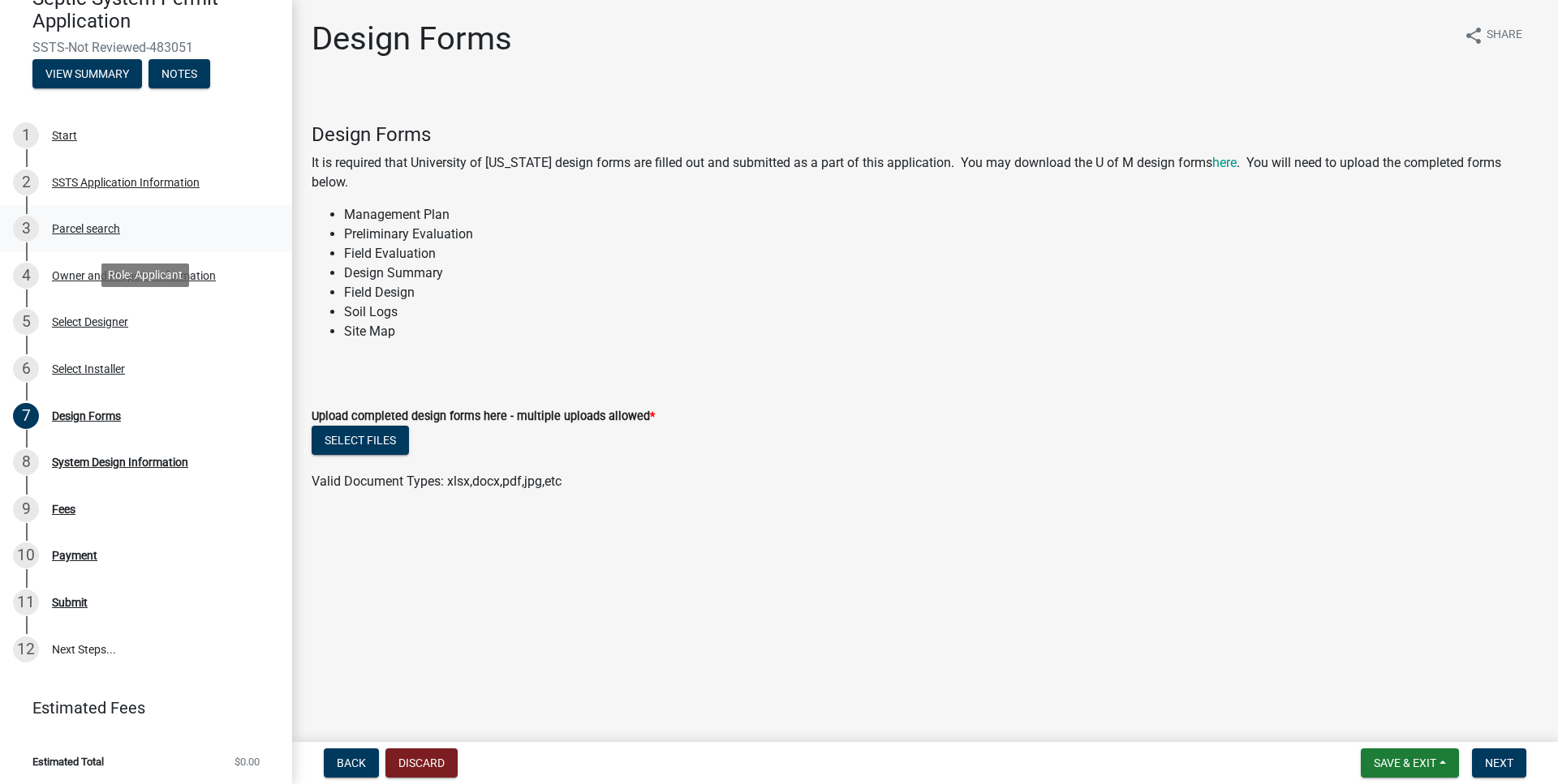
scroll to position [142, 0]
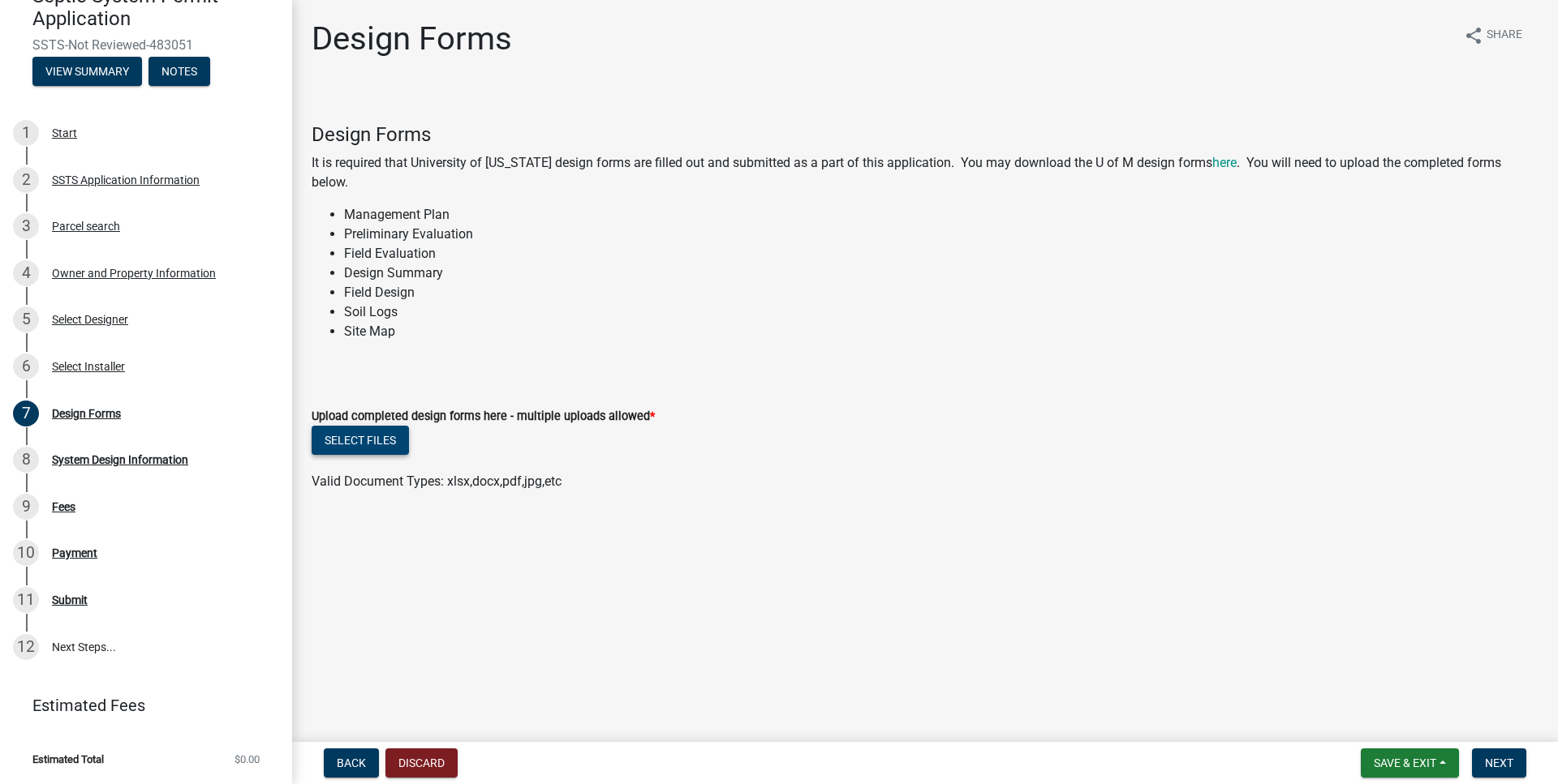
click at [385, 435] on button "Select files" at bounding box center [360, 440] width 97 height 30
click at [356, 446] on button "Select files" at bounding box center [360, 440] width 97 height 30
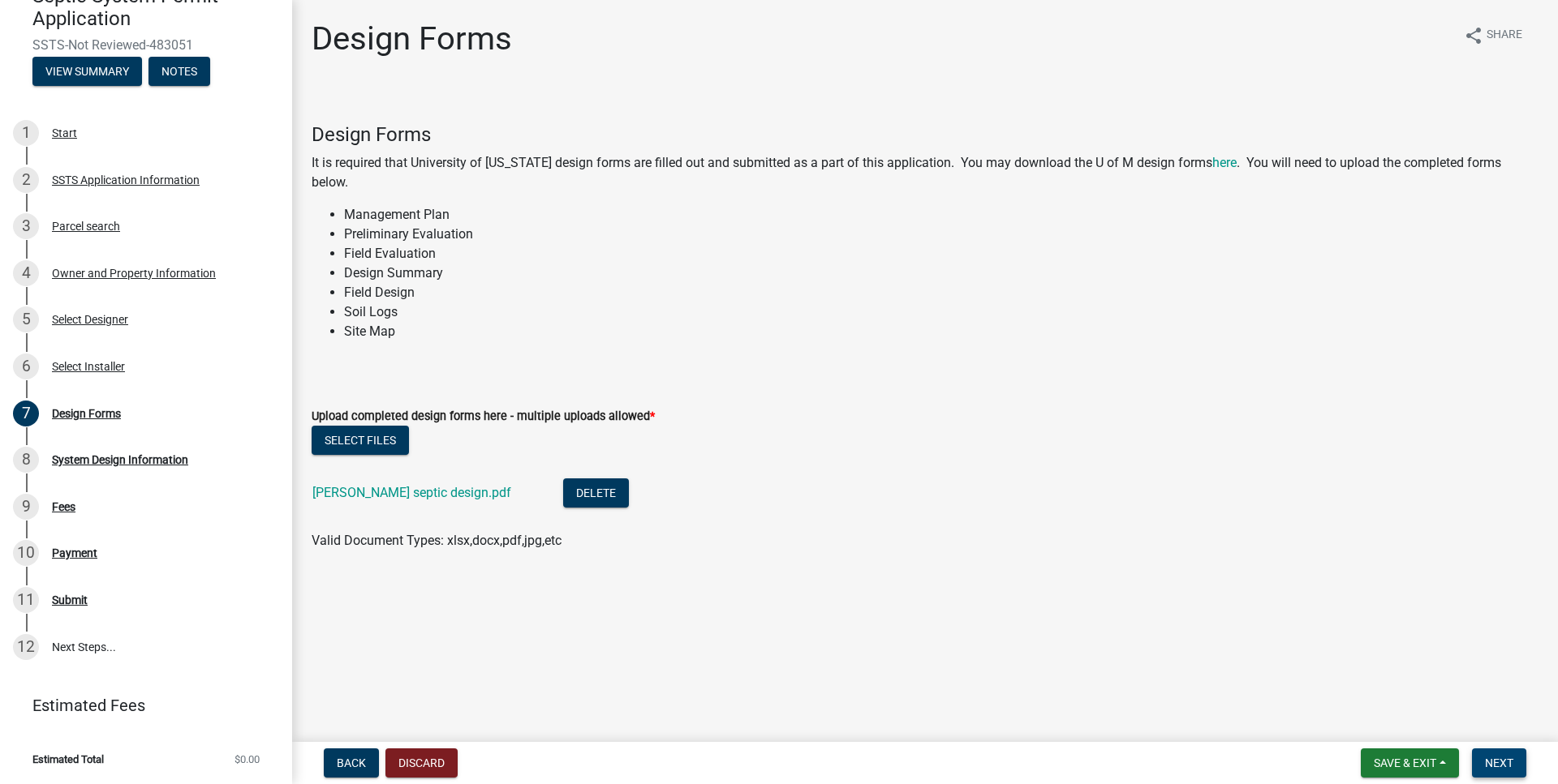
click at [1491, 756] on span "Next" at bounding box center [1499, 762] width 29 height 13
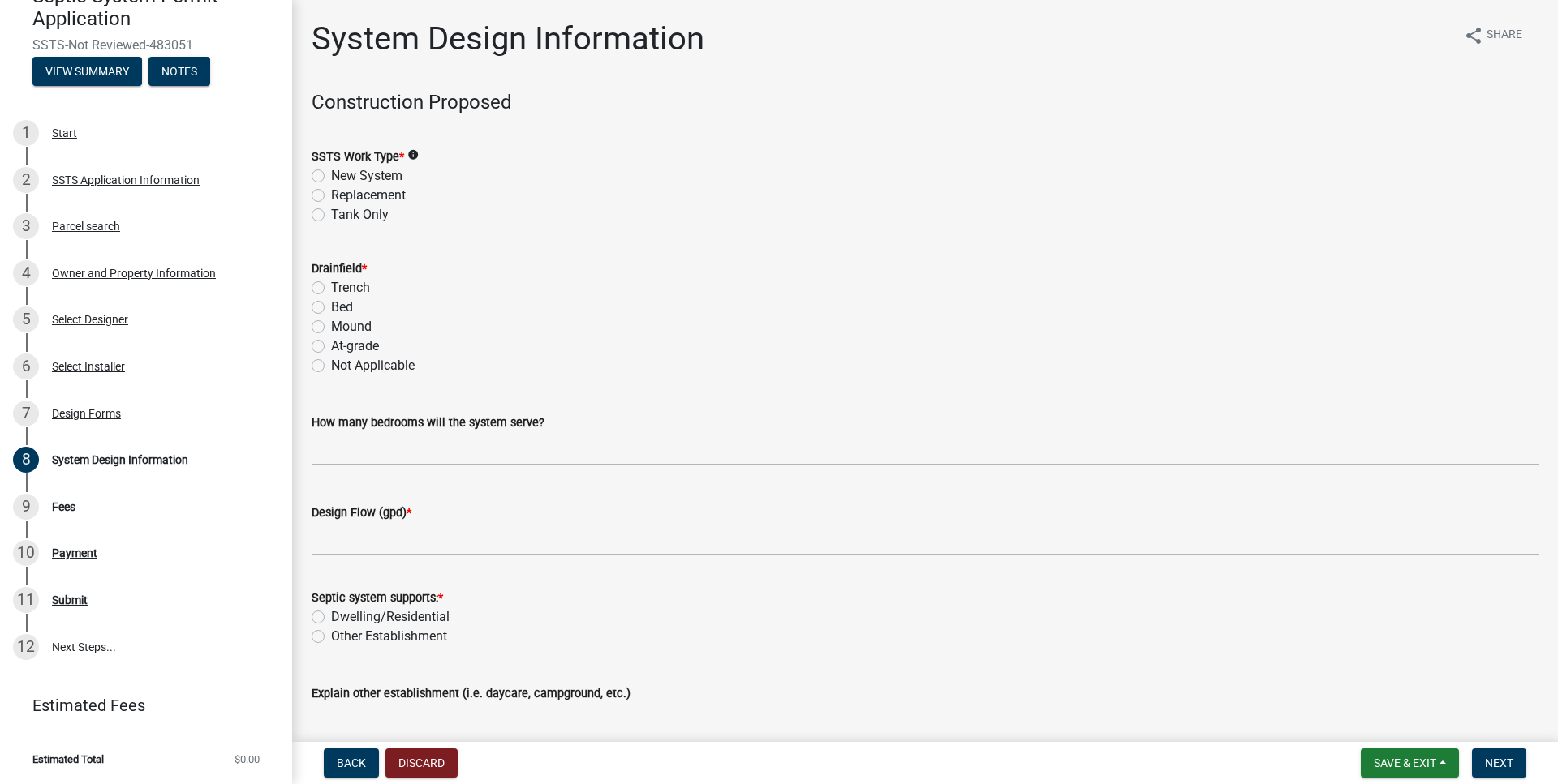
click at [331, 177] on label "New System" at bounding box center [367, 176] width 71 height 19
click at [331, 177] on input "New System" at bounding box center [336, 172] width 10 height 10
radio input "true"
click at [331, 195] on label "Replacement" at bounding box center [369, 195] width 74 height 19
click at [331, 195] on input "Replacement" at bounding box center [336, 191] width 10 height 10
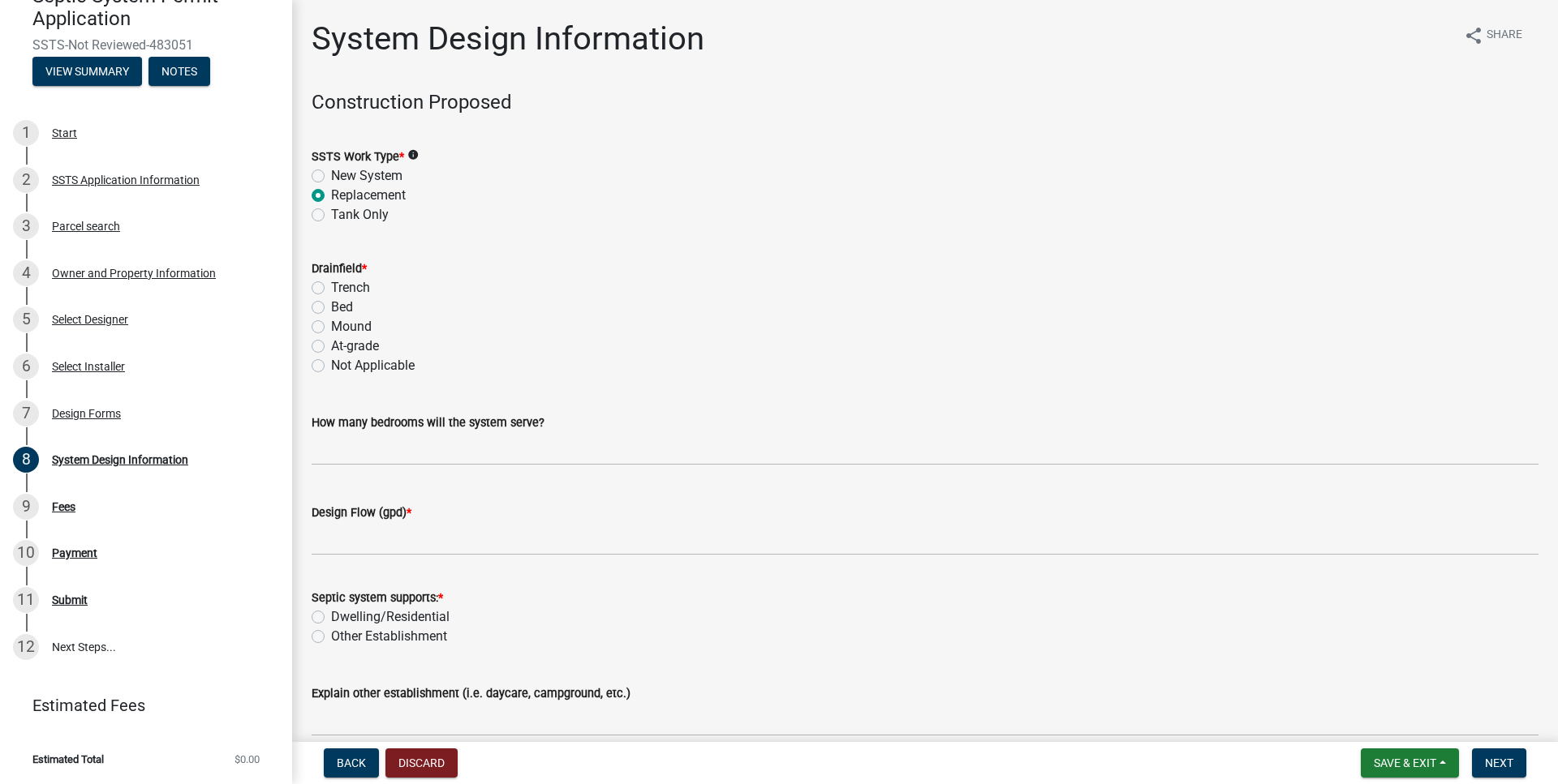
radio input "true"
click at [331, 327] on label "Mound" at bounding box center [352, 326] width 41 height 19
click at [331, 327] on input "Mound" at bounding box center [336, 322] width 10 height 10
radio input "true"
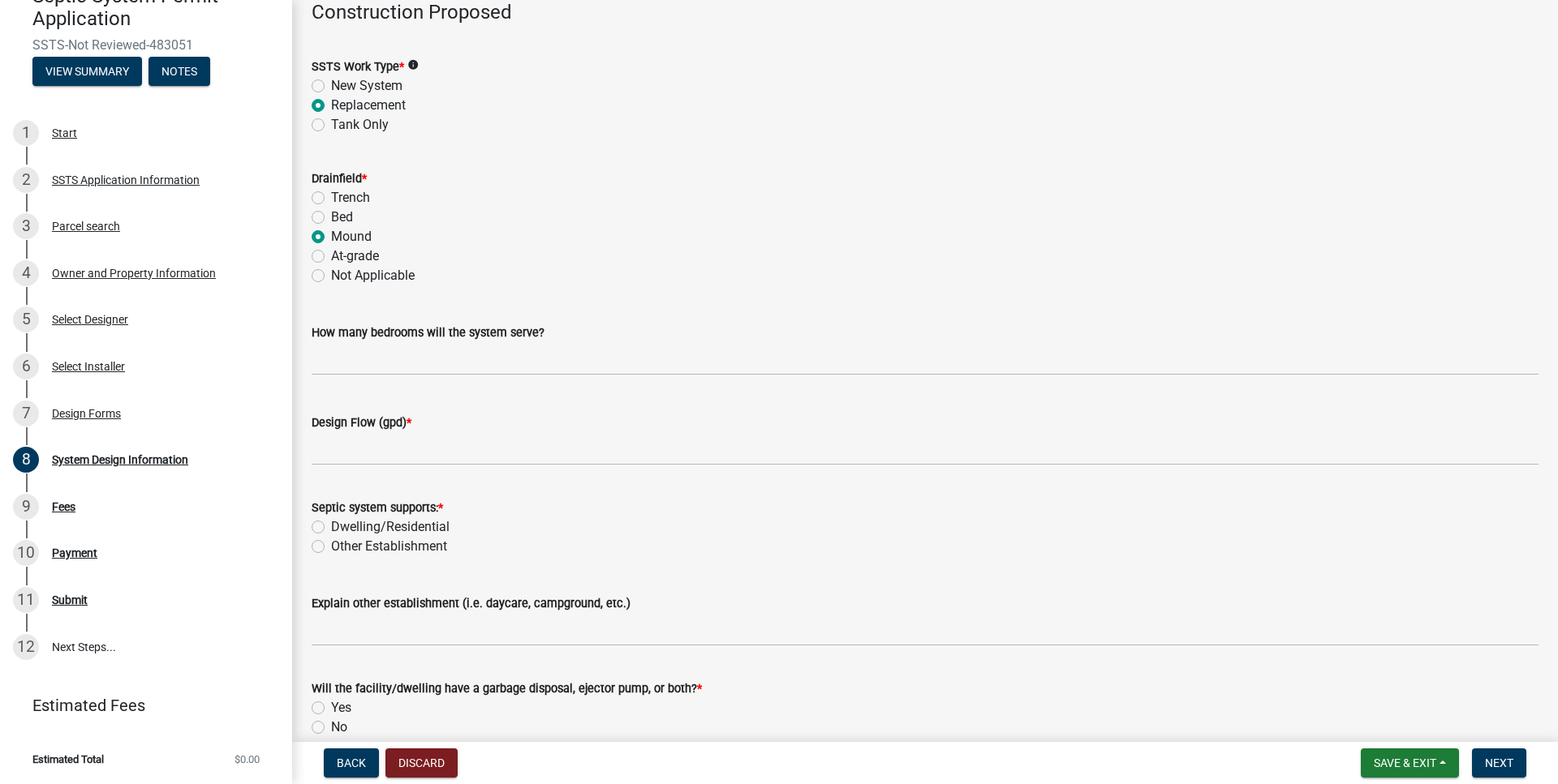
scroll to position [92, 0]
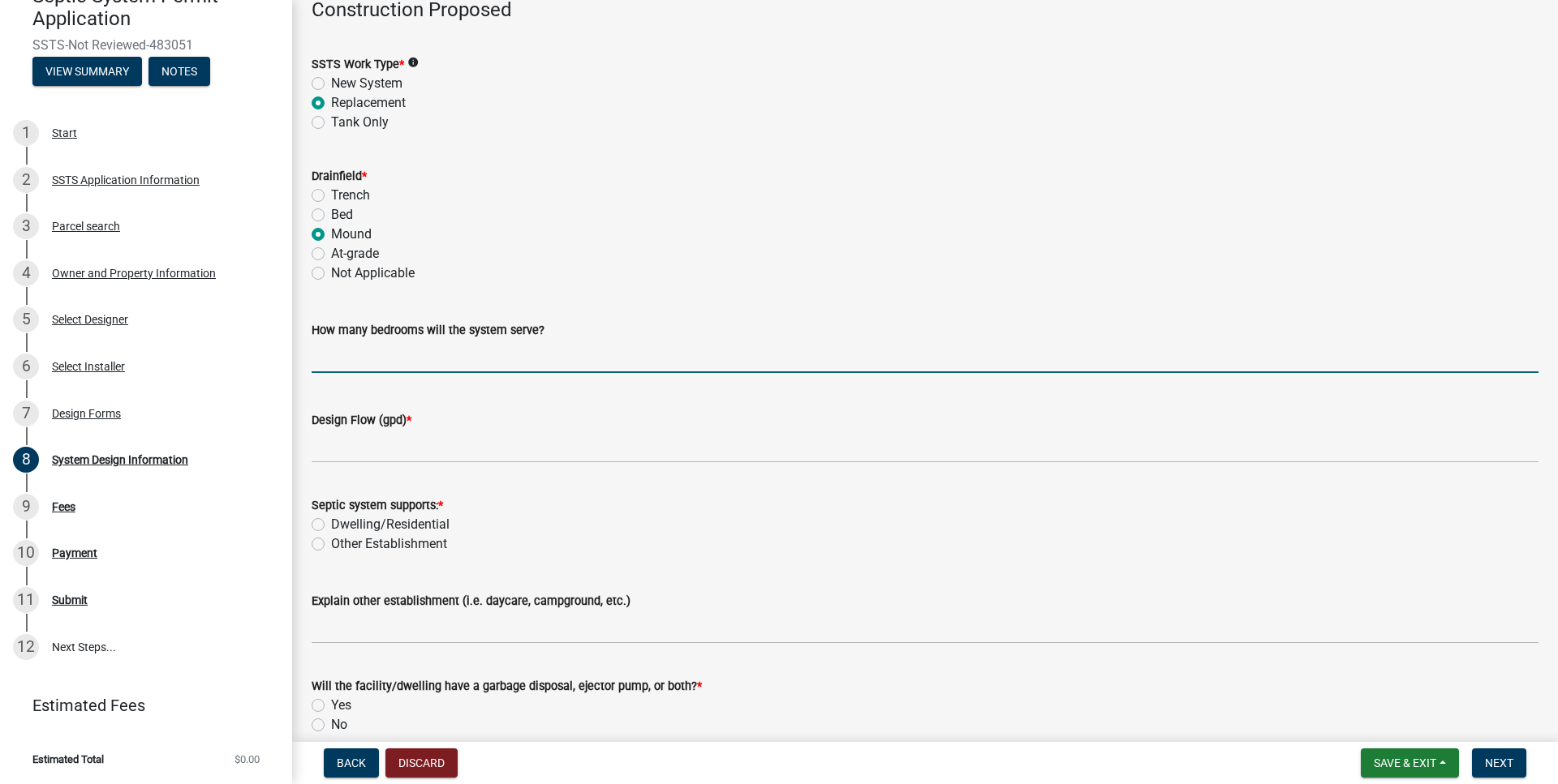
click at [387, 359] on input "text" at bounding box center [925, 356] width 1227 height 33
type input "3"
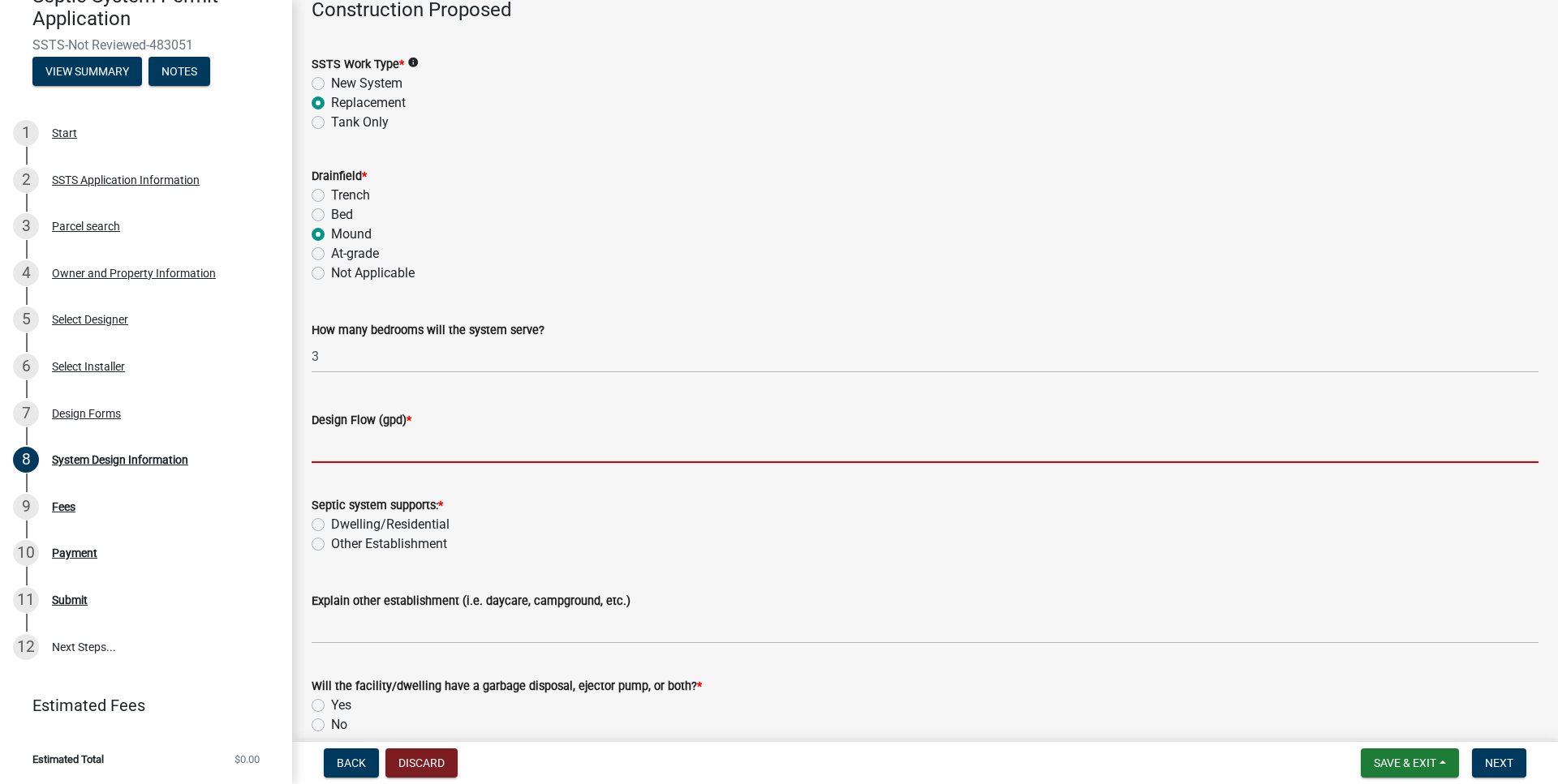
click at [389, 445] on input "Design Flow (gpd) *" at bounding box center [925, 446] width 1227 height 33
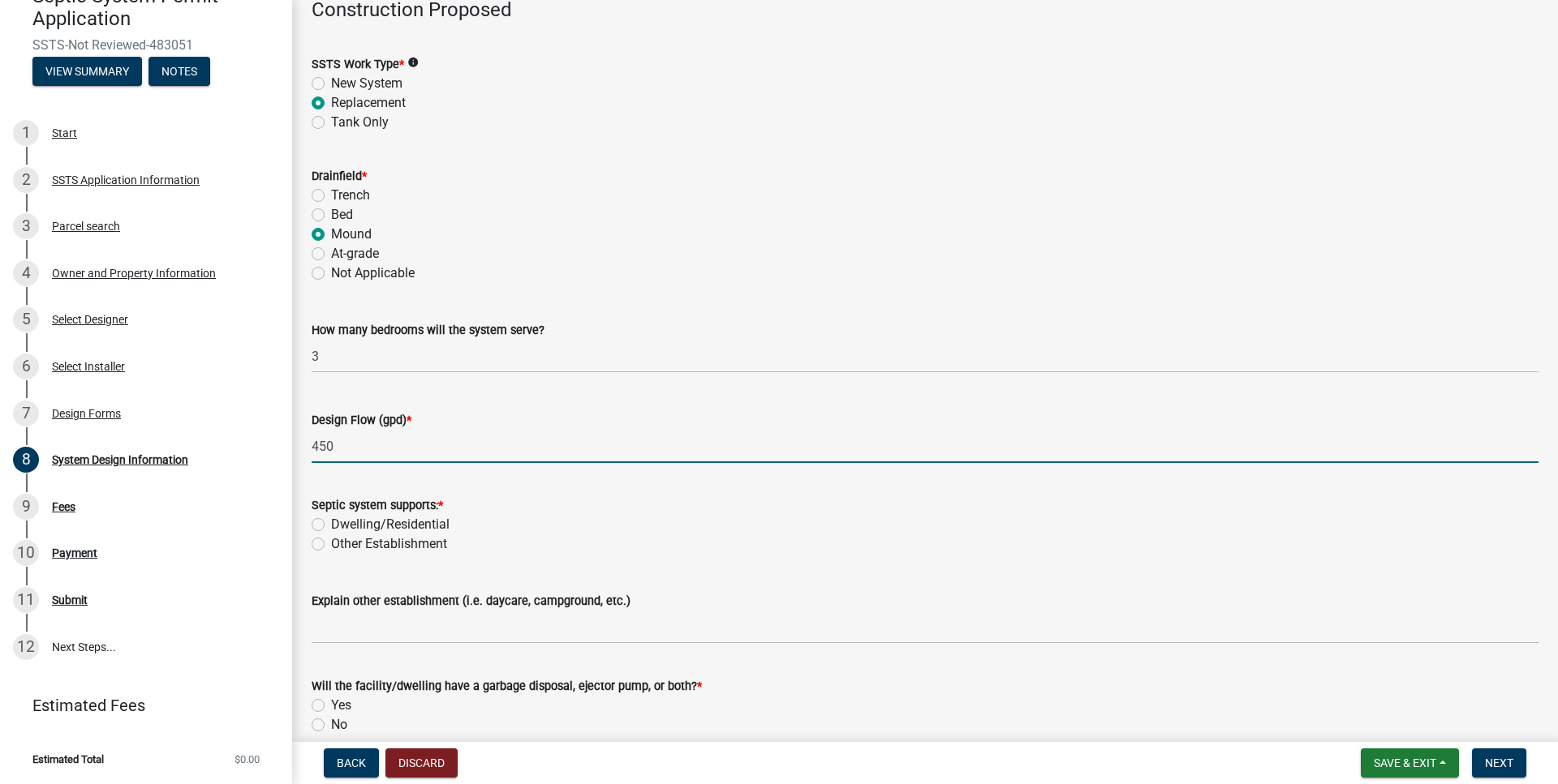
type input "450"
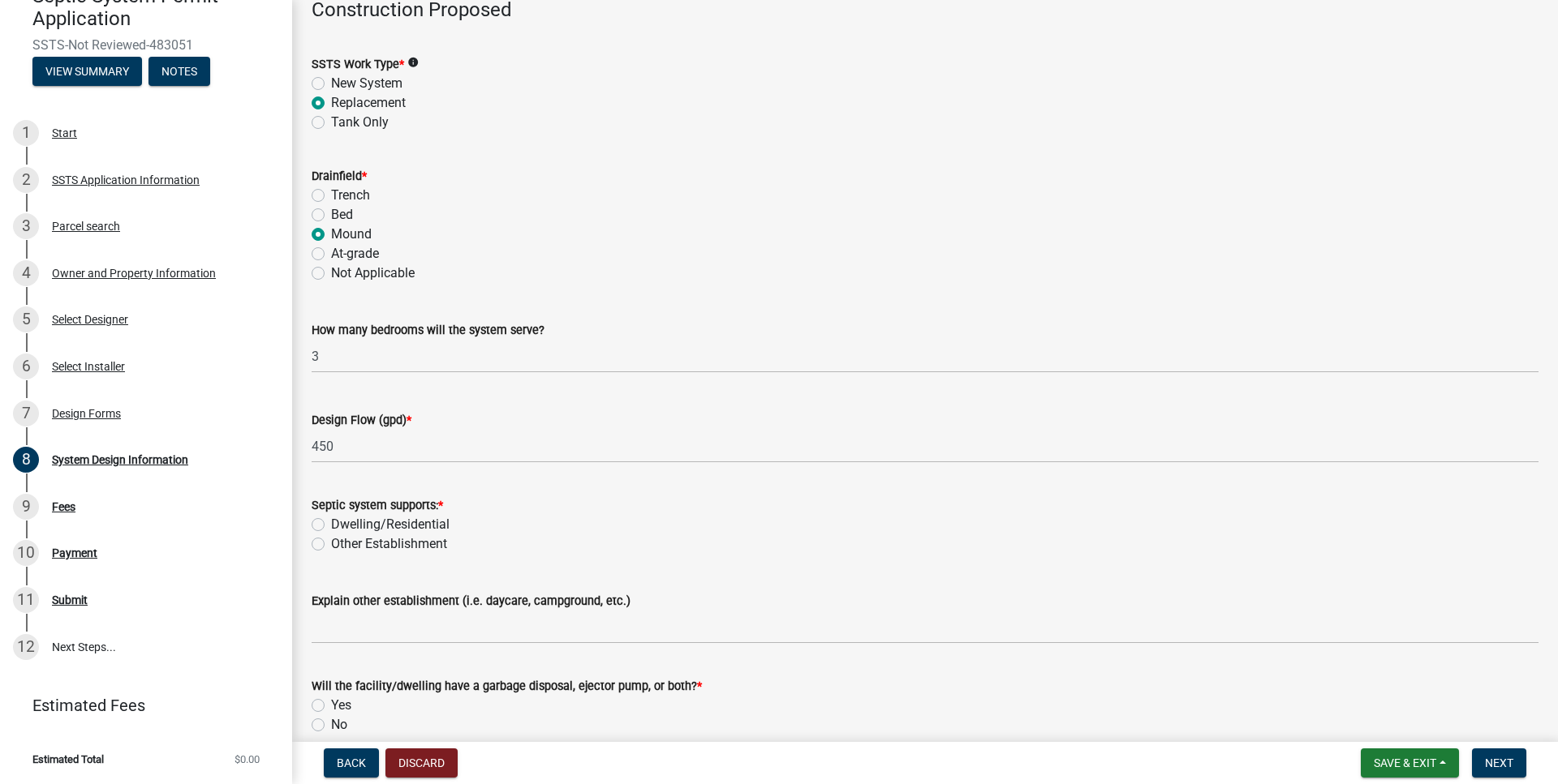
click at [331, 525] on label "Dwelling/Residential" at bounding box center [391, 524] width 118 height 19
click at [331, 525] on input "Dwelling/Residential" at bounding box center [336, 520] width 10 height 10
radio input "true"
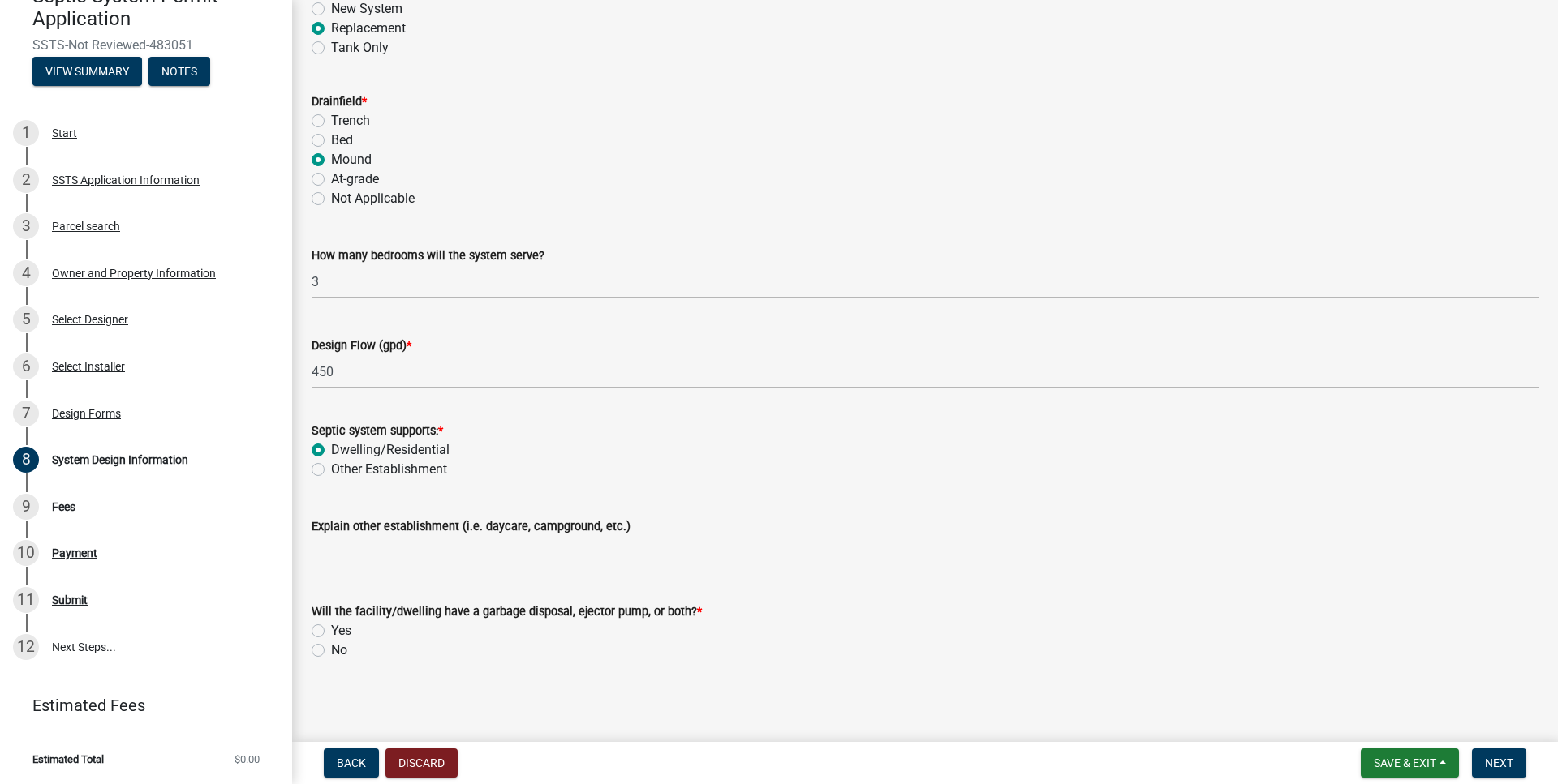
scroll to position [170, 0]
click at [331, 645] on label "No" at bounding box center [339, 647] width 16 height 19
click at [331, 645] on input "No" at bounding box center [336, 643] width 10 height 10
radio input "true"
click at [1501, 758] on span "Next" at bounding box center [1499, 762] width 29 height 13
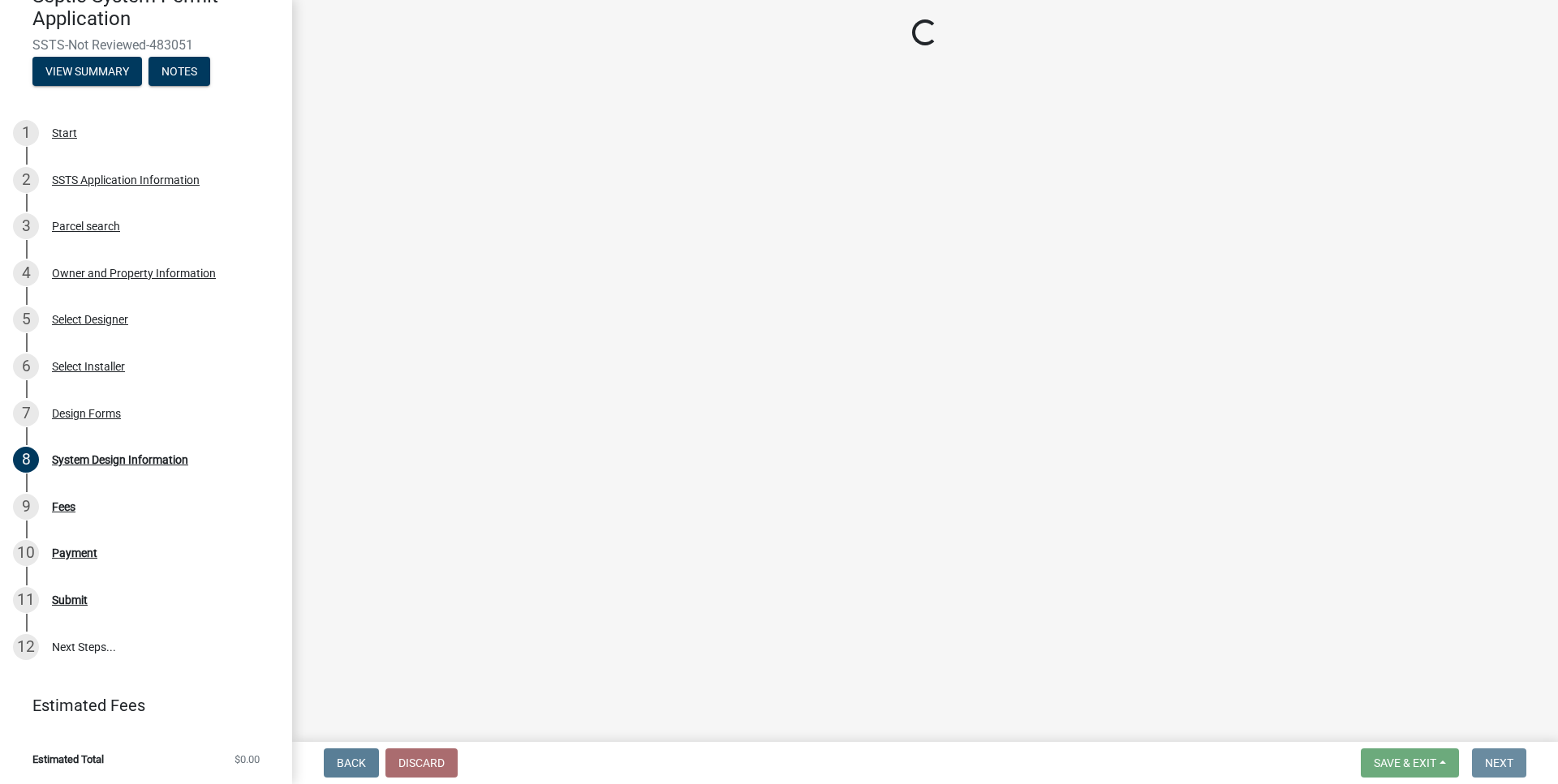
scroll to position [0, 0]
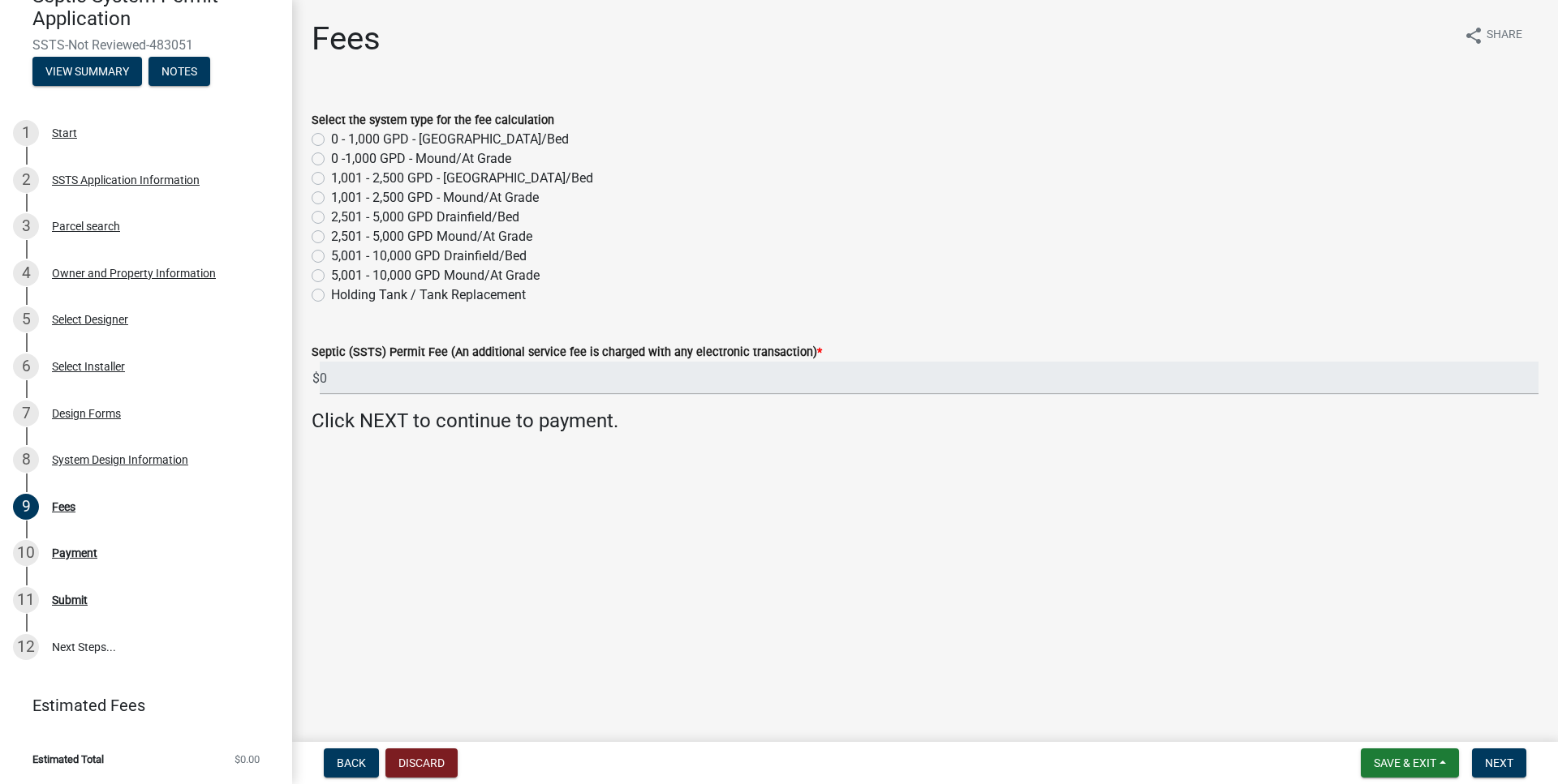
click at [331, 158] on label "0 -1,000 GPD - Mound/At Grade" at bounding box center [421, 159] width 180 height 19
click at [331, 158] on input "0 -1,000 GPD - Mound/At Grade" at bounding box center [336, 155] width 10 height 10
radio input "true"
click at [331, 139] on label "0 - 1,000 GPD - Drainfield/Bed" at bounding box center [450, 139] width 238 height 19
click at [331, 139] on input "0 - 1,000 GPD - Drainfield/Bed" at bounding box center [336, 135] width 10 height 10
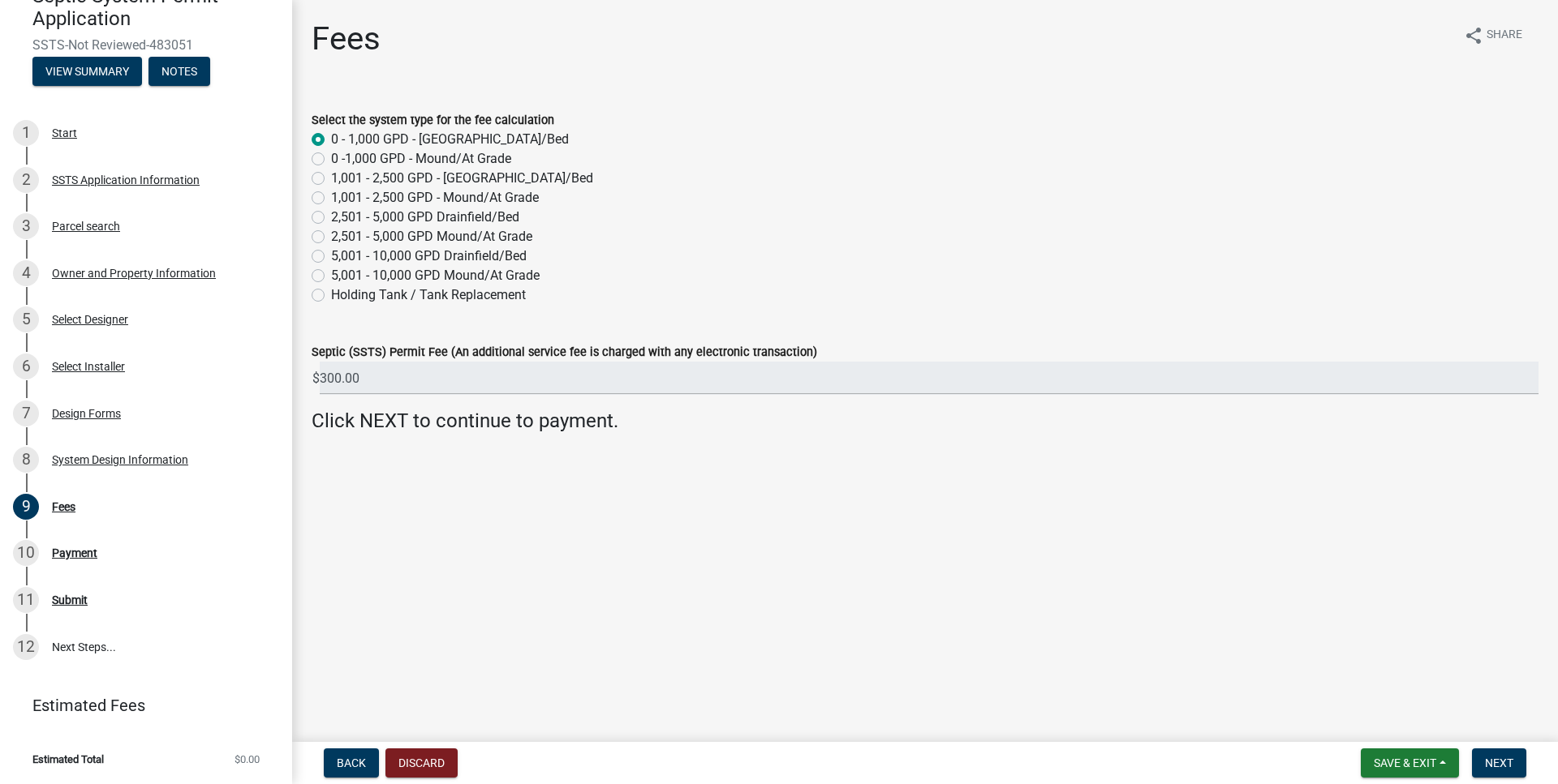
radio input "true"
click at [331, 158] on label "0 -1,000 GPD - Mound/At Grade" at bounding box center [421, 159] width 180 height 19
click at [331, 158] on input "0 -1,000 GPD - Mound/At Grade" at bounding box center [336, 155] width 10 height 10
radio input "true"
click at [331, 178] on label "1,001 - 2,500 GPD - Drainfield/Bed" at bounding box center [462, 178] width 262 height 19
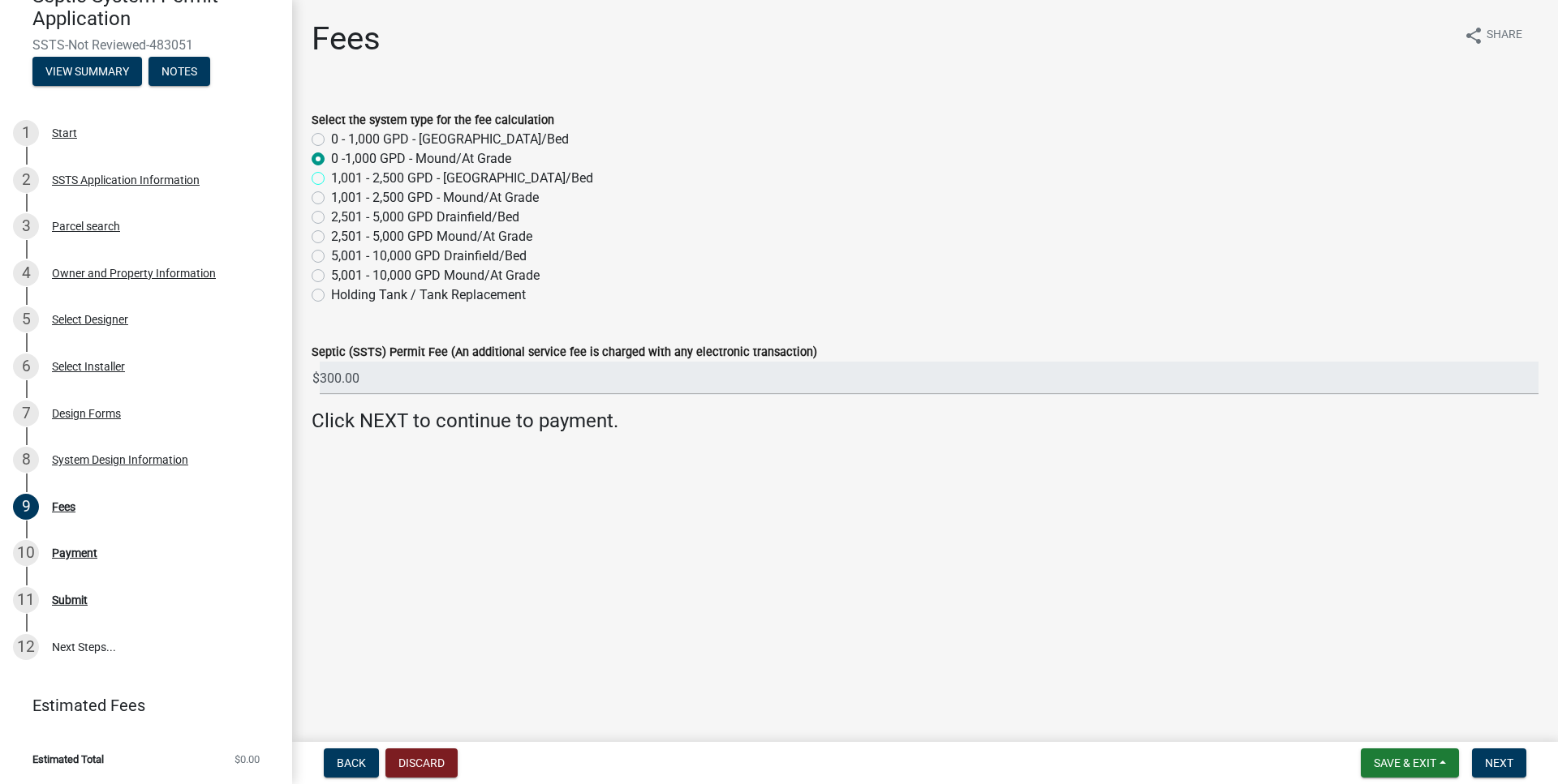
click at [331, 178] on input "1,001 - 2,500 GPD - Drainfield/Bed" at bounding box center [336, 174] width 10 height 10
radio input "true"
click at [331, 160] on label "0 -1,000 GPD - Mound/At Grade" at bounding box center [421, 159] width 180 height 19
click at [331, 160] on input "0 -1,000 GPD - Mound/At Grade" at bounding box center [336, 155] width 10 height 10
radio input "true"
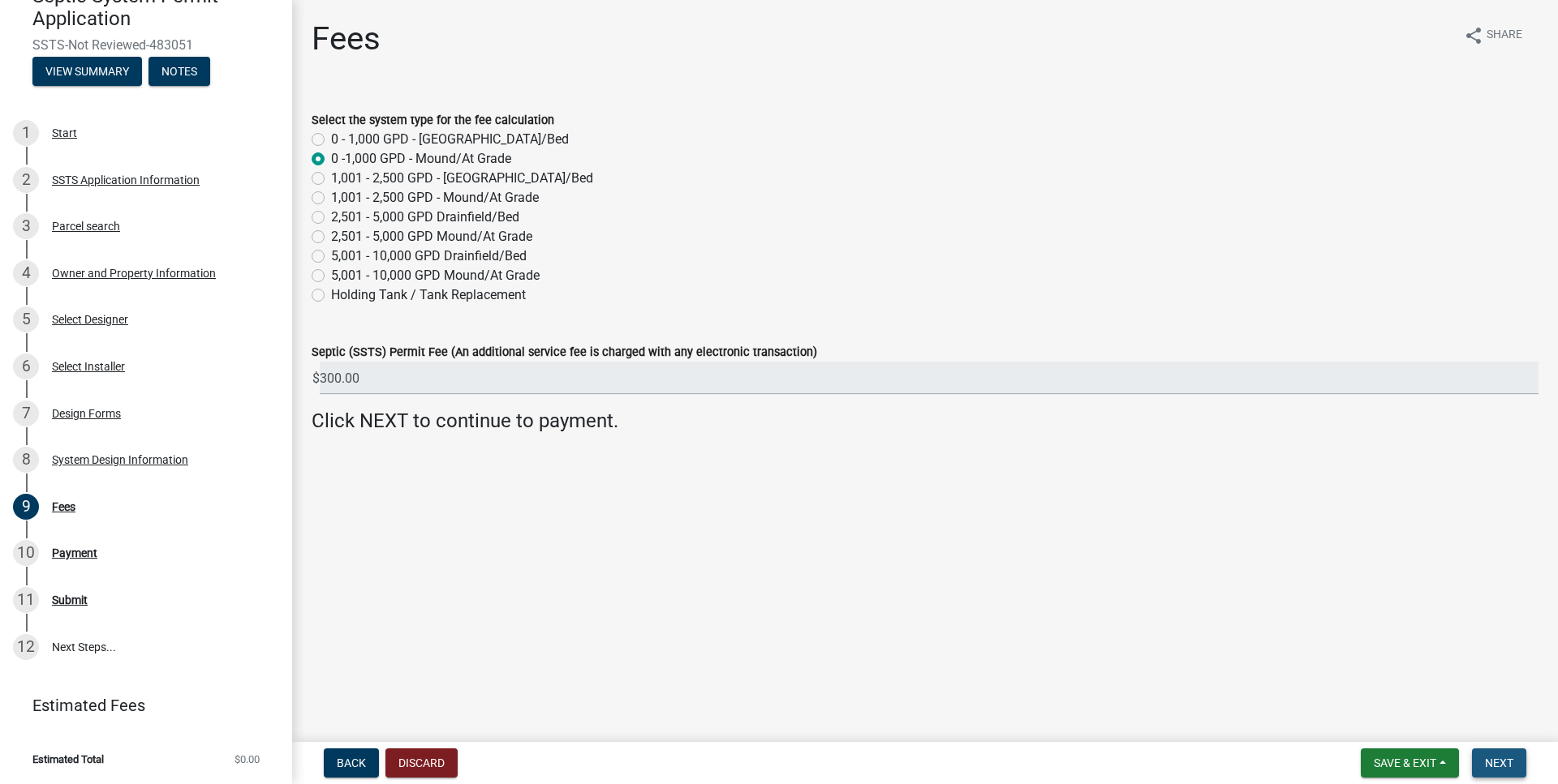
click at [1500, 755] on button "Next" at bounding box center [1499, 763] width 54 height 30
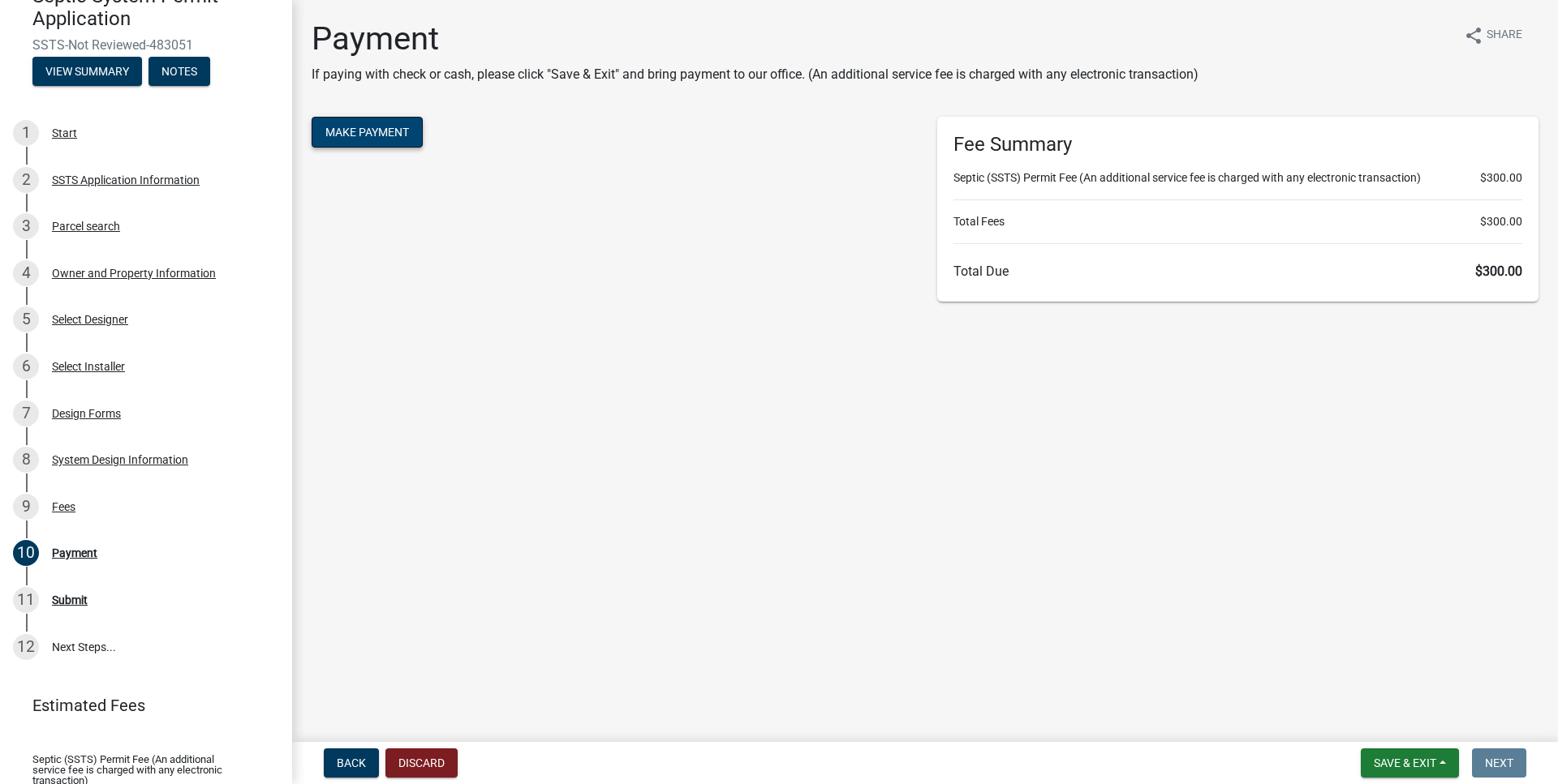
click at [390, 129] on button "Make Payment" at bounding box center [367, 132] width 111 height 30
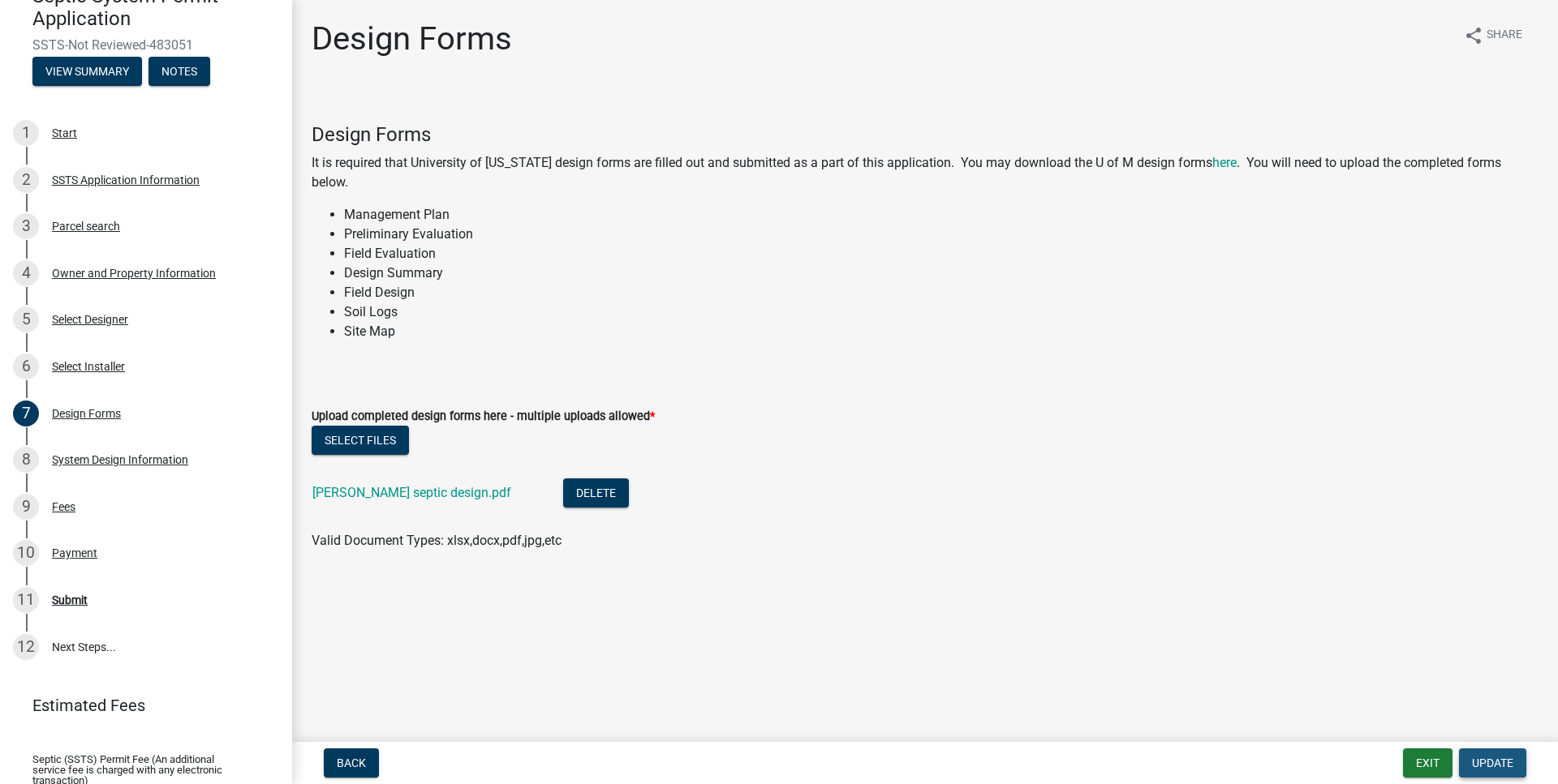
click at [1486, 756] on span "Update" at bounding box center [1492, 762] width 41 height 13
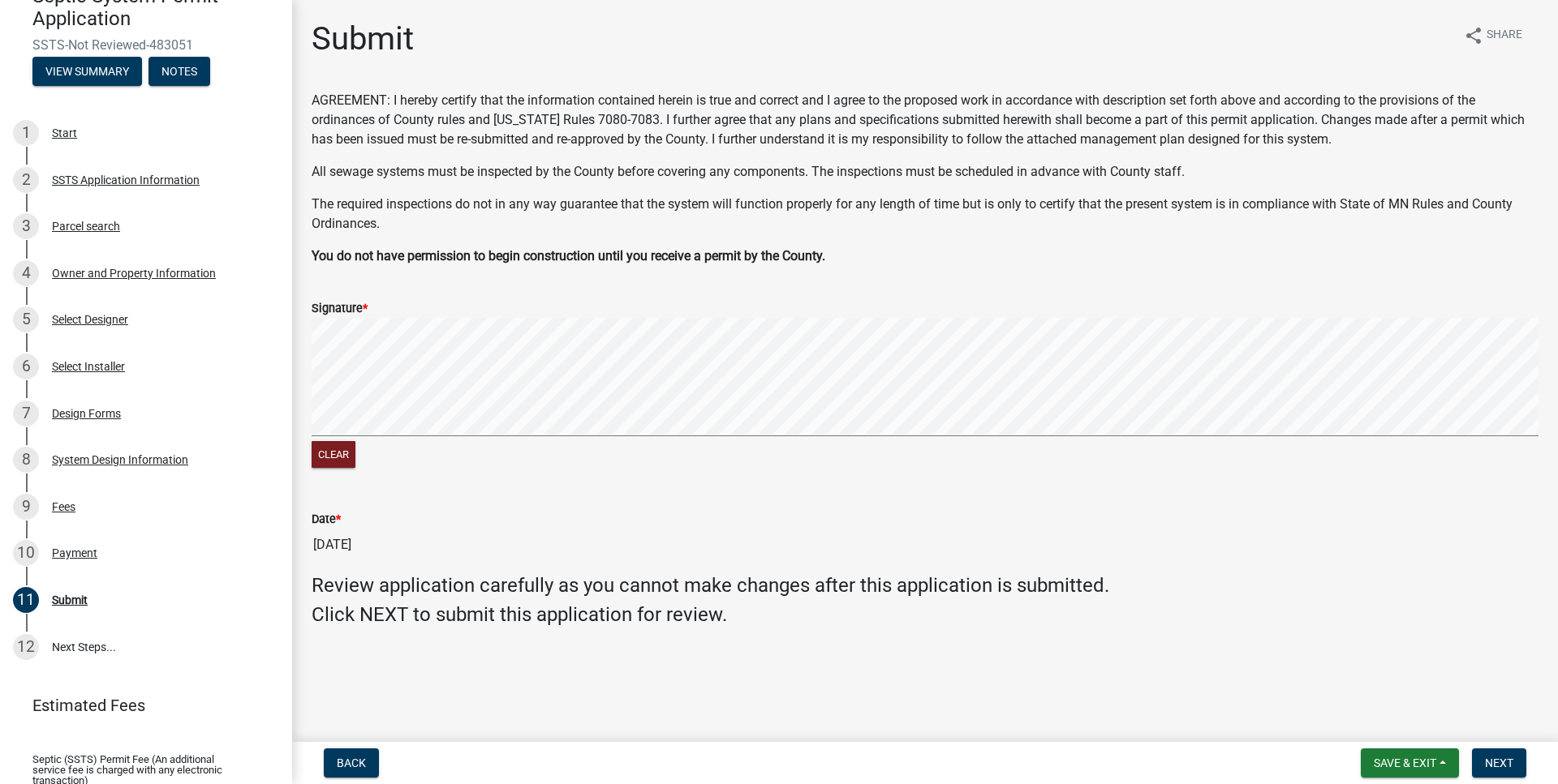
click at [309, 411] on div "Signature * Clear" at bounding box center [925, 375] width 1251 height 193
click at [1489, 759] on span "Next" at bounding box center [1499, 762] width 29 height 13
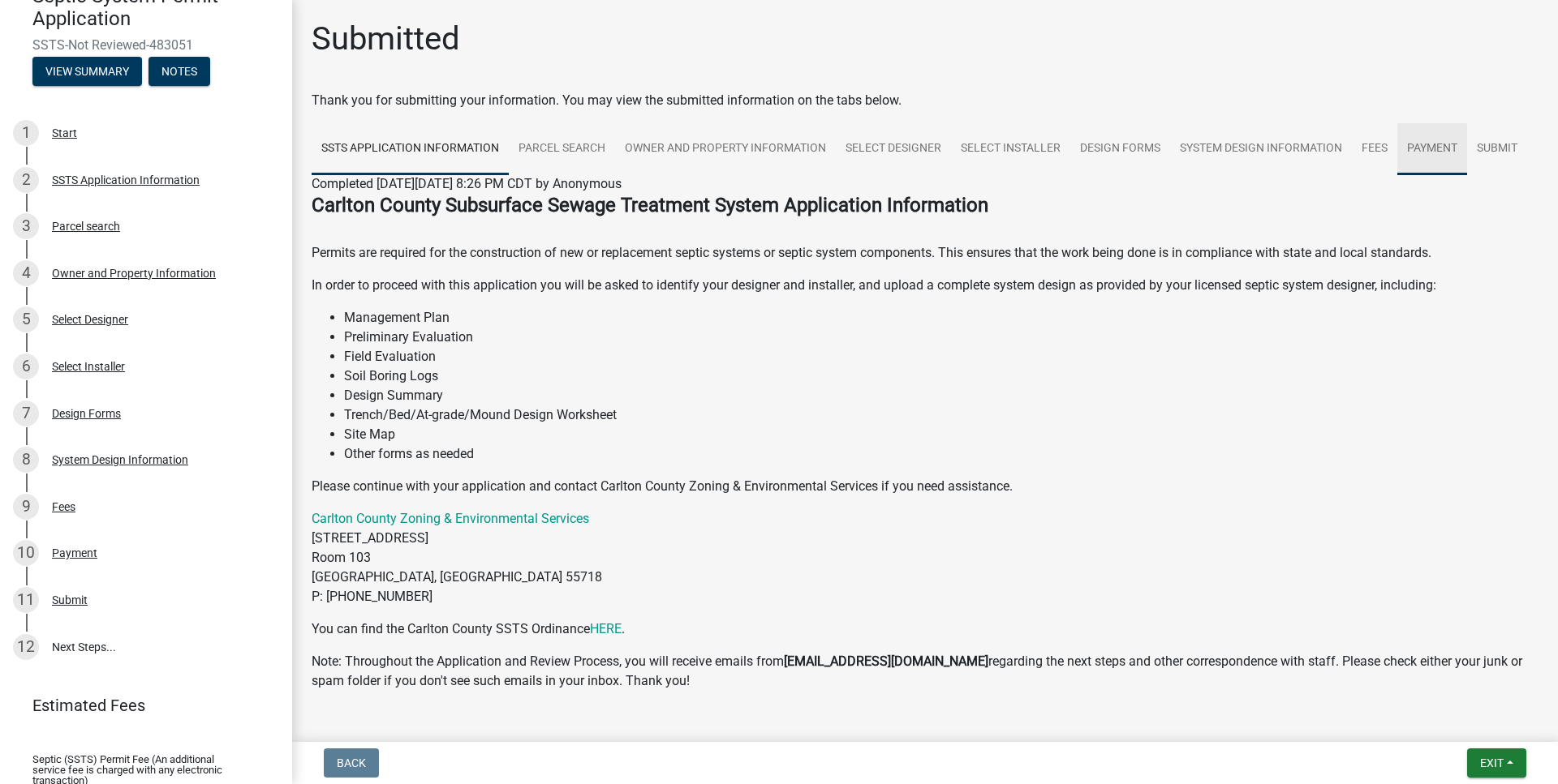
click at [1442, 149] on link "Payment" at bounding box center [1432, 149] width 70 height 52
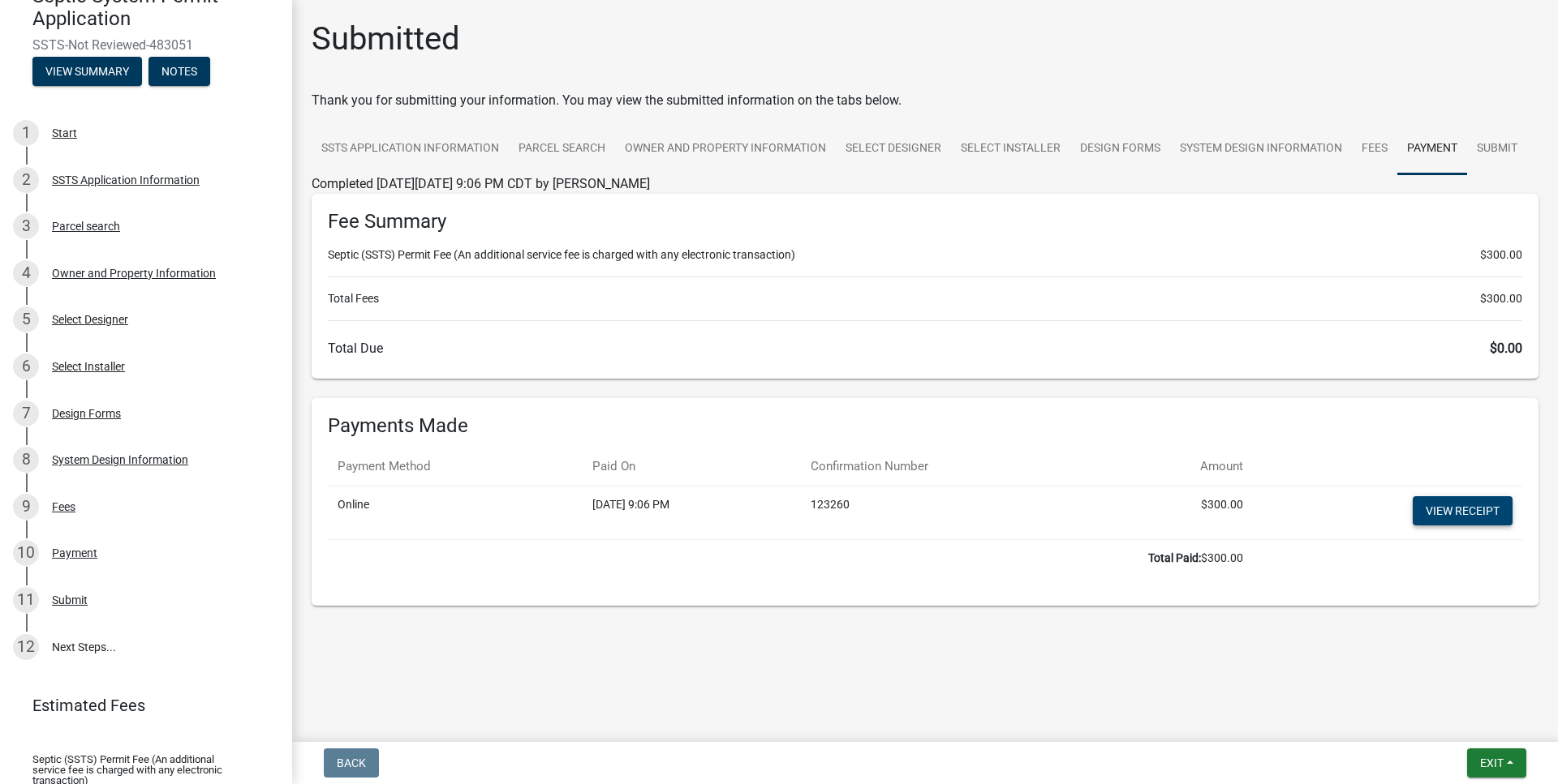
click at [1437, 506] on link "View receipt" at bounding box center [1462, 510] width 100 height 30
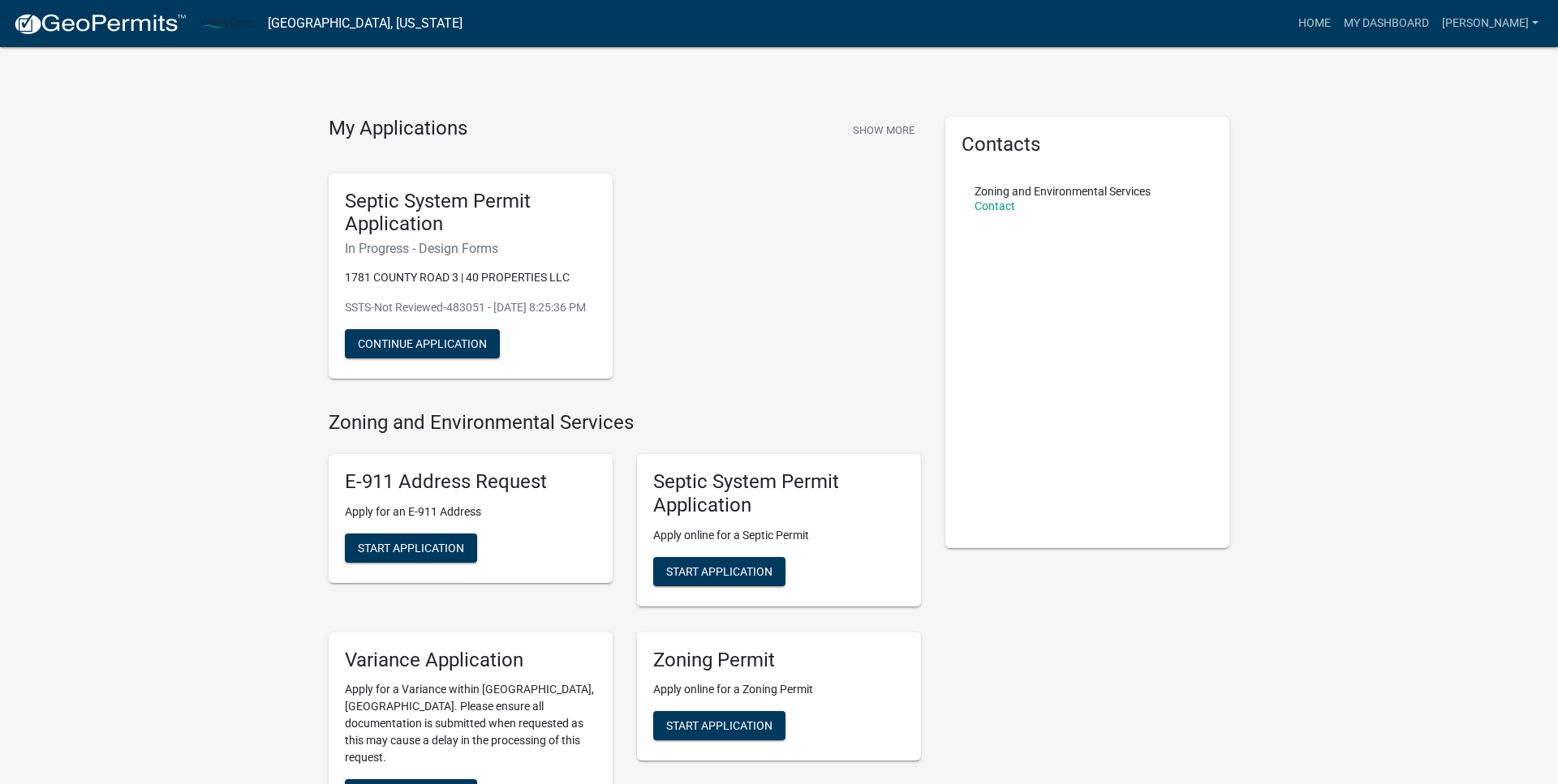
click at [779, 61] on div "My Applications Show More Septic System Permit Application In Progress - Design…" at bounding box center [779, 595] width 1558 height 1190
